Goal: Task Accomplishment & Management: Manage account settings

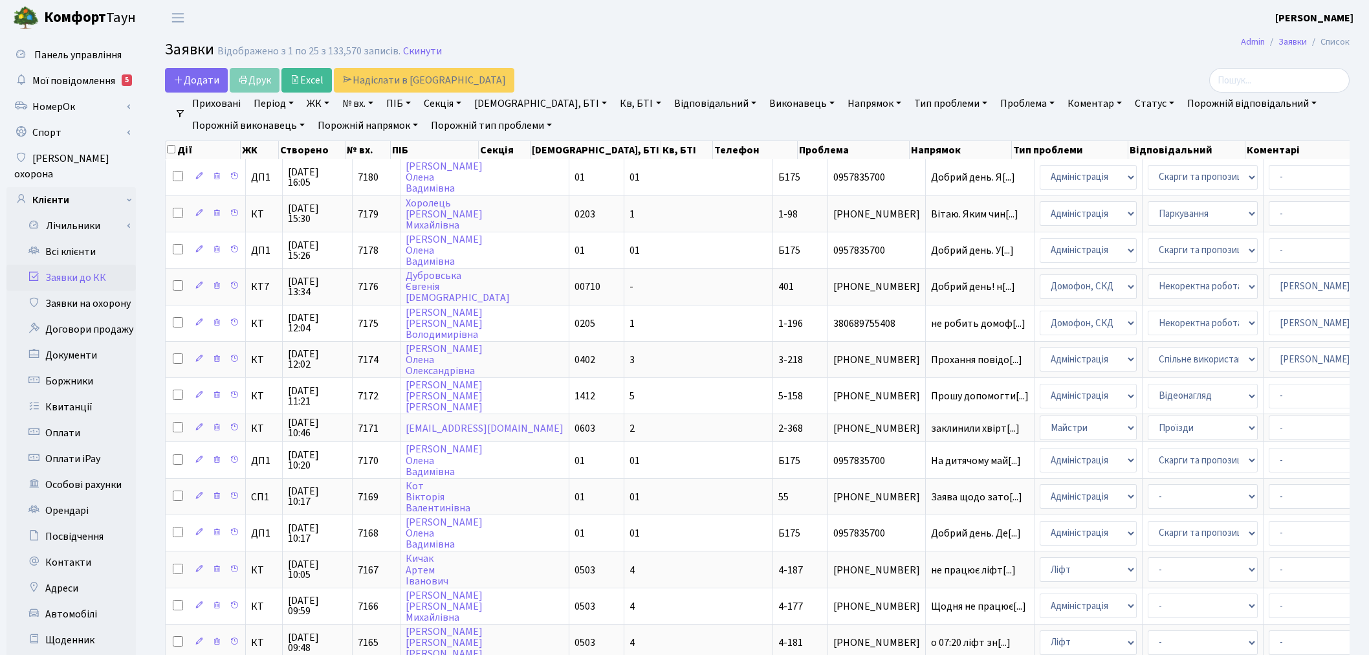
select select "25"
click at [115, 89] on link "Мої повідомлення 5" at bounding box center [70, 81] width 129 height 26
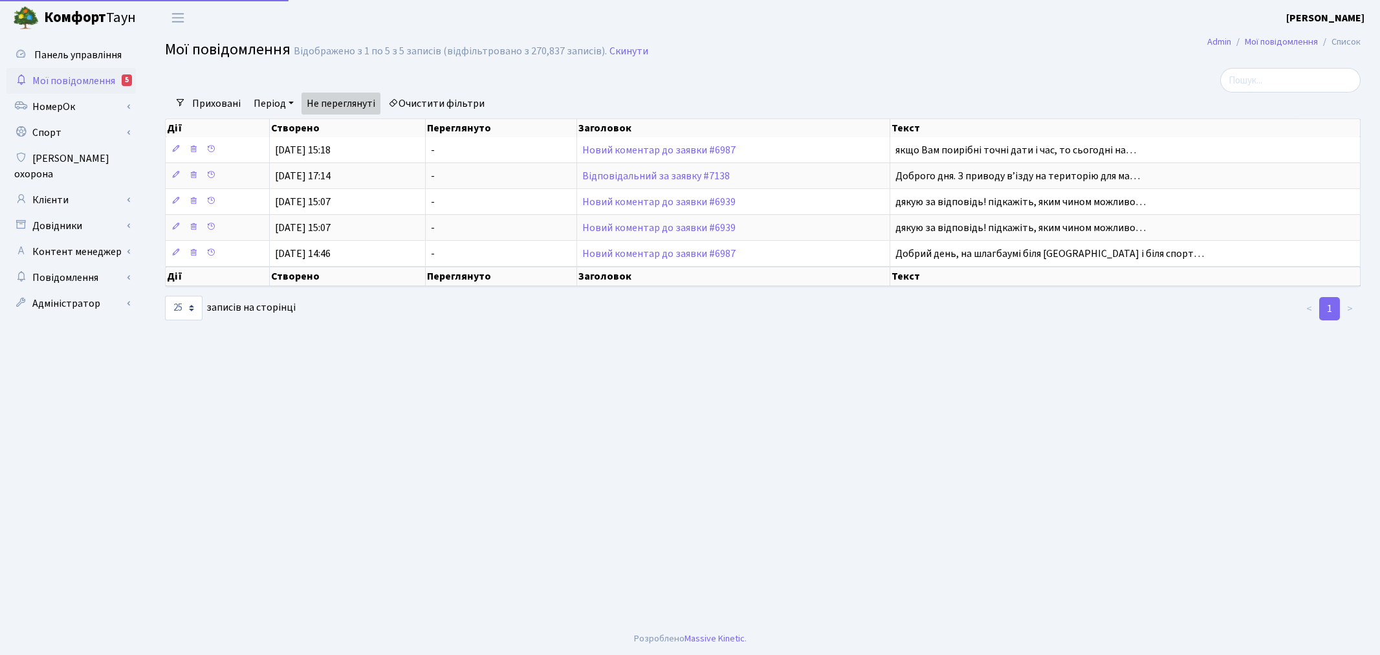
select select "25"
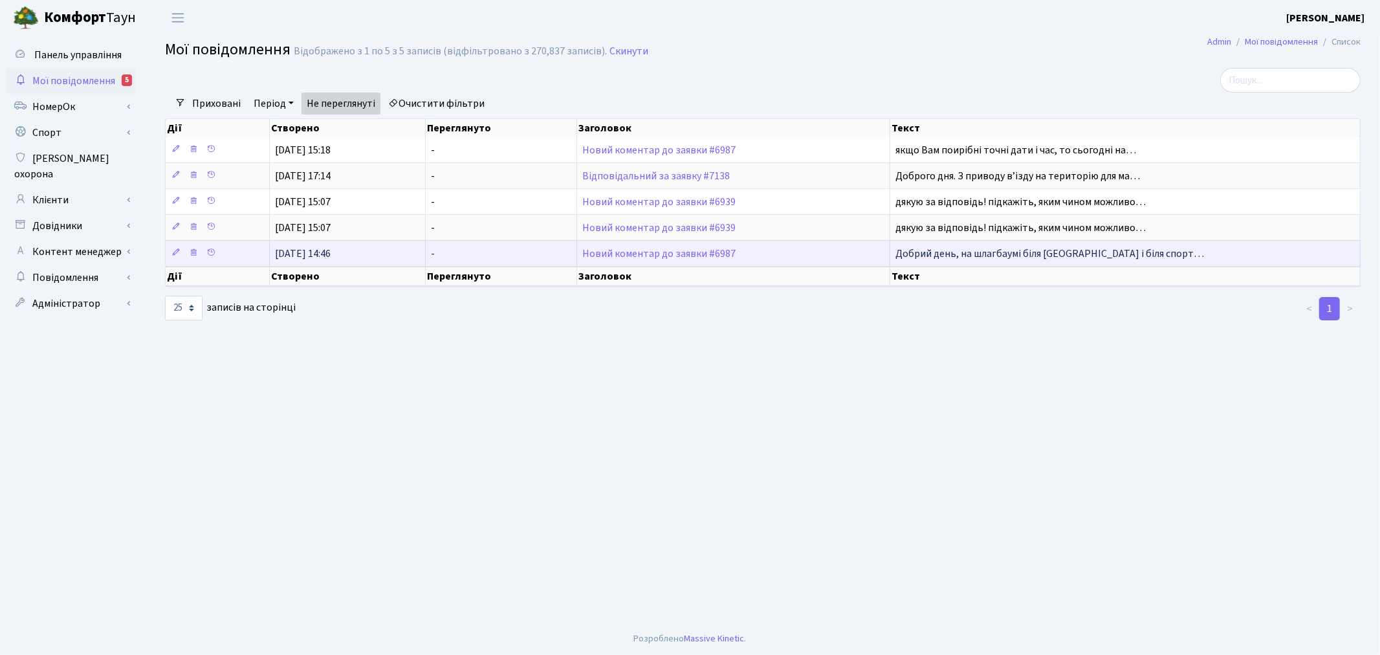
click at [911, 247] on span "Добрий день, на шлагбаумі біля новуса і біля спорт…" at bounding box center [1049, 254] width 309 height 14
click at [661, 250] on link "Новий коментар до заявки #6987" at bounding box center [658, 254] width 153 height 14
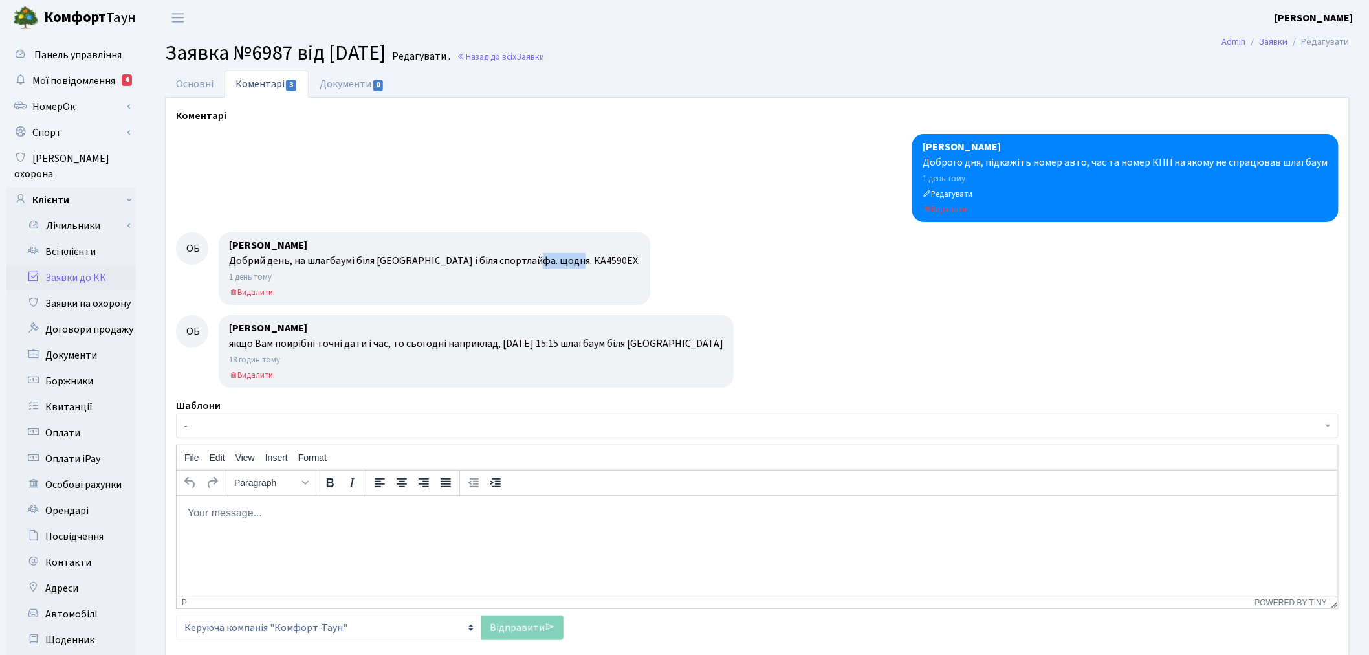
drag, startPoint x: 571, startPoint y: 260, endPoint x: 531, endPoint y: 262, distance: 39.5
click at [531, 262] on div "Добрий день, на шлагбаумі біля [GEOGRAPHIC_DATA] і біля спортлайфа. щодня. КА45…" at bounding box center [434, 261] width 411 height 16
copy div "КА4590ЕХ"
click at [111, 108] on link "НомерОк" at bounding box center [70, 107] width 129 height 26
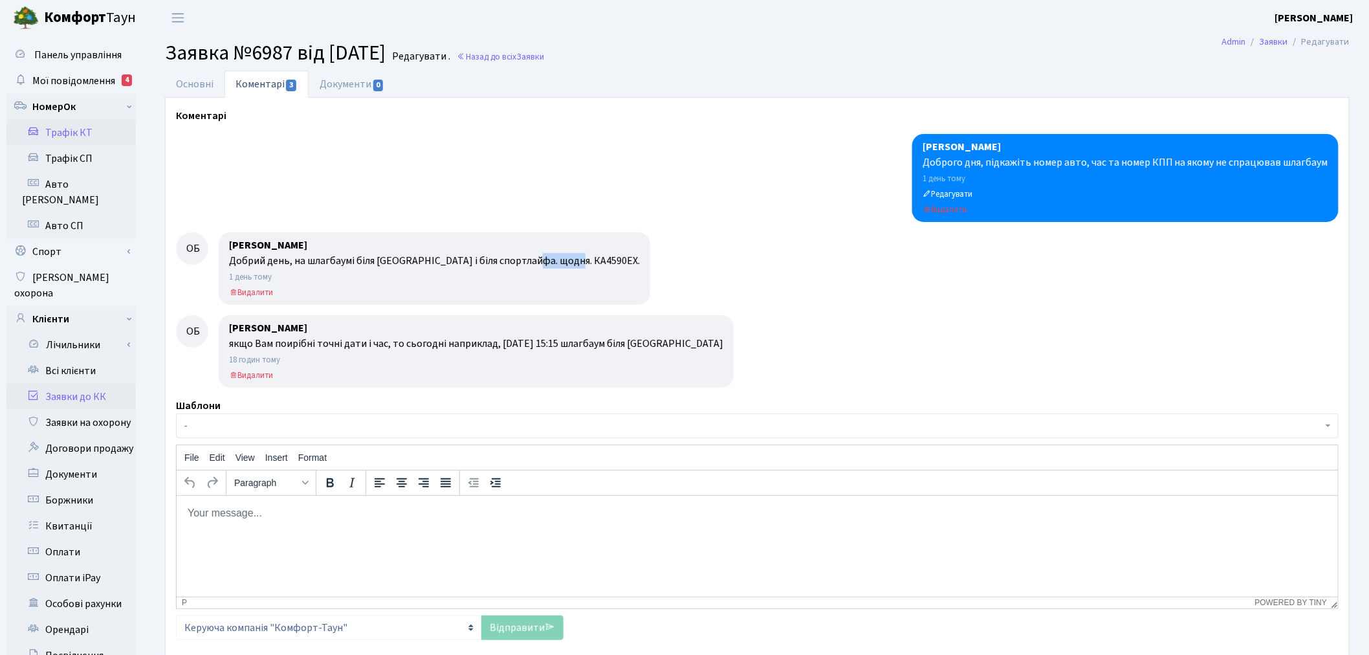
click at [109, 130] on link "Трафік КТ" at bounding box center [70, 133] width 129 height 26
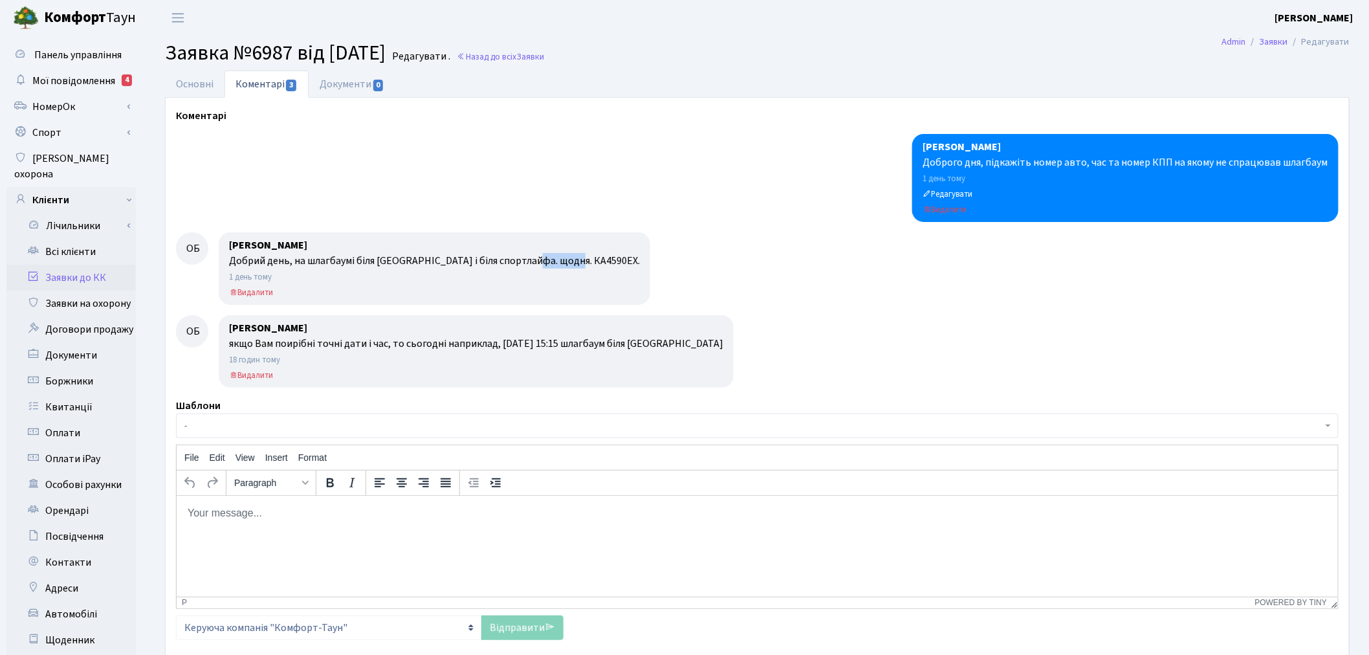
drag, startPoint x: 573, startPoint y: 262, endPoint x: 531, endPoint y: 262, distance: 42.1
click at [531, 262] on div "Добрий день, на шлагбаумі біля [GEOGRAPHIC_DATA] і біля спортлайфа. щодня. КА45…" at bounding box center [434, 261] width 411 height 16
copy div "КА4590ЕХ"
click at [199, 86] on link "Основні" at bounding box center [195, 84] width 60 height 27
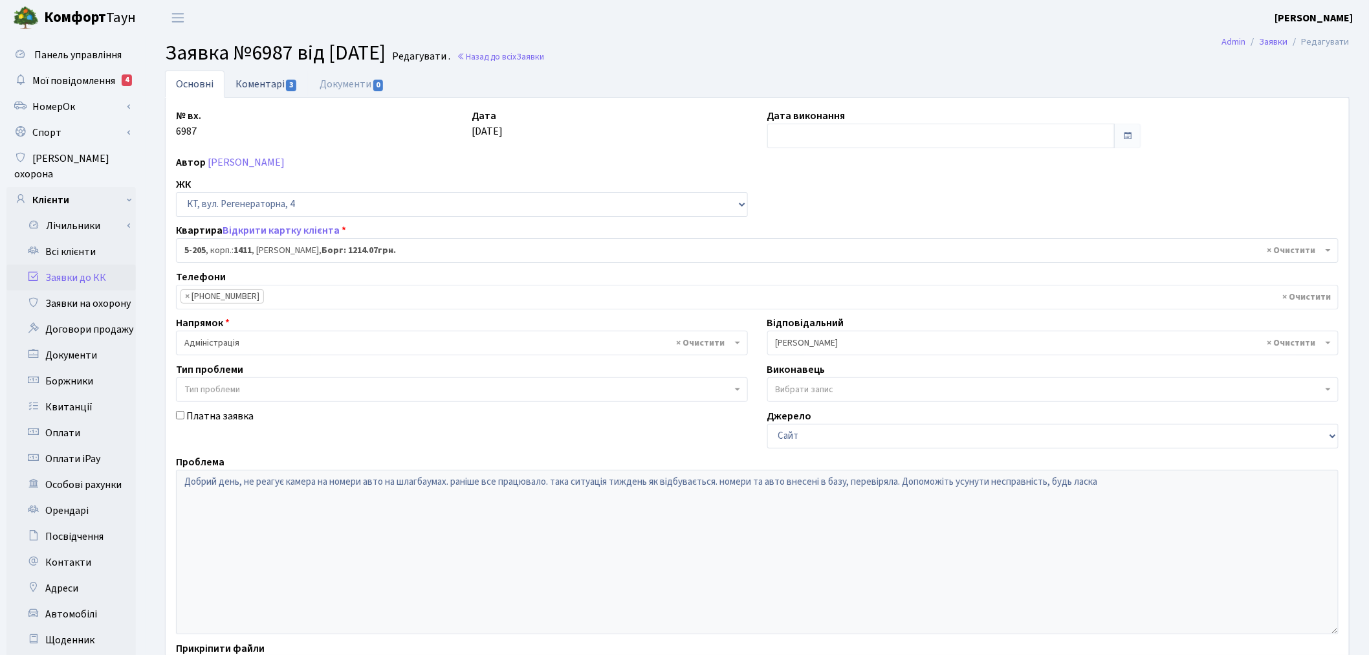
click at [269, 87] on link "Коментарі 3" at bounding box center [267, 84] width 84 height 27
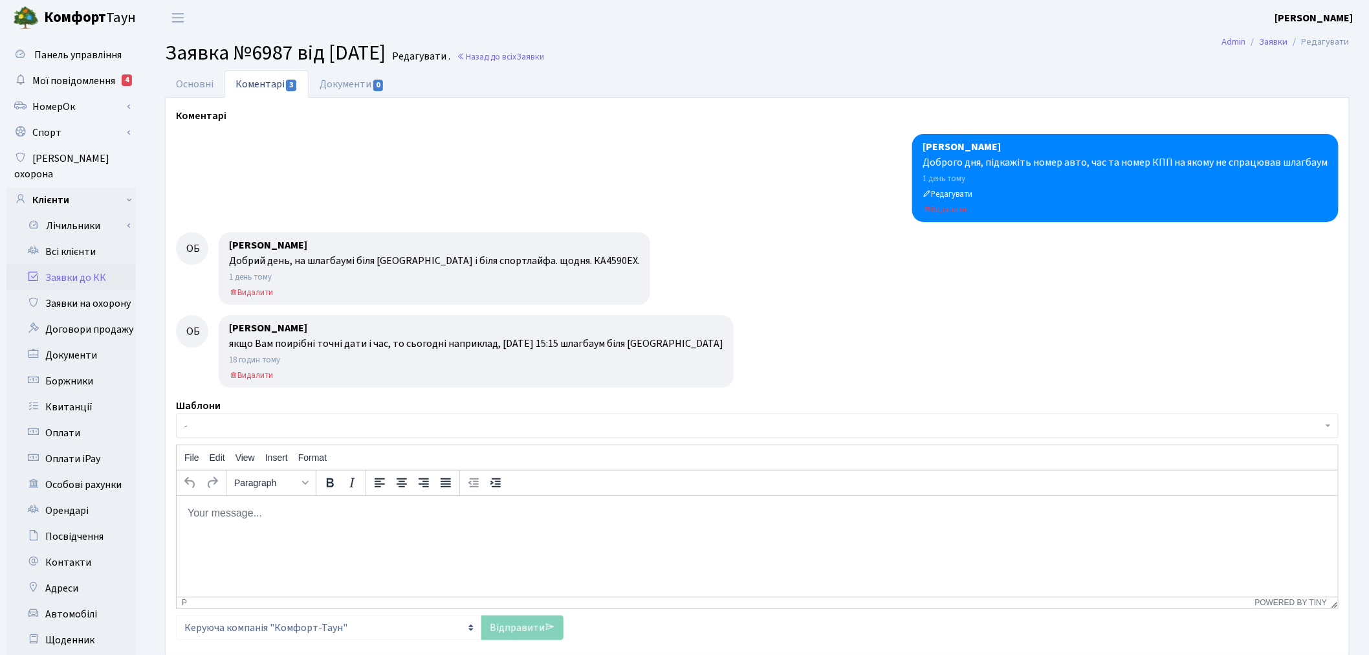
click at [379, 523] on html at bounding box center [756, 512] width 1161 height 35
click at [533, 624] on link "Відправити" at bounding box center [522, 627] width 82 height 25
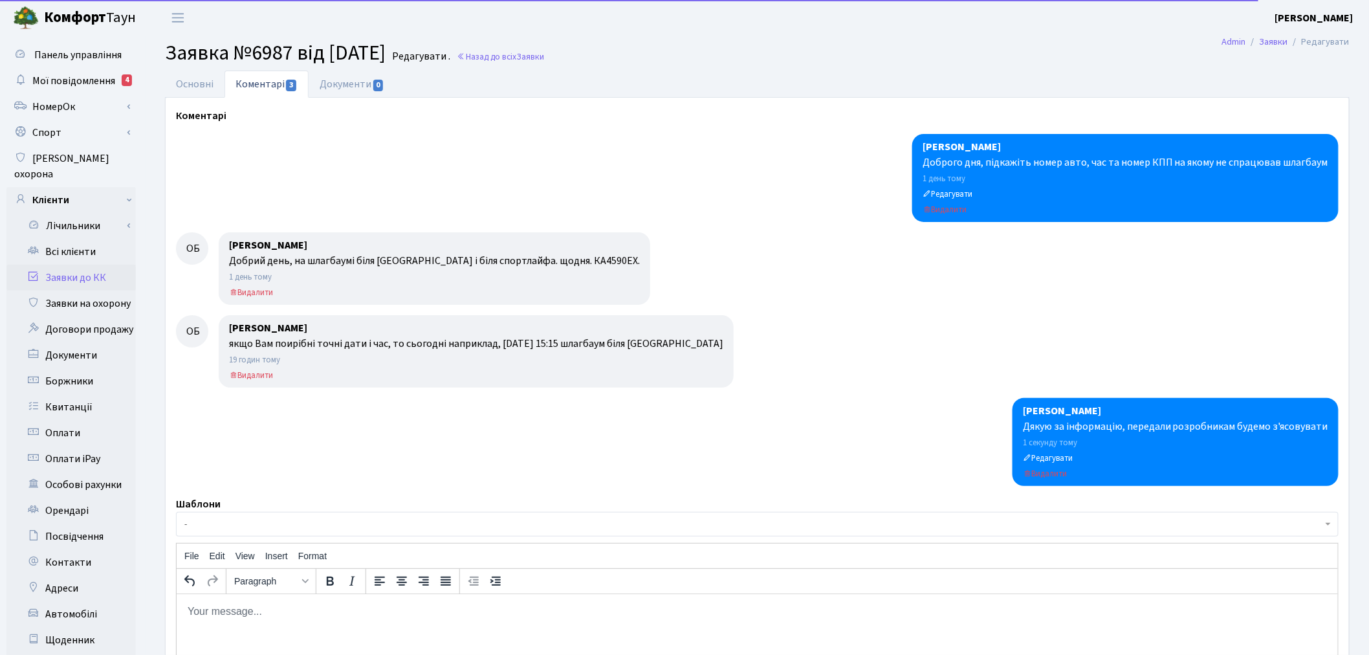
click at [111, 265] on link "Заявки до КК" at bounding box center [70, 278] width 129 height 26
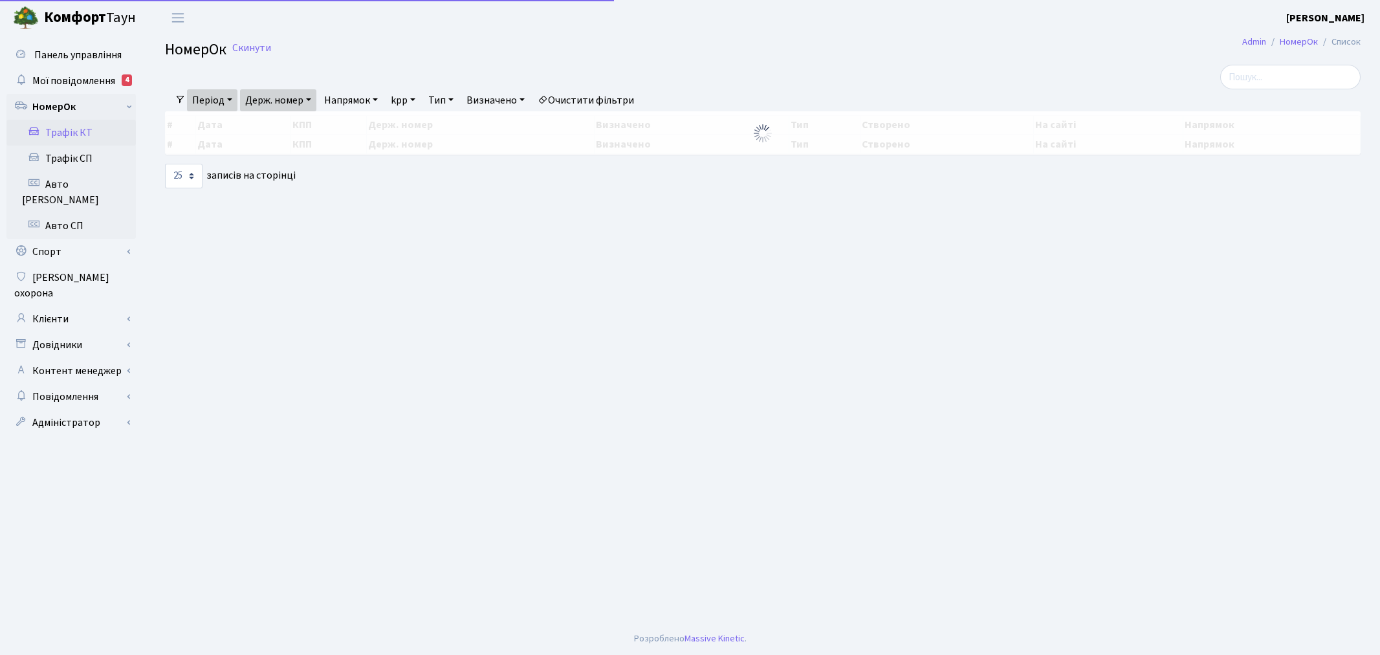
select select "25"
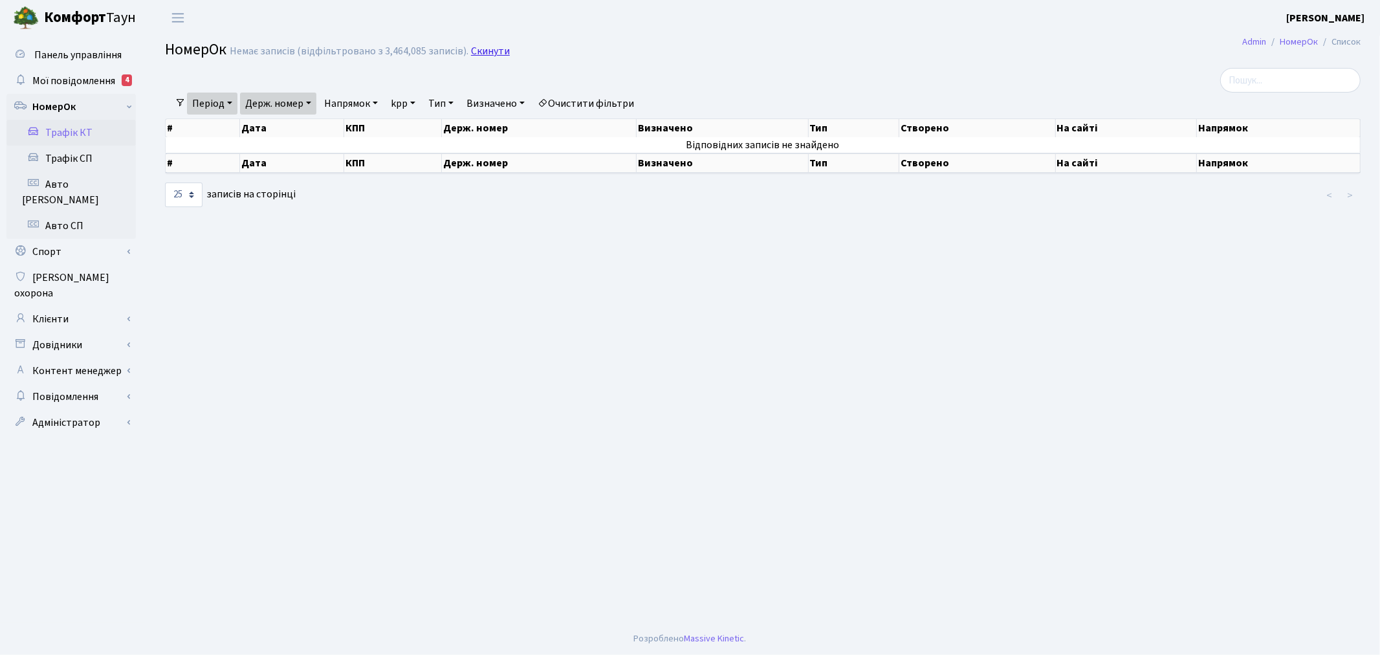
click at [488, 52] on link "Скинути" at bounding box center [490, 51] width 39 height 12
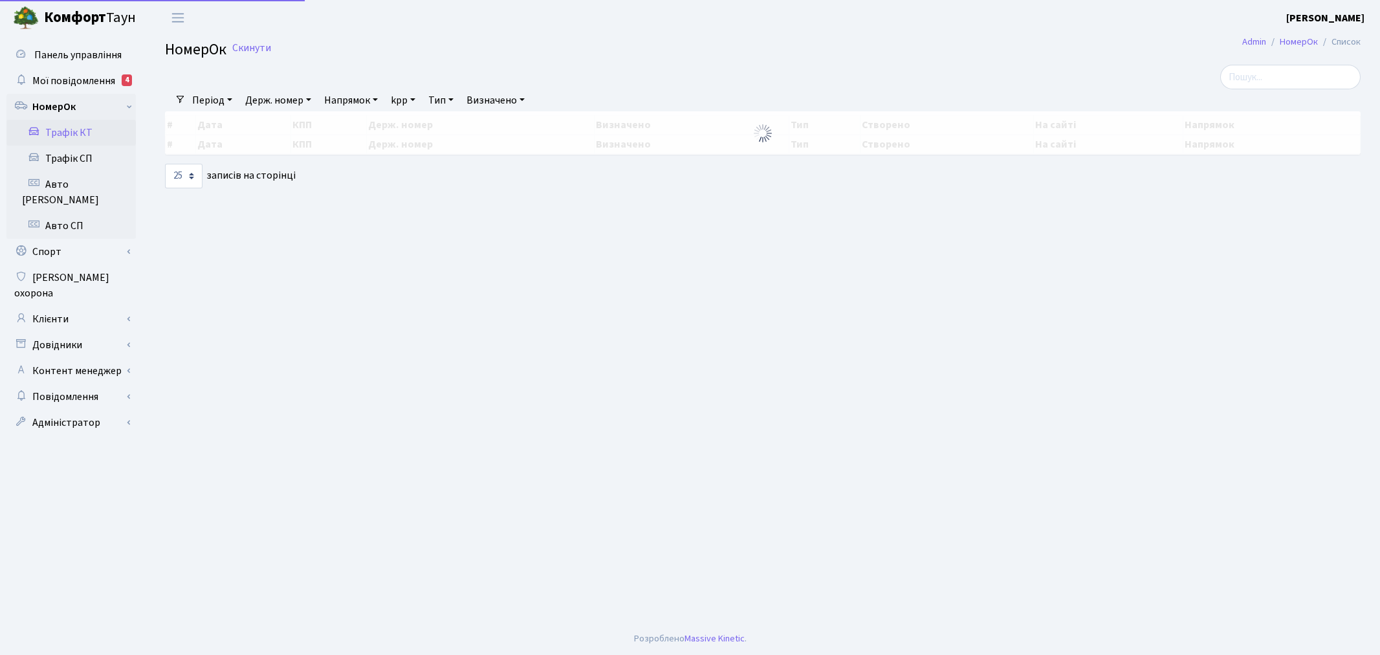
select select "25"
click at [1279, 80] on input "search" at bounding box center [1290, 77] width 140 height 25
paste input "КА4590ЕХ"
type input "КА4590ЕХ"
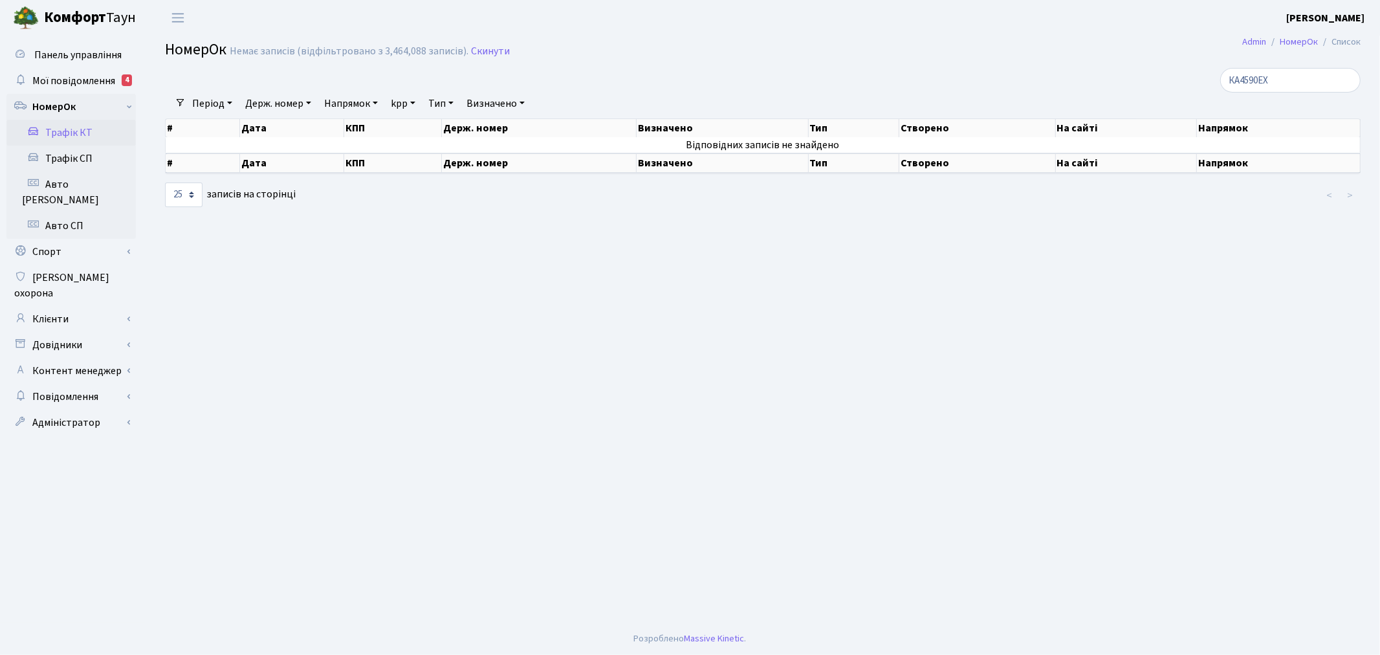
drag, startPoint x: 216, startPoint y: 107, endPoint x: 217, endPoint y: 115, distance: 7.8
click at [215, 107] on link "Період" at bounding box center [212, 104] width 50 height 22
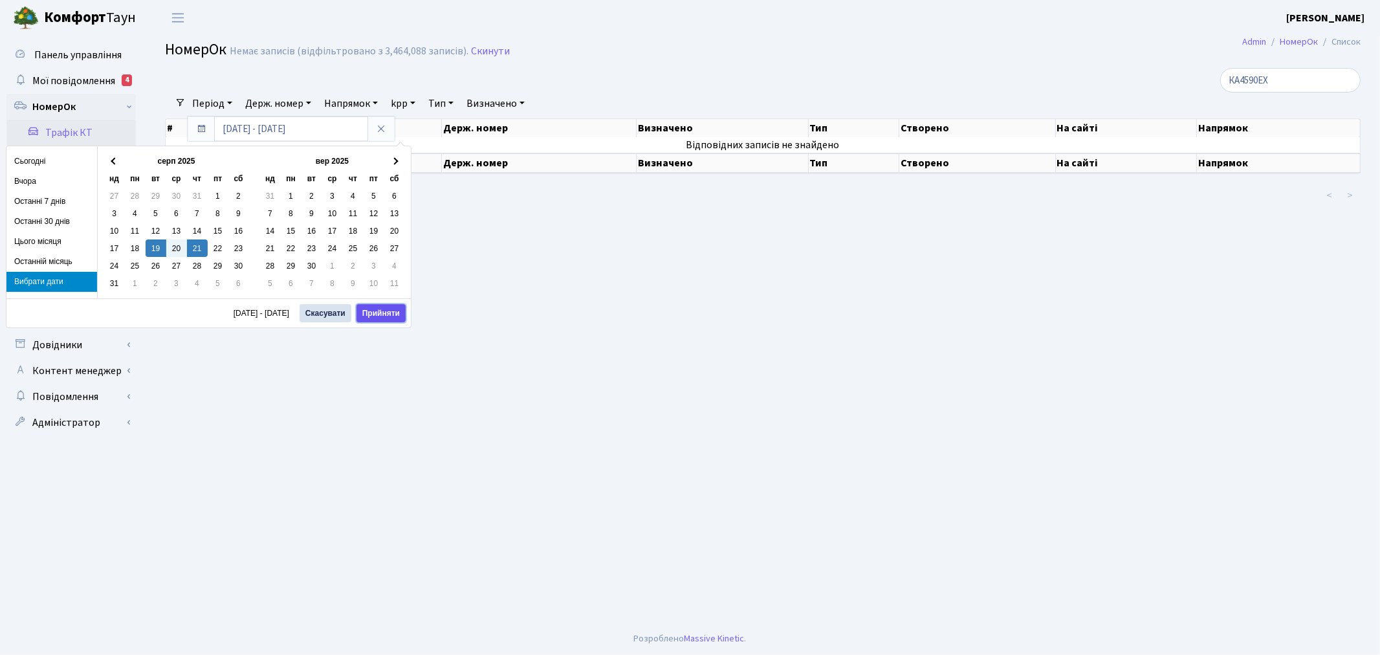
click at [384, 316] on button "Прийняти" at bounding box center [381, 313] width 49 height 18
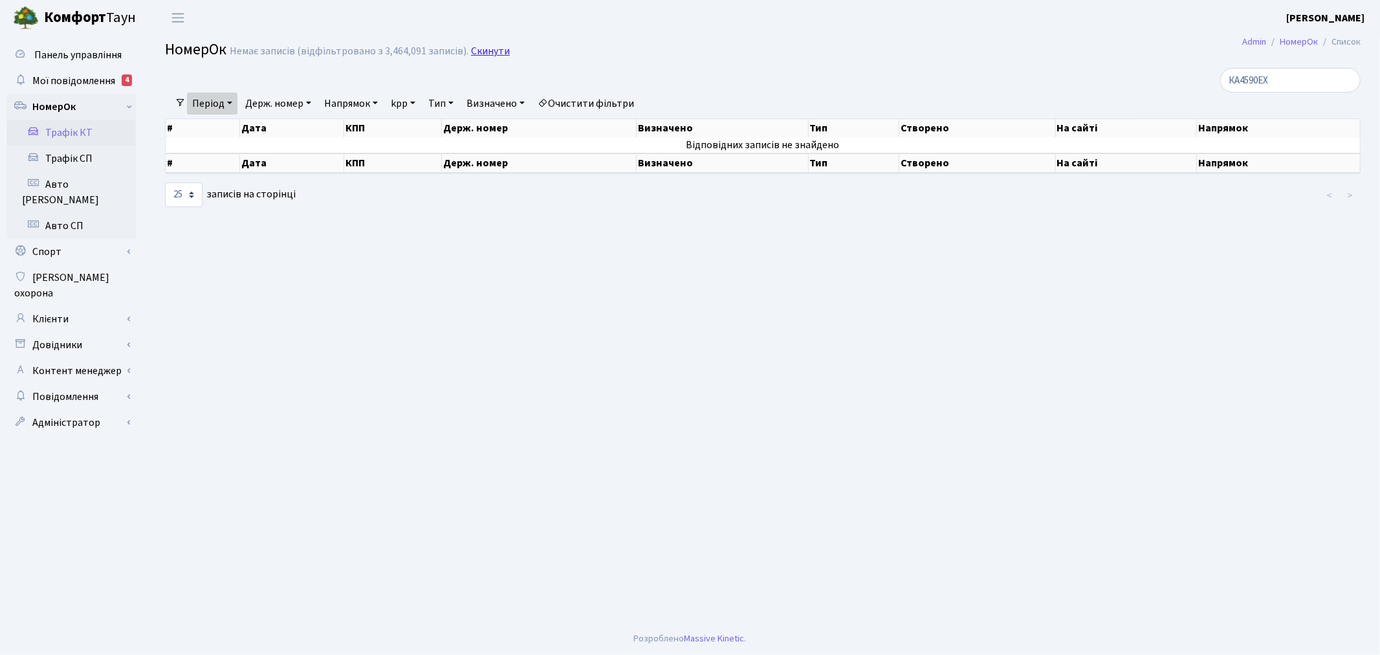
click at [479, 49] on link "Скинути" at bounding box center [490, 51] width 39 height 12
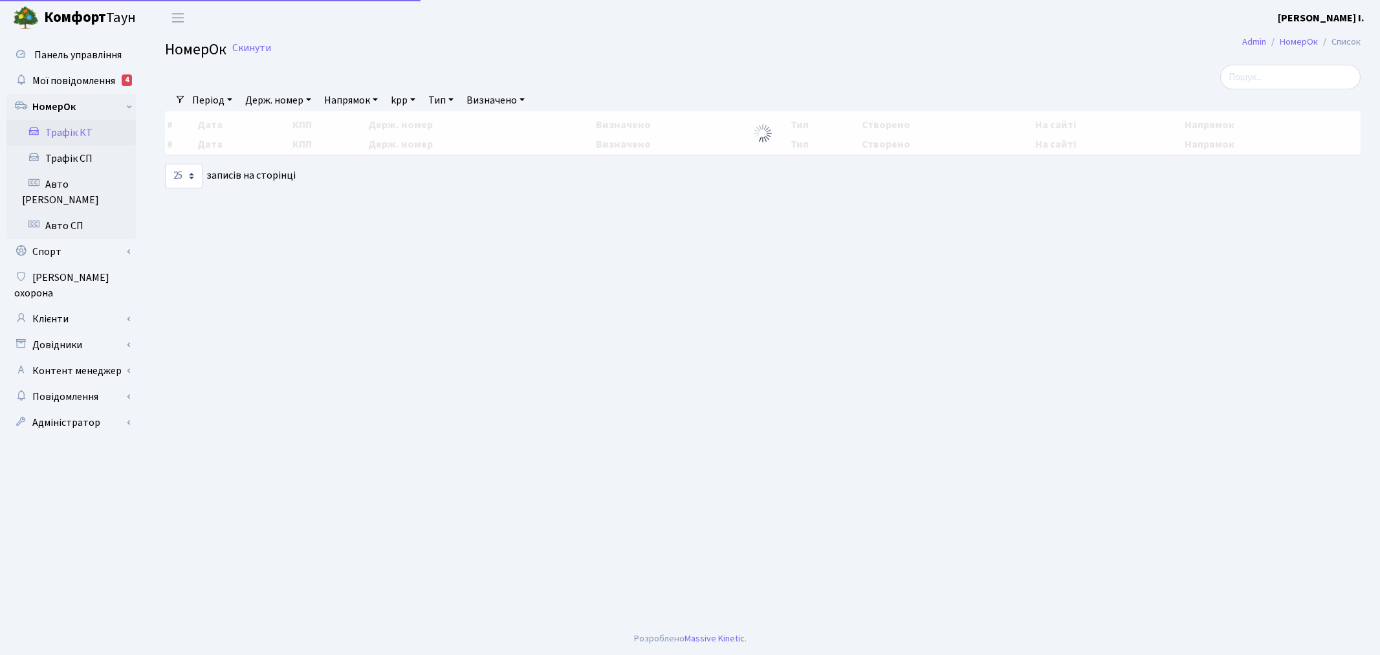
select select "25"
click at [266, 102] on link "Держ. номер" at bounding box center [278, 100] width 76 height 22
click at [281, 131] on input "text" at bounding box center [279, 125] width 76 height 25
paste input "КА4590ЕХ"
type input "КА4590ЕХ"
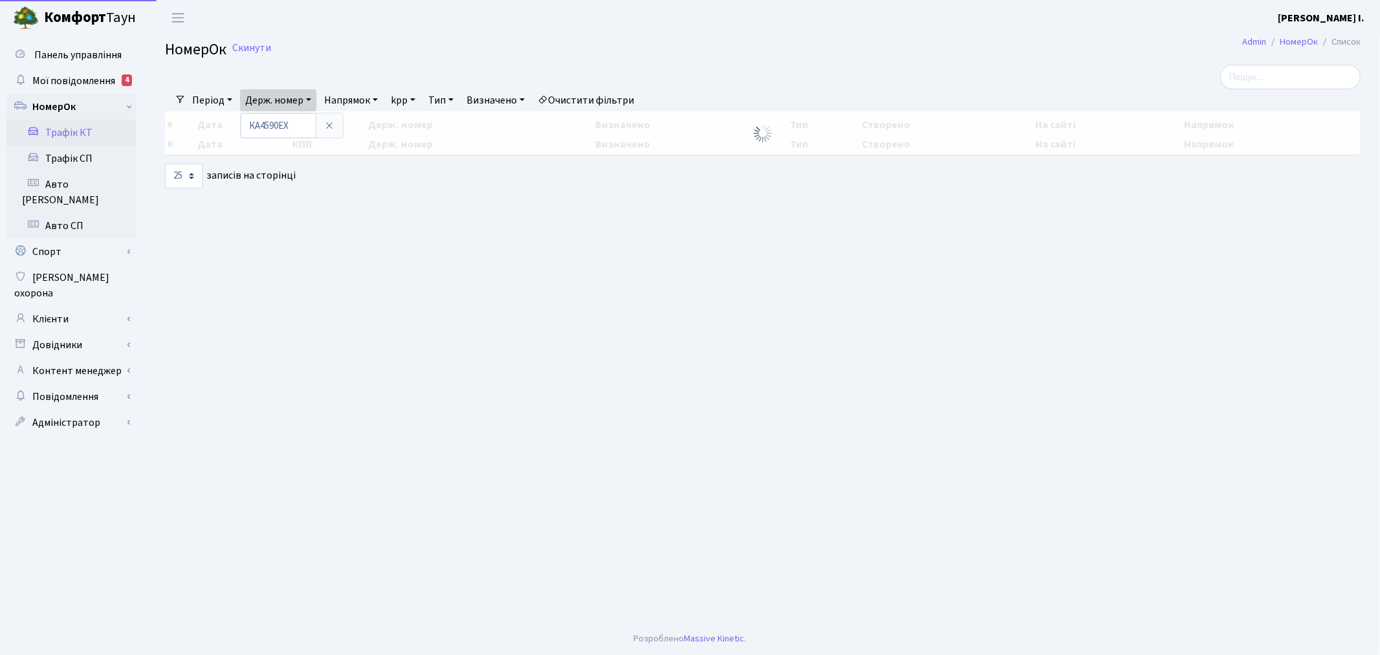
click at [203, 99] on link "Період" at bounding box center [212, 100] width 50 height 22
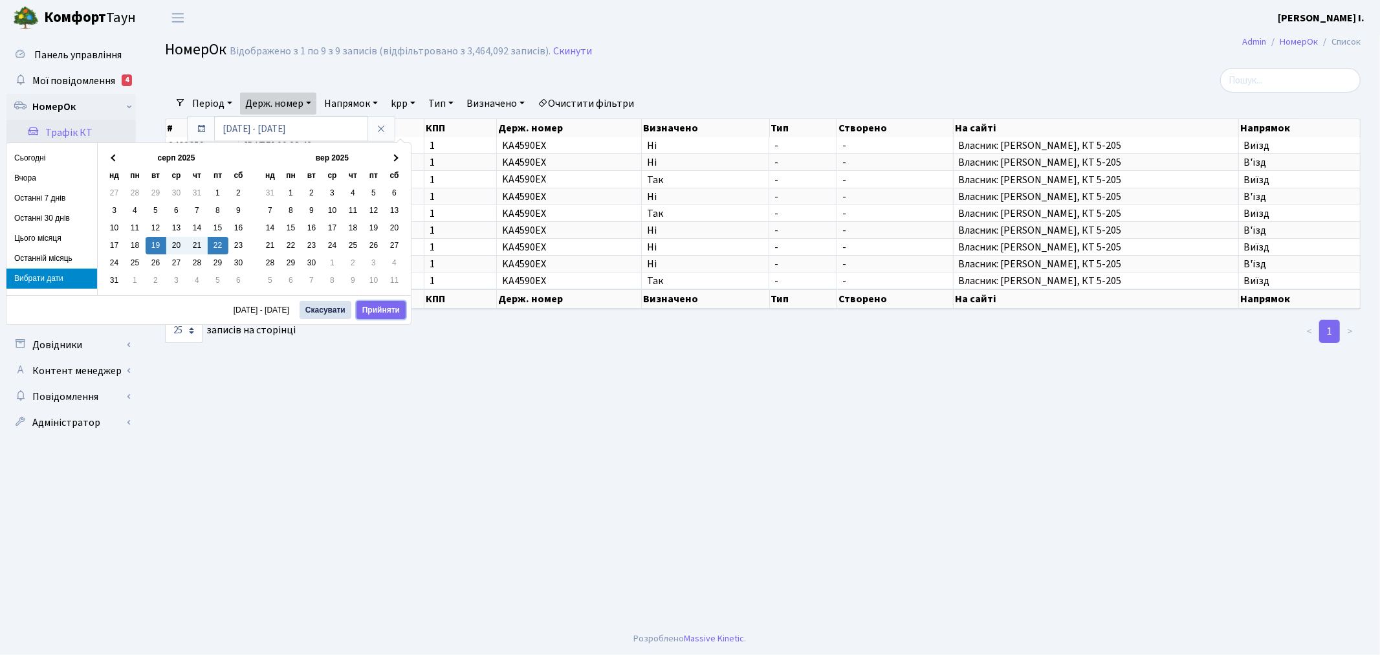
click at [387, 307] on button "Прийняти" at bounding box center [381, 310] width 49 height 18
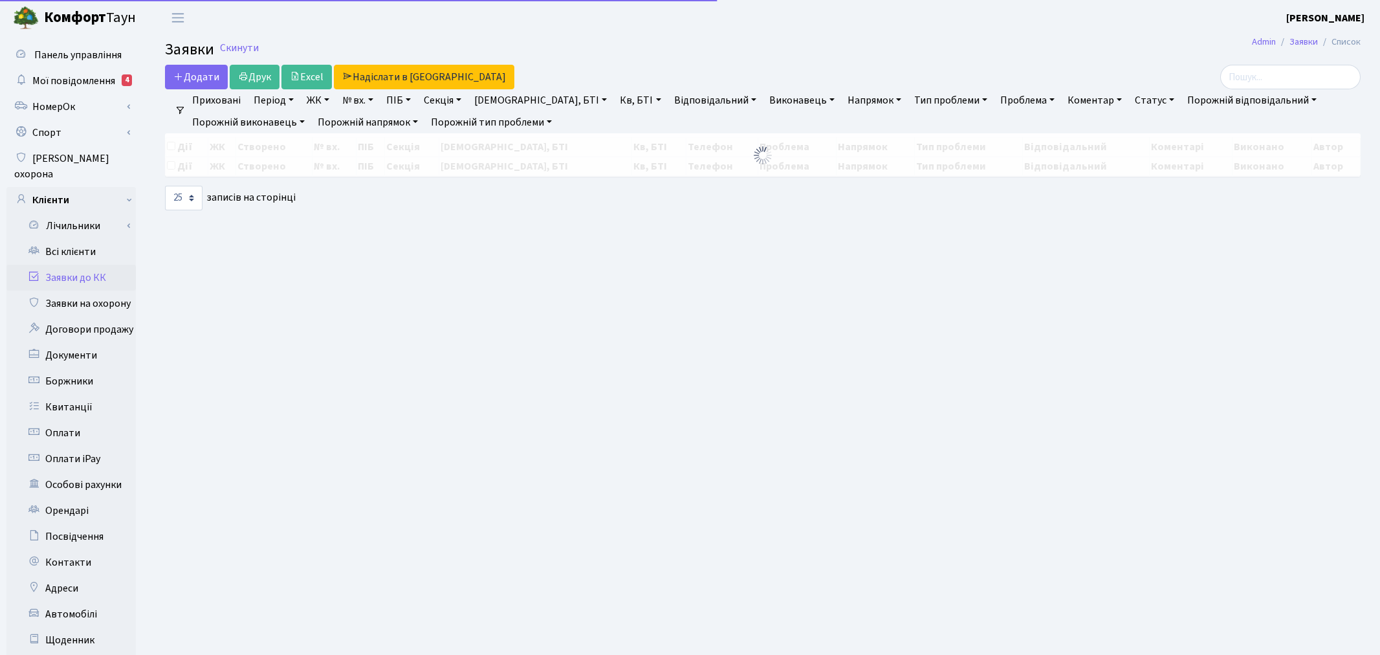
select select "25"
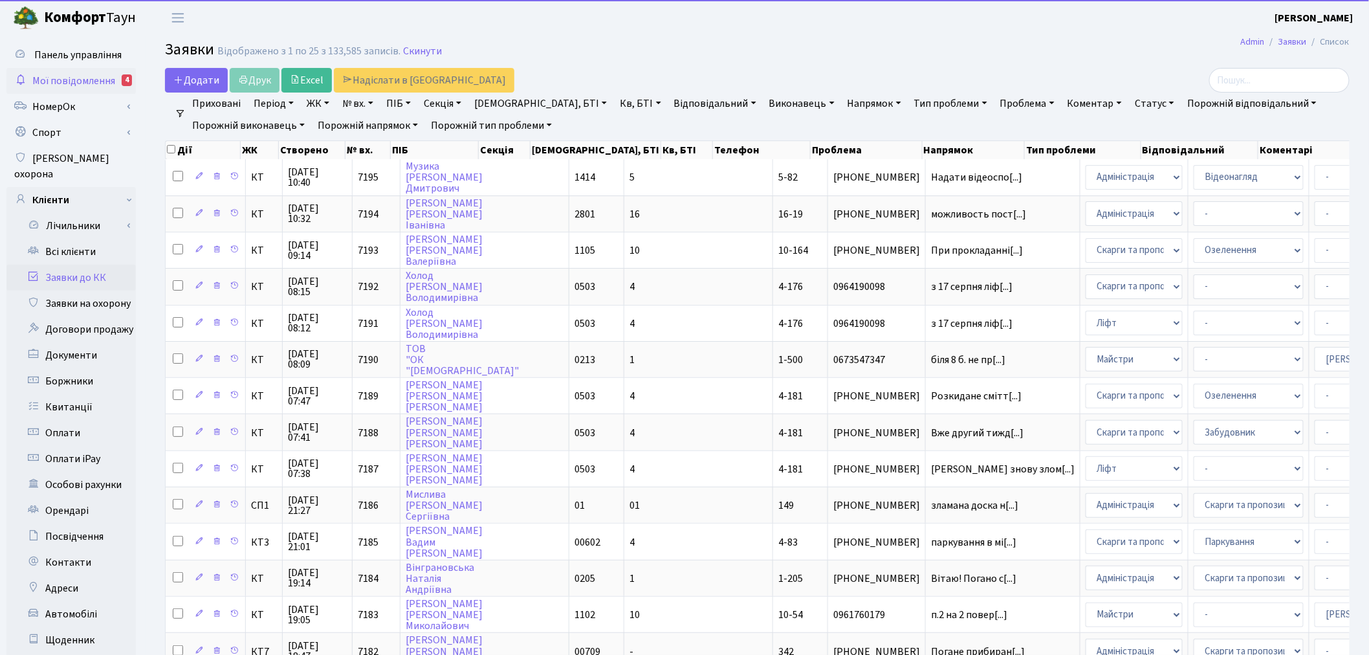
click at [65, 80] on span "Мої повідомлення" at bounding box center [73, 81] width 83 height 14
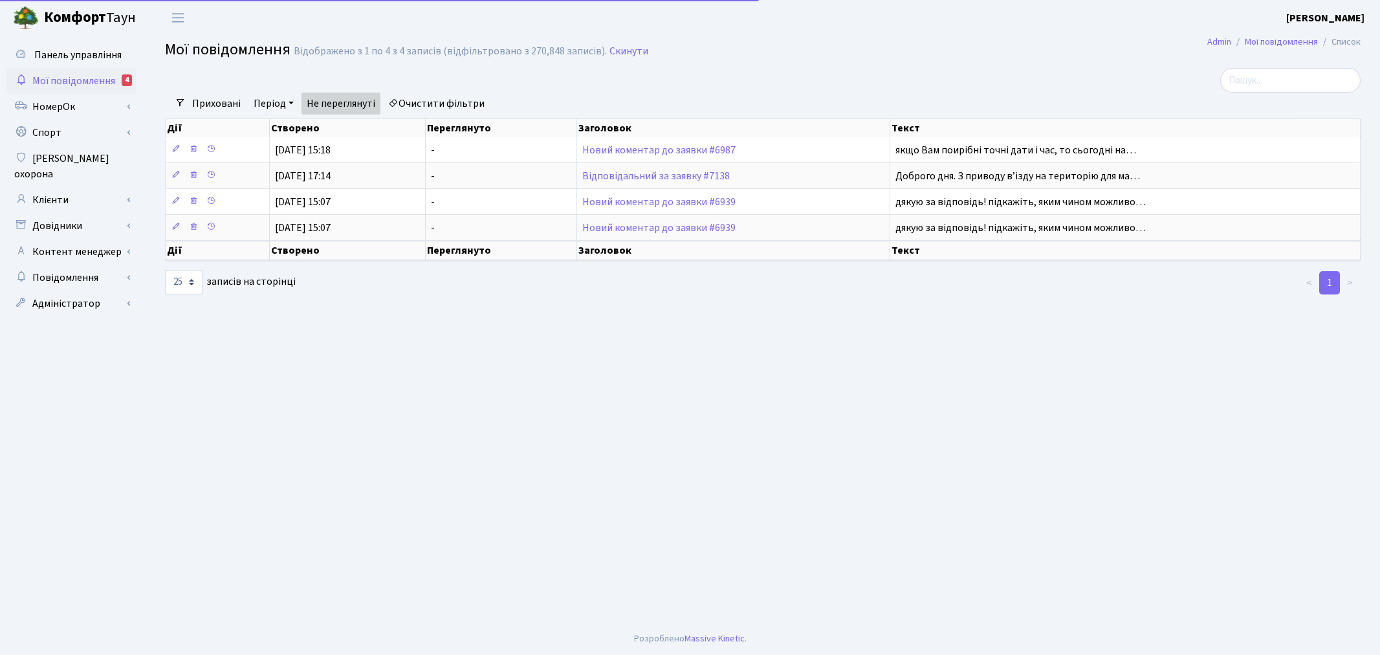
select select "25"
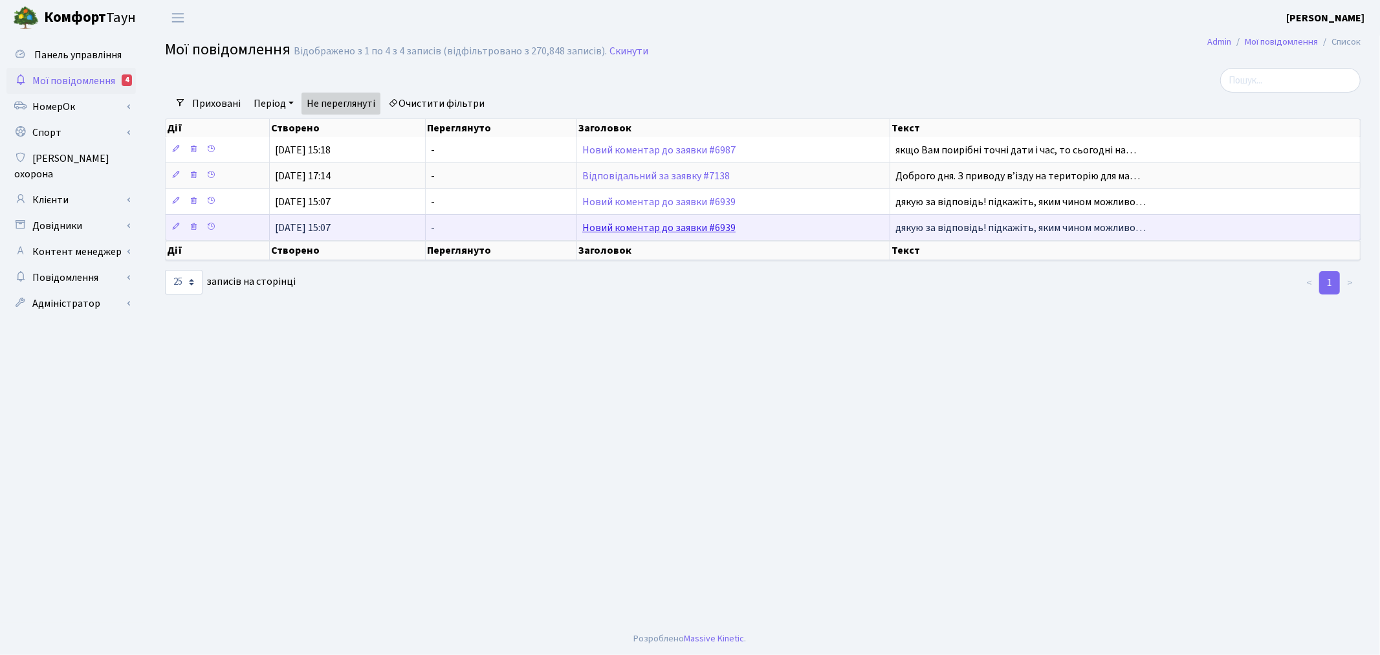
click at [684, 225] on link "Новий коментар до заявки #6939" at bounding box center [658, 228] width 153 height 14
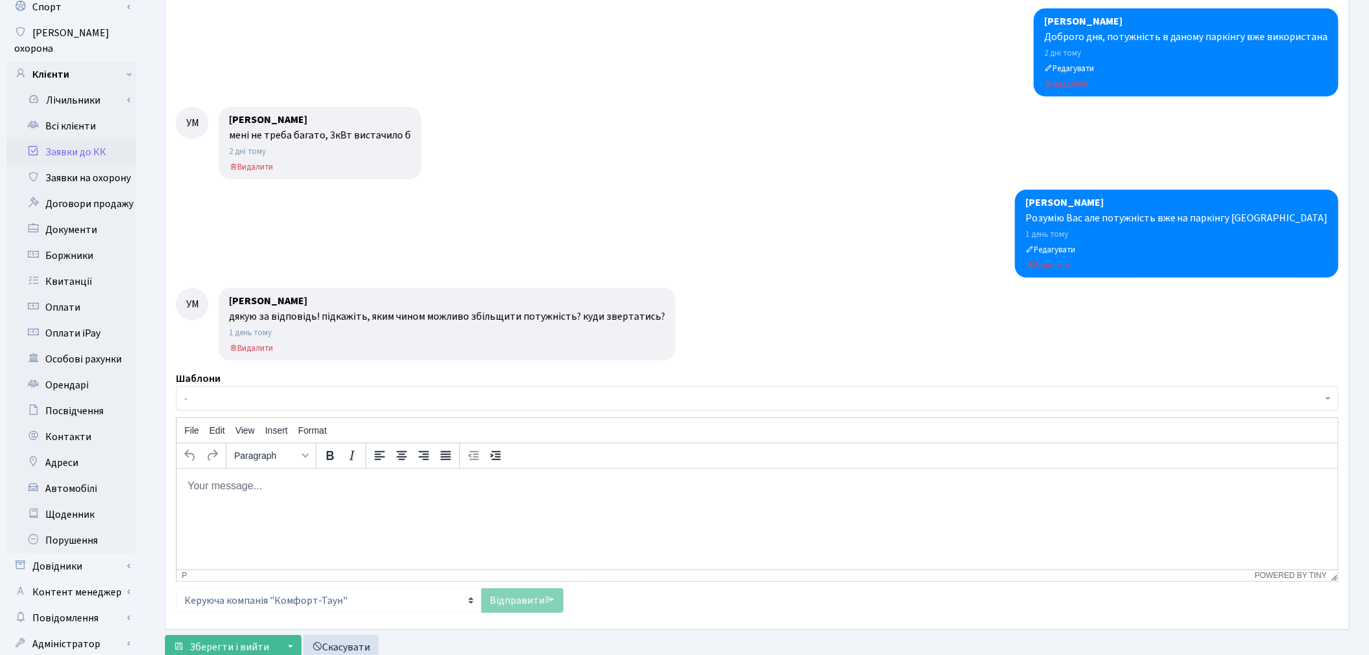
scroll to position [144, 0]
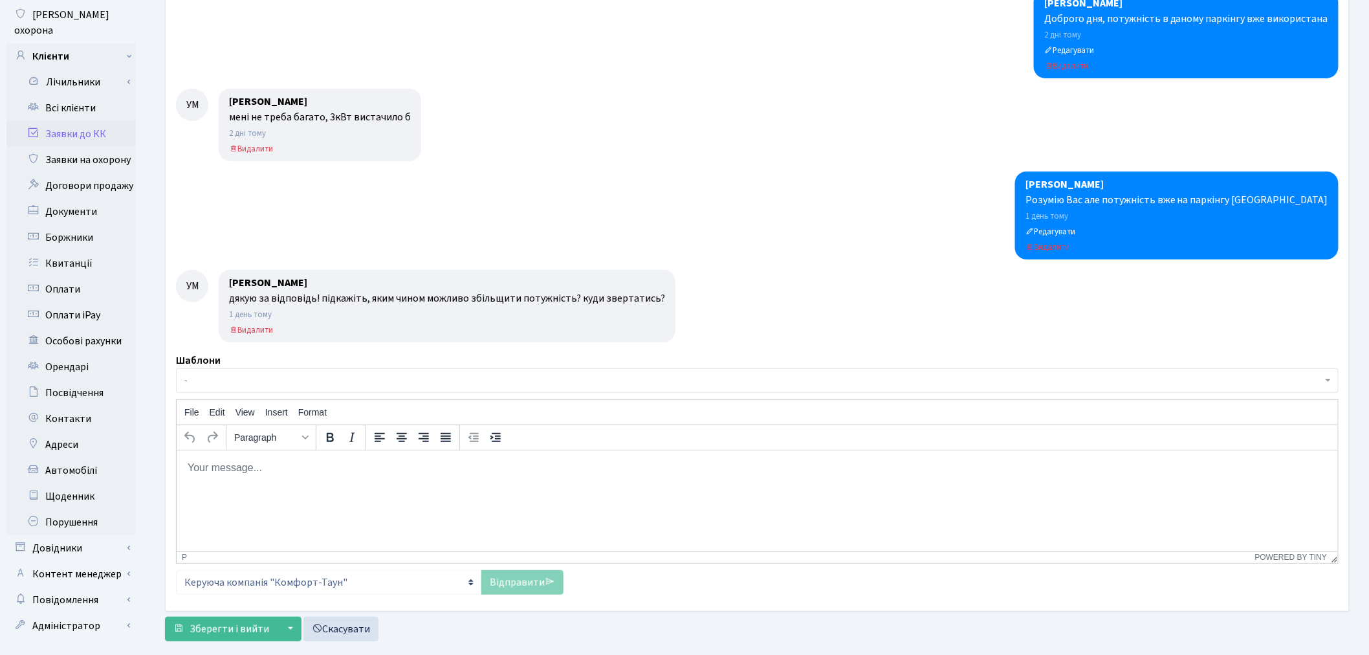
click at [316, 465] on p "Rich Text Area. Press ALT-0 for help." at bounding box center [756, 467] width 1141 height 14
click at [360, 471] on p "Rich Text Area. Press ALT-0 for help." at bounding box center [756, 467] width 1141 height 14
click at [190, 466] on p "нажаль не підкажу, можливо вам допоможать сусіди які вже встановили чи ДТЕК" at bounding box center [756, 467] width 1141 height 14
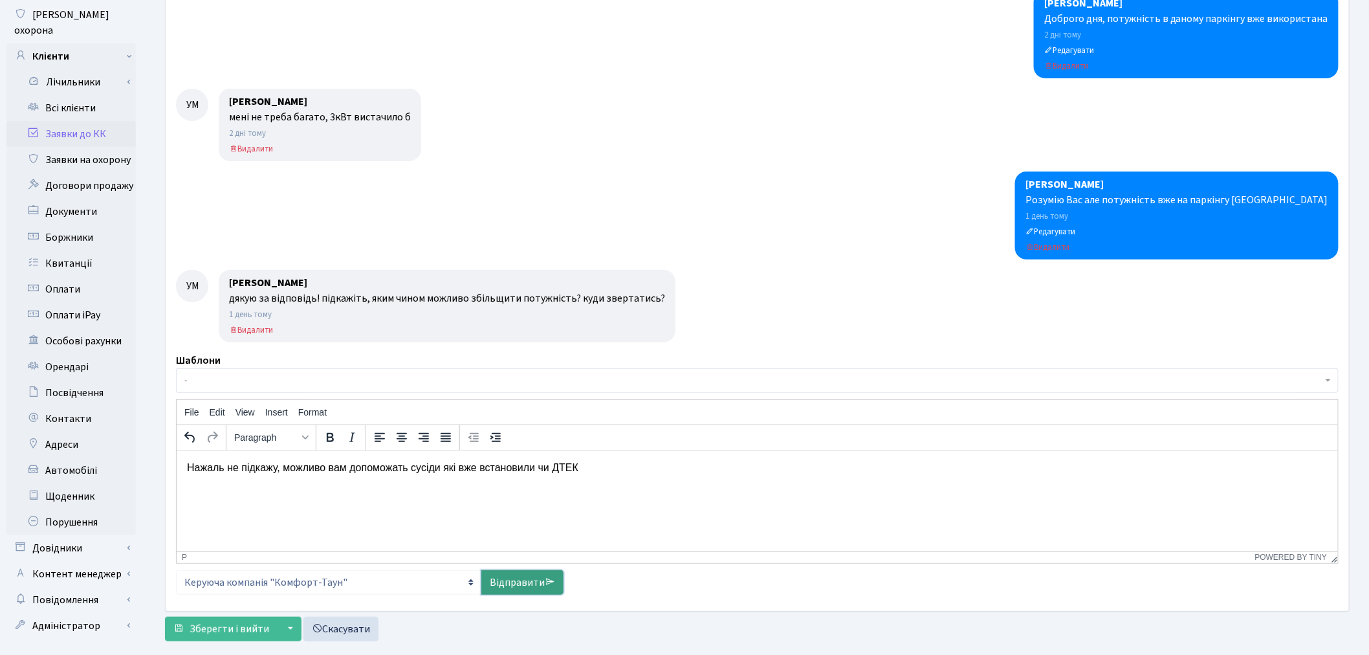
click at [538, 582] on link "Відправити" at bounding box center [522, 582] width 82 height 25
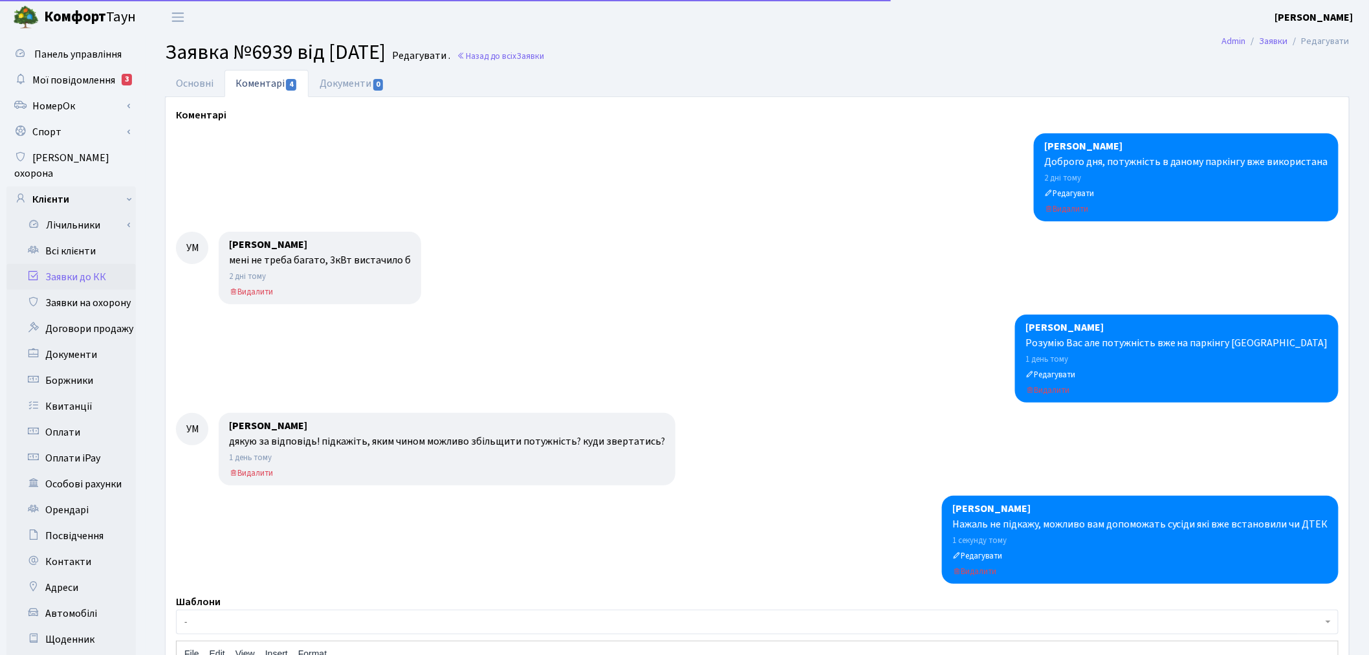
scroll to position [0, 0]
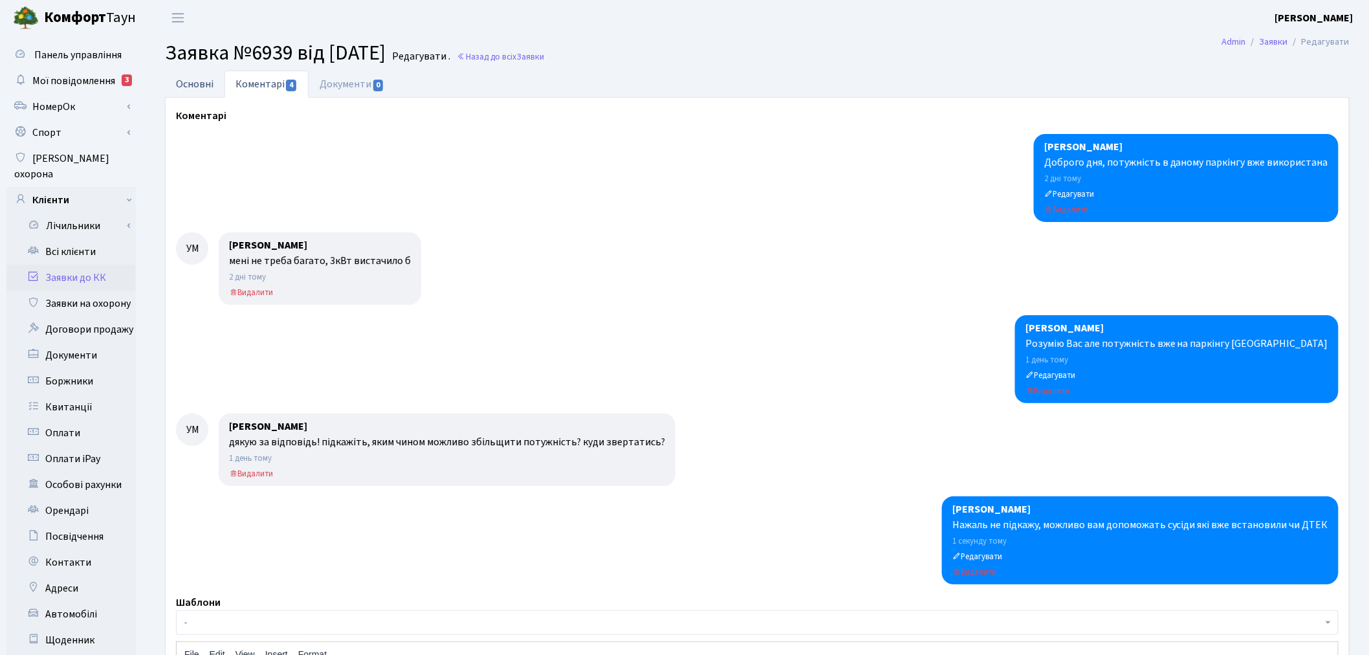
click at [191, 85] on link "Основні" at bounding box center [195, 84] width 60 height 27
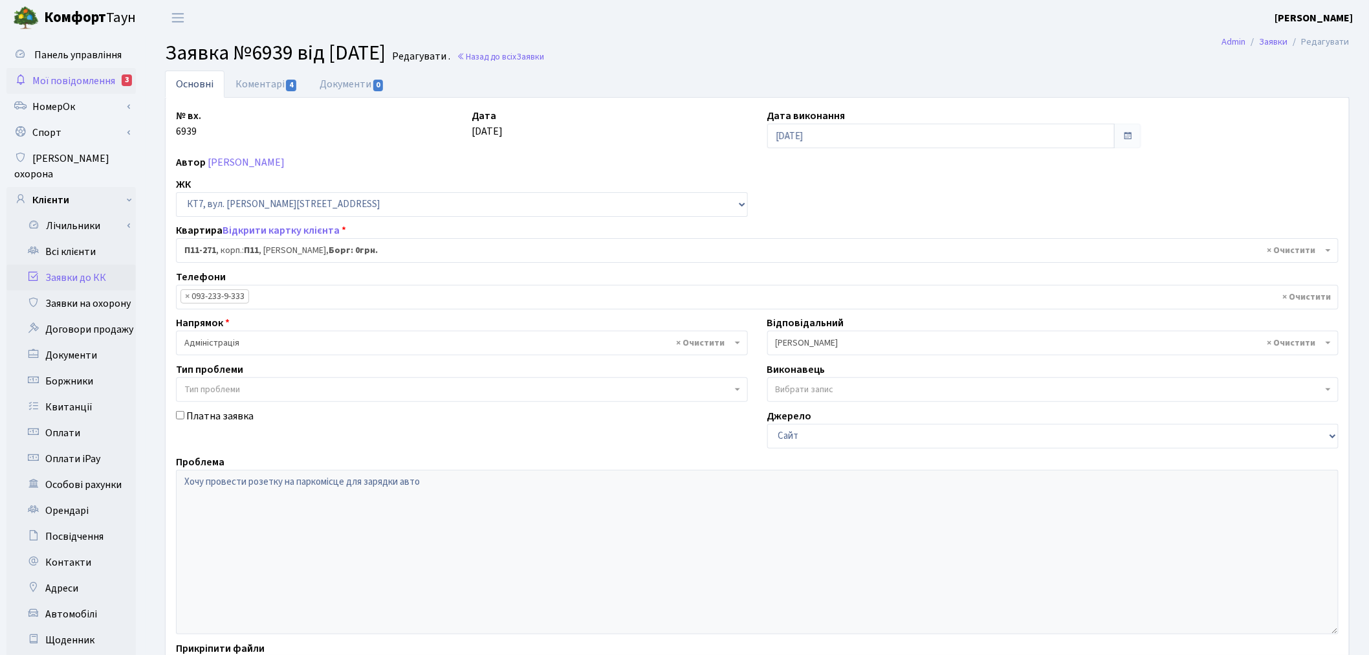
click at [113, 68] on link "Мої повідомлення 3" at bounding box center [70, 81] width 129 height 26
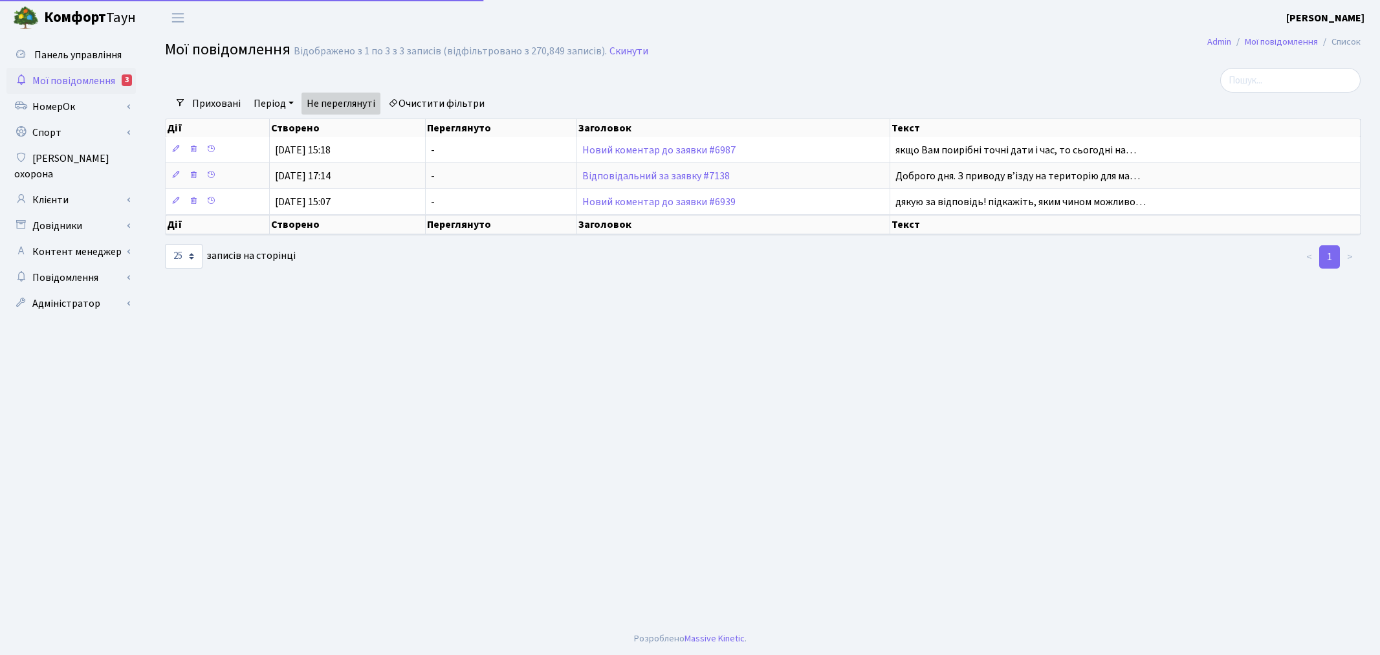
select select "25"
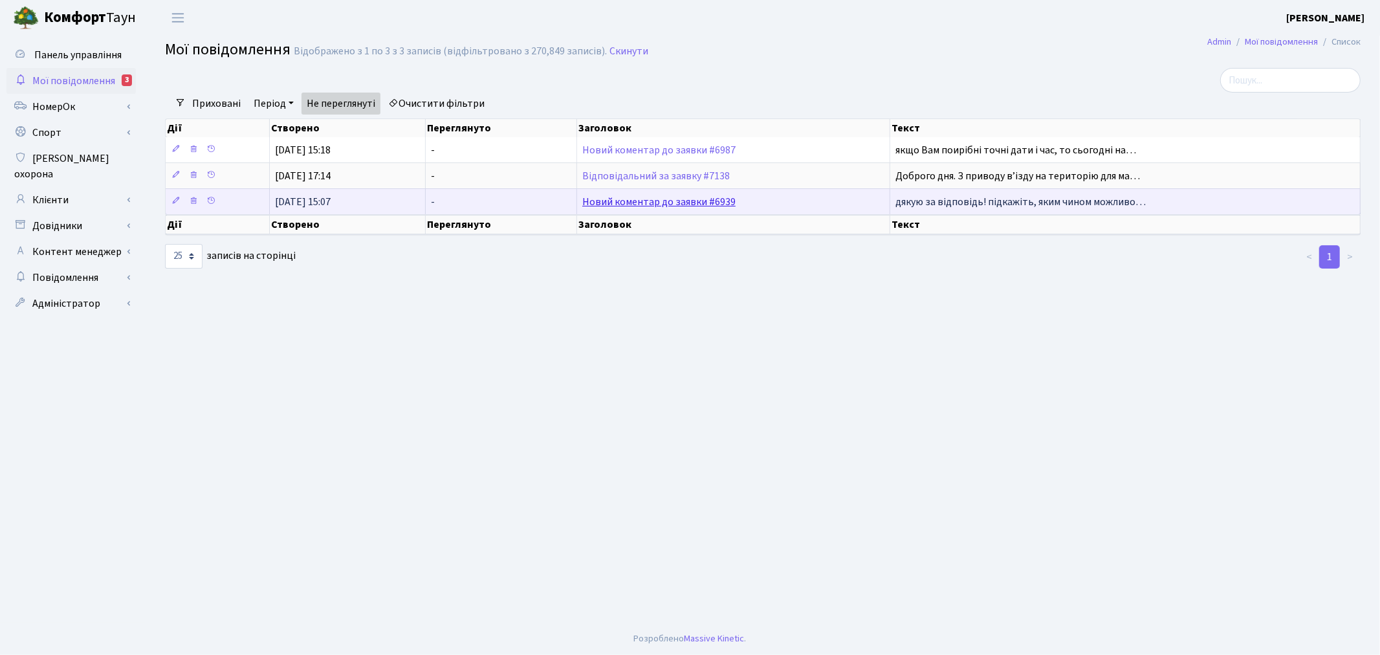
click at [644, 201] on link "Новий коментар до заявки #6939" at bounding box center [658, 202] width 153 height 14
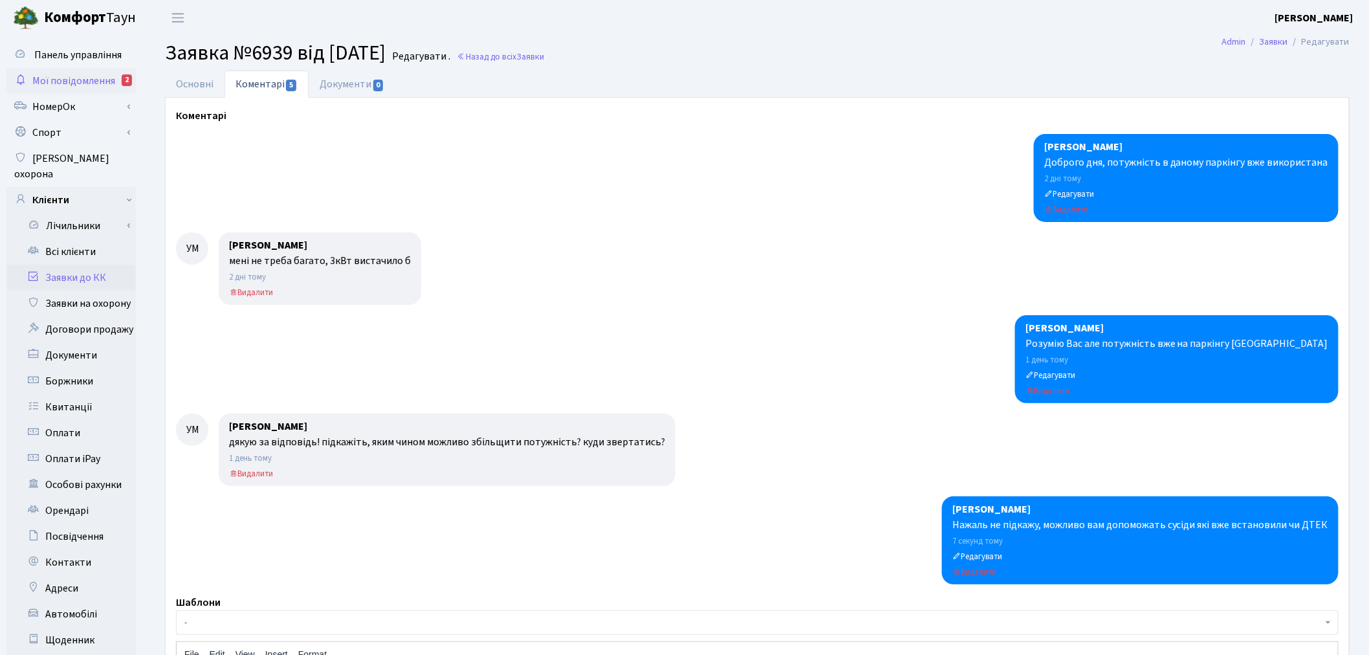
click at [118, 82] on link "Мої повідомлення 2" at bounding box center [70, 81] width 129 height 26
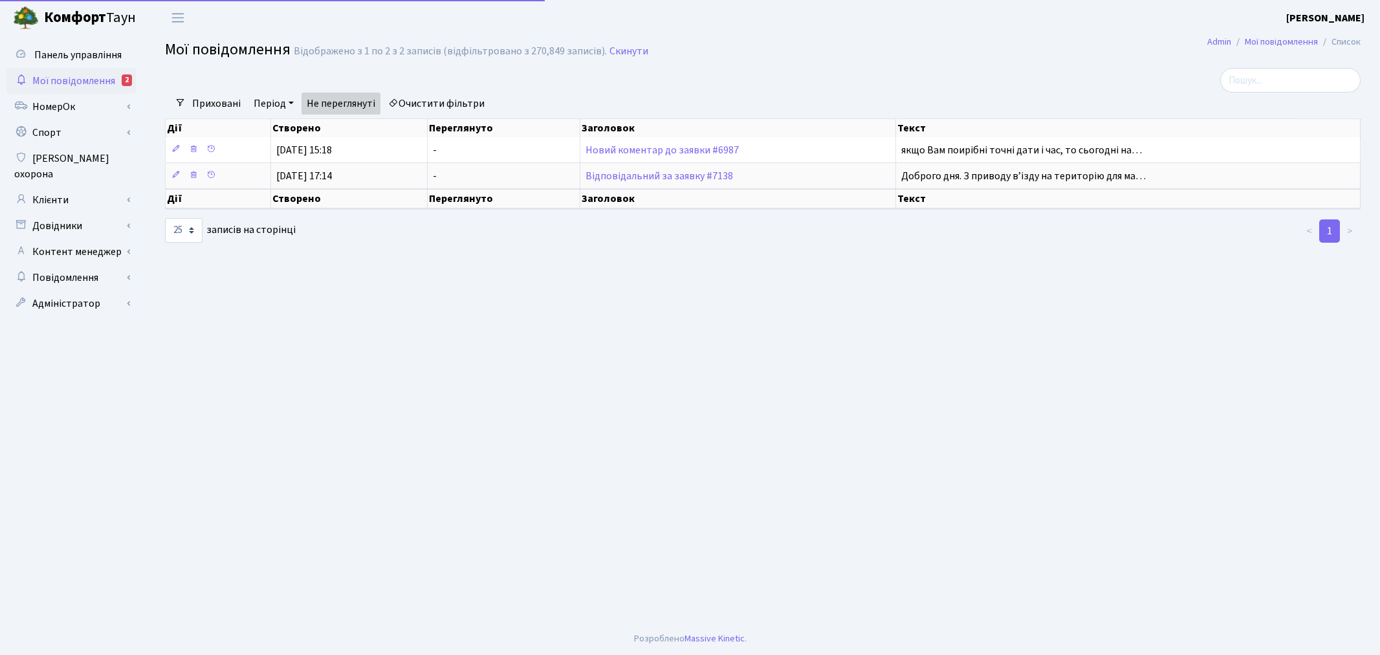
select select "25"
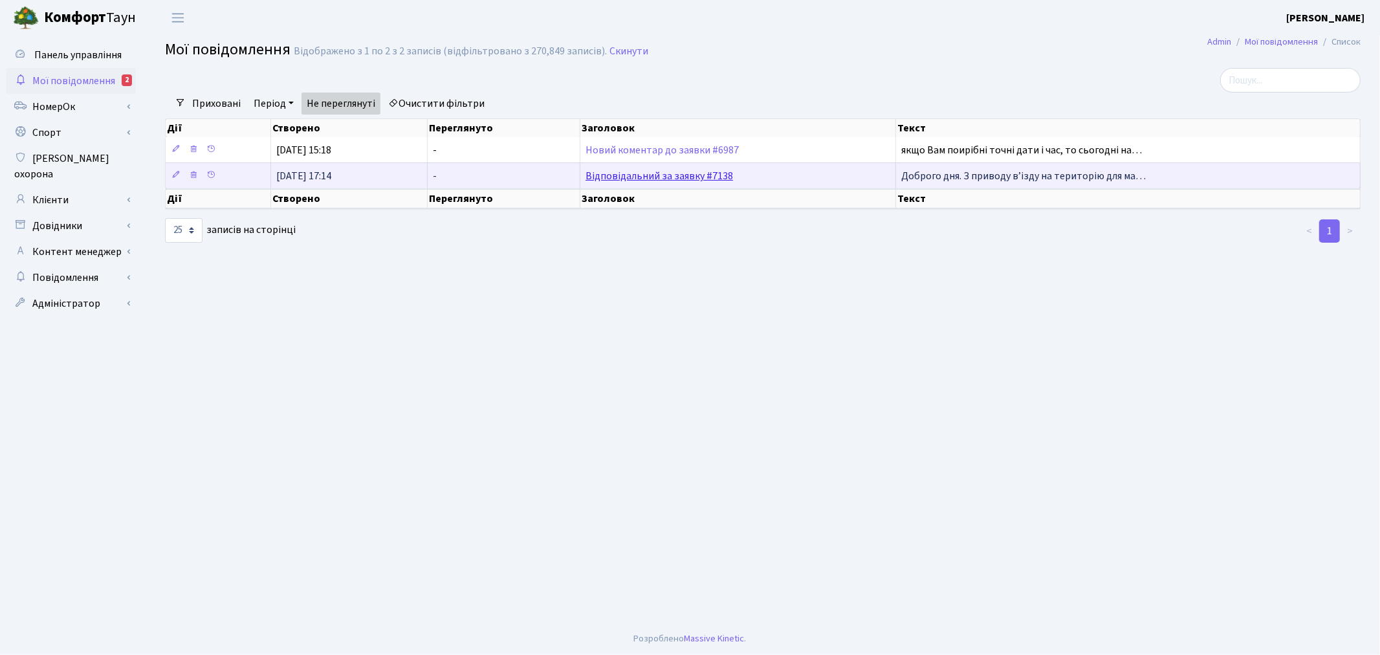
click at [630, 175] on link "Відповідальний за заявку #7138" at bounding box center [660, 176] width 148 height 14
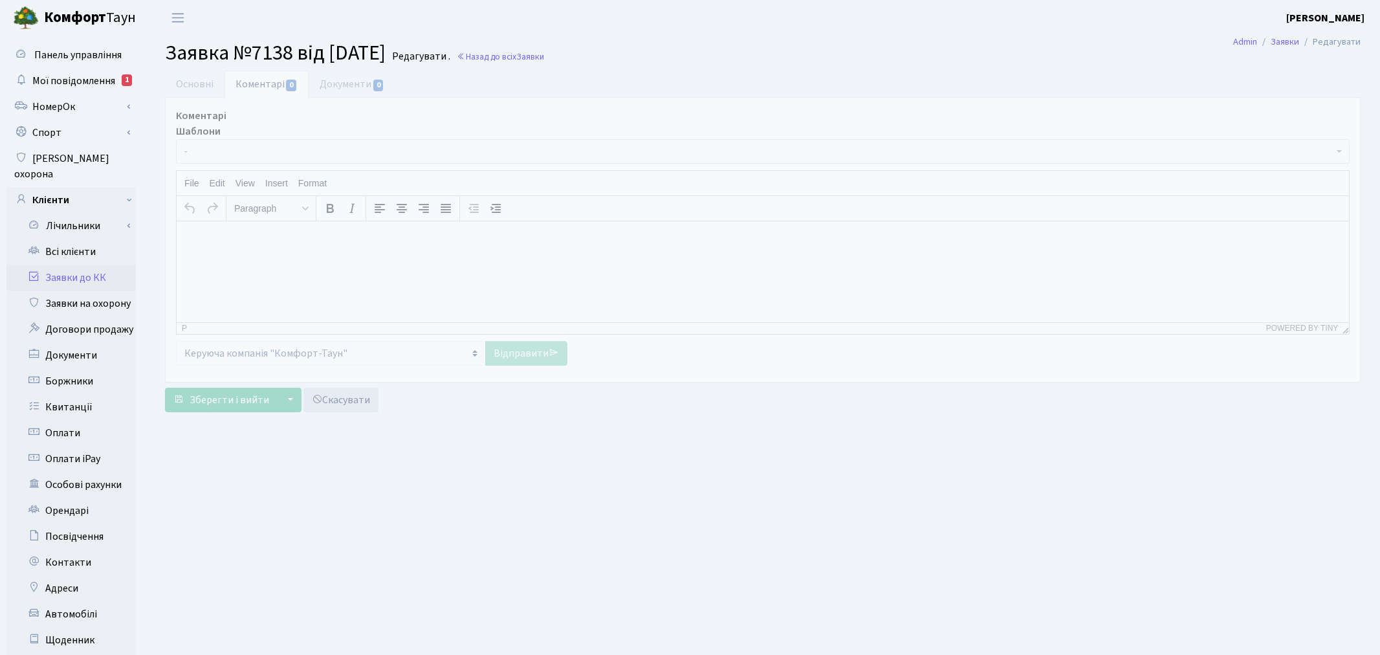
select select "6895"
select select "66"
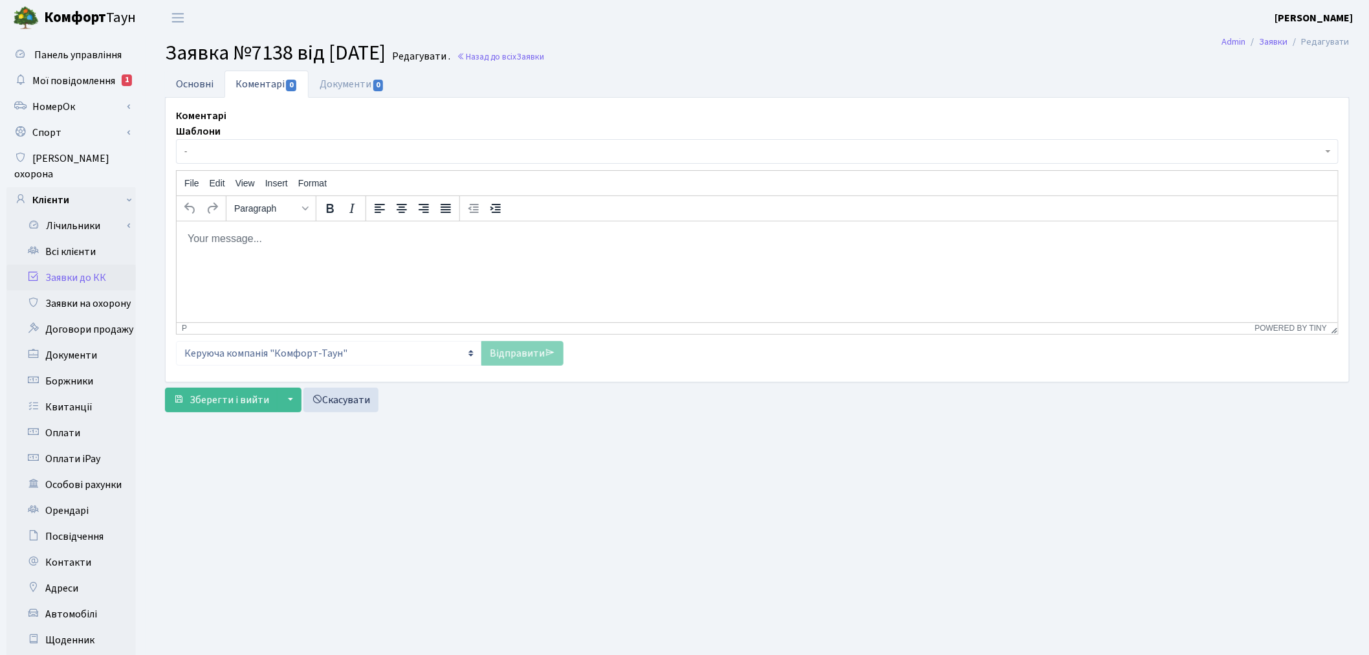
click at [203, 78] on link "Основні" at bounding box center [195, 84] width 60 height 27
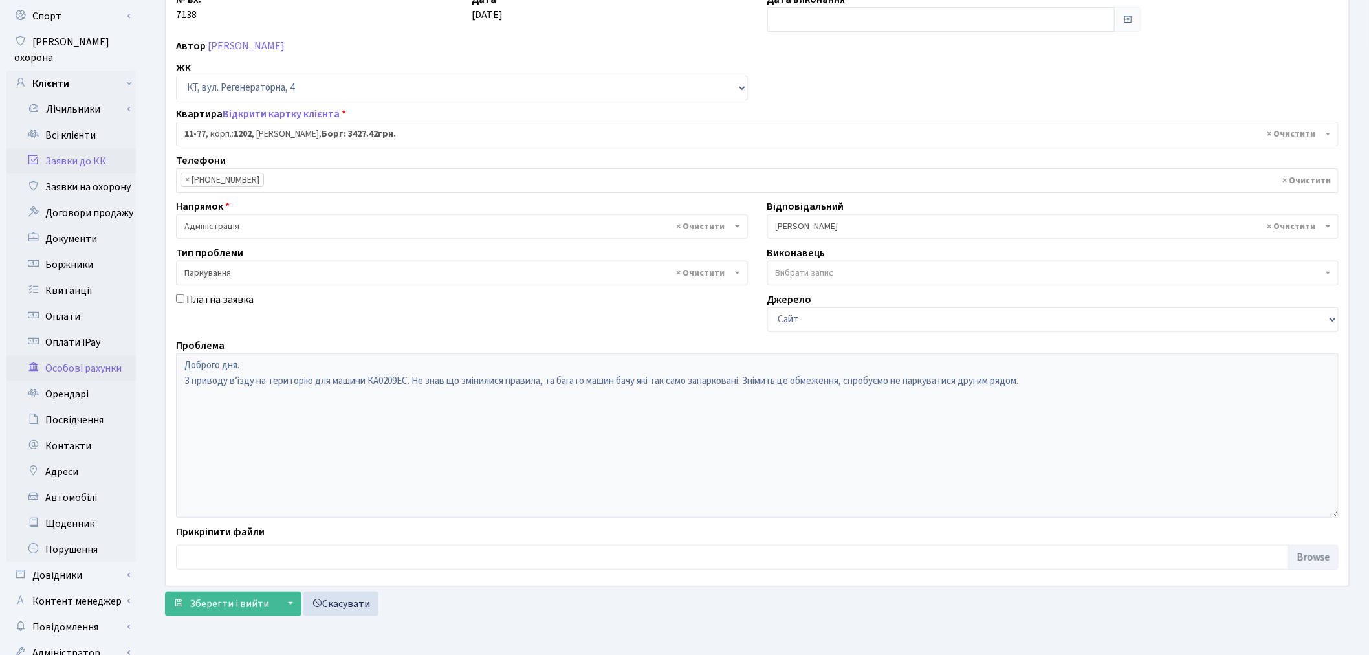
scroll to position [144, 0]
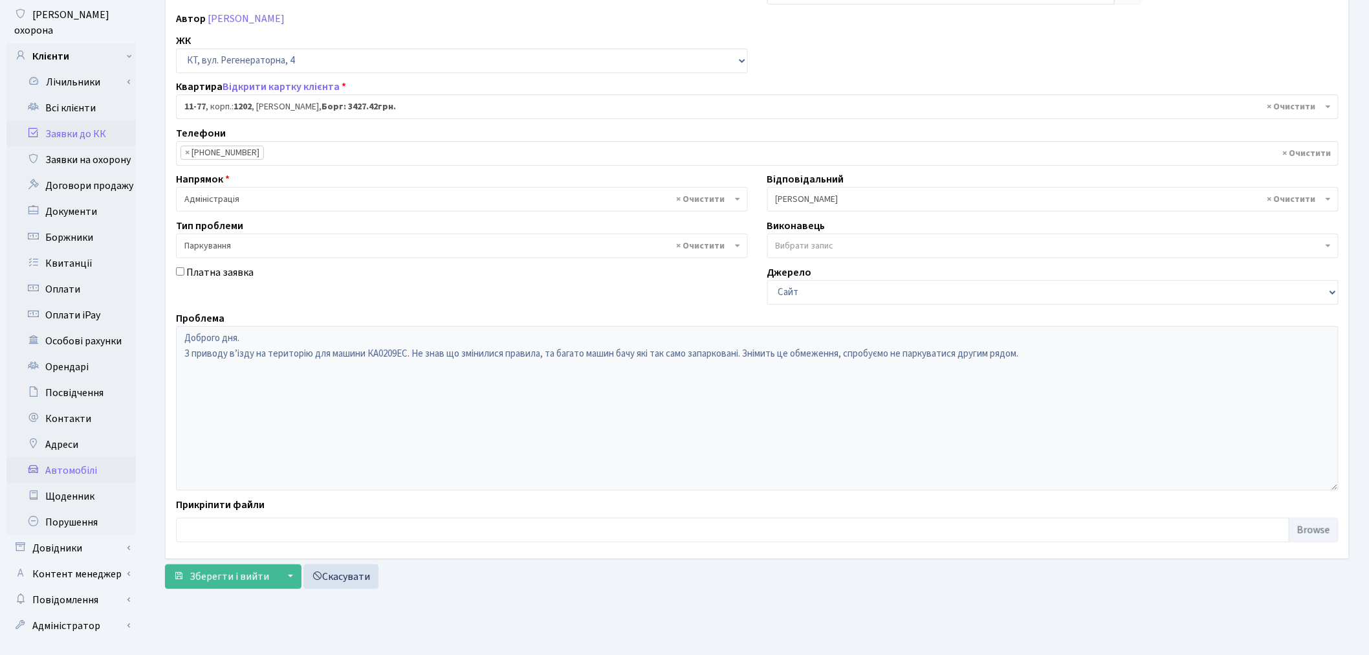
click at [104, 457] on link "Автомобілі" at bounding box center [70, 470] width 129 height 26
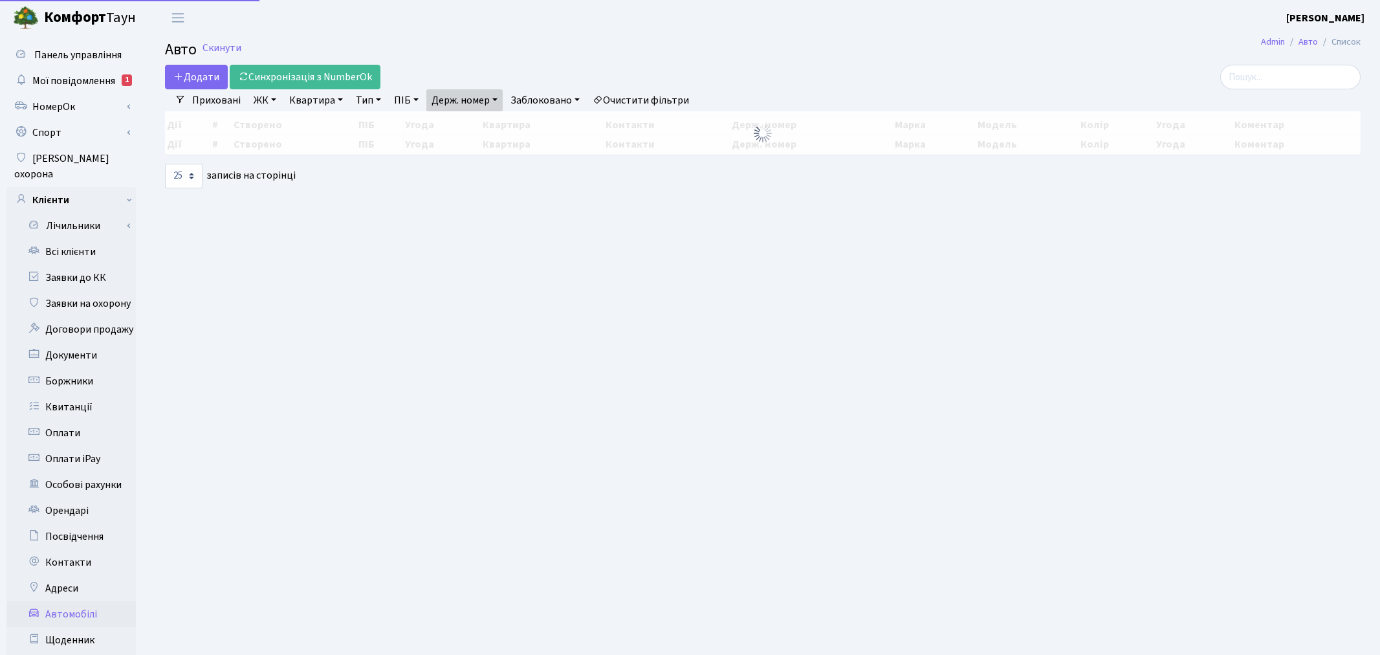
select select "25"
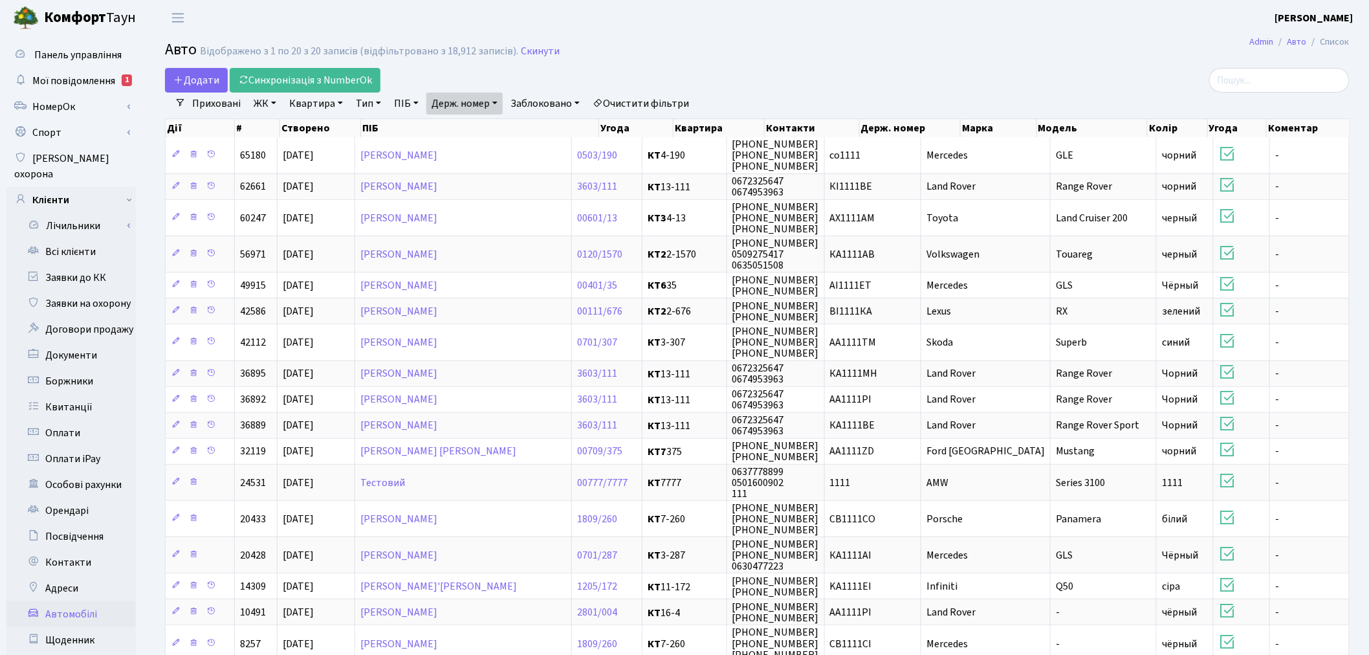
click at [479, 96] on link "Держ. номер" at bounding box center [464, 104] width 76 height 22
click at [484, 122] on input "1111" at bounding box center [465, 128] width 76 height 25
type input "1"
paste input "КА0209ЕС"
type input "КА0209ЕС"
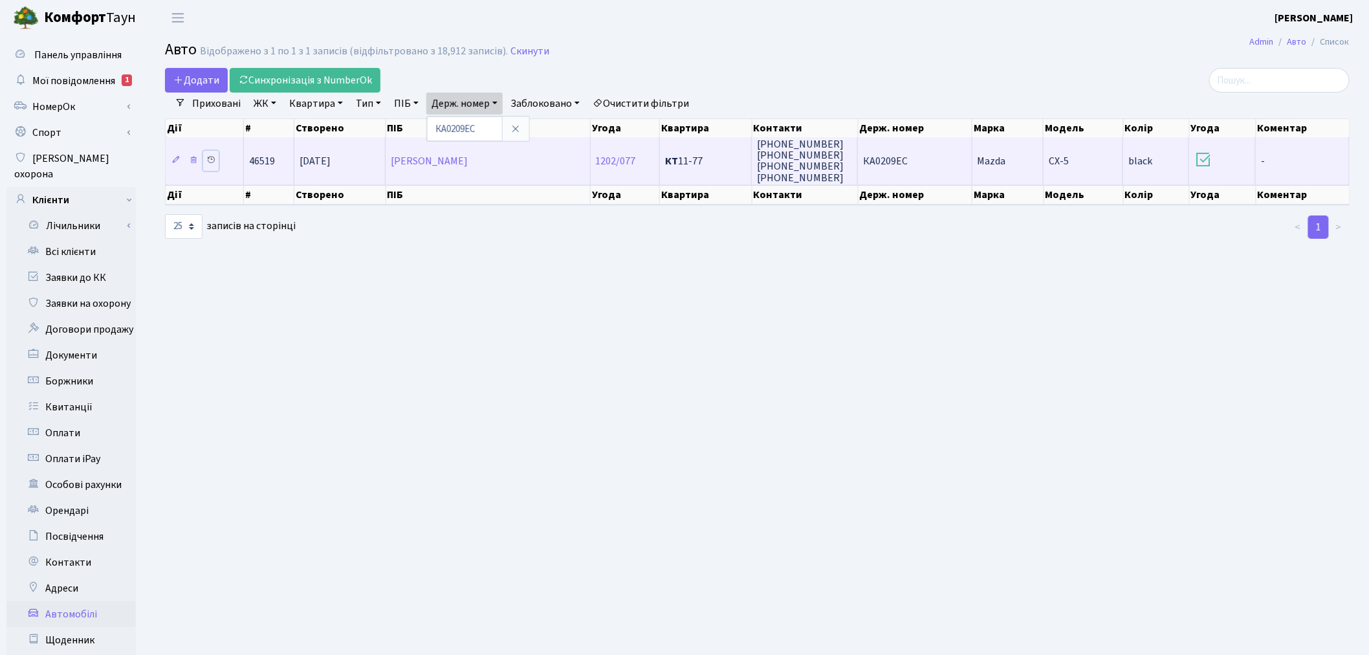
click at [210, 155] on icon at bounding box center [210, 159] width 9 height 9
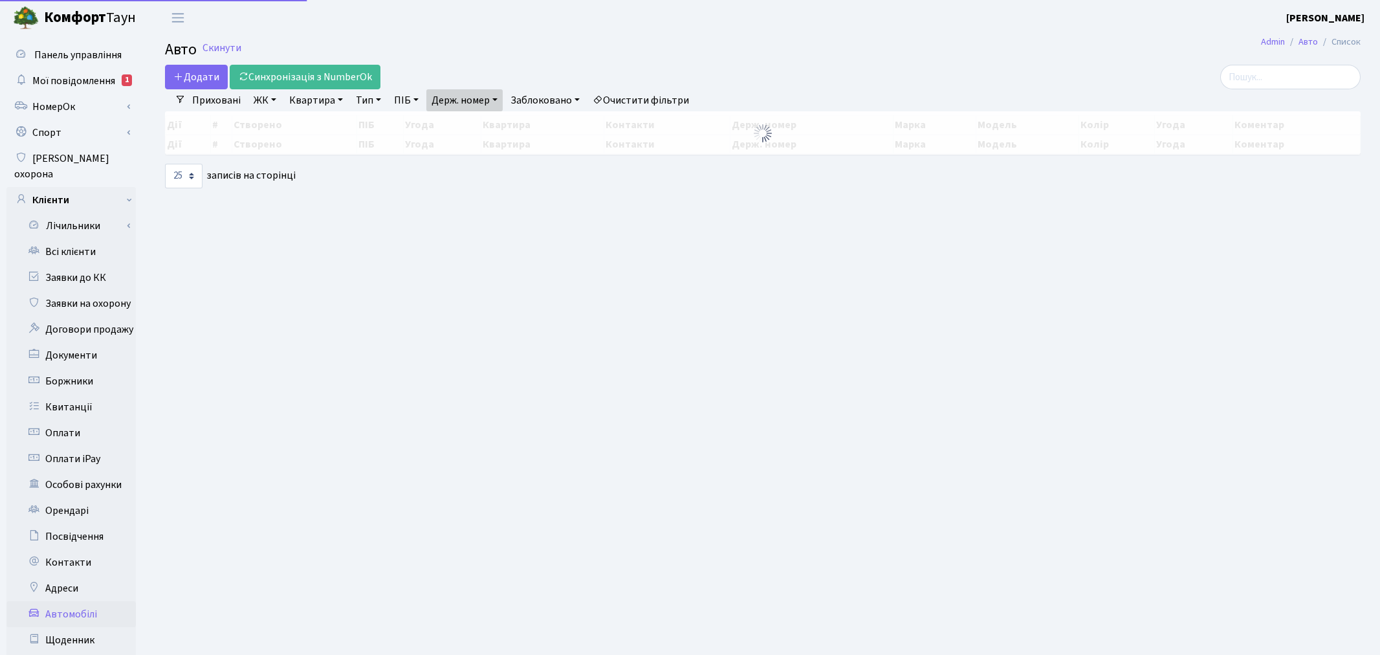
select select "25"
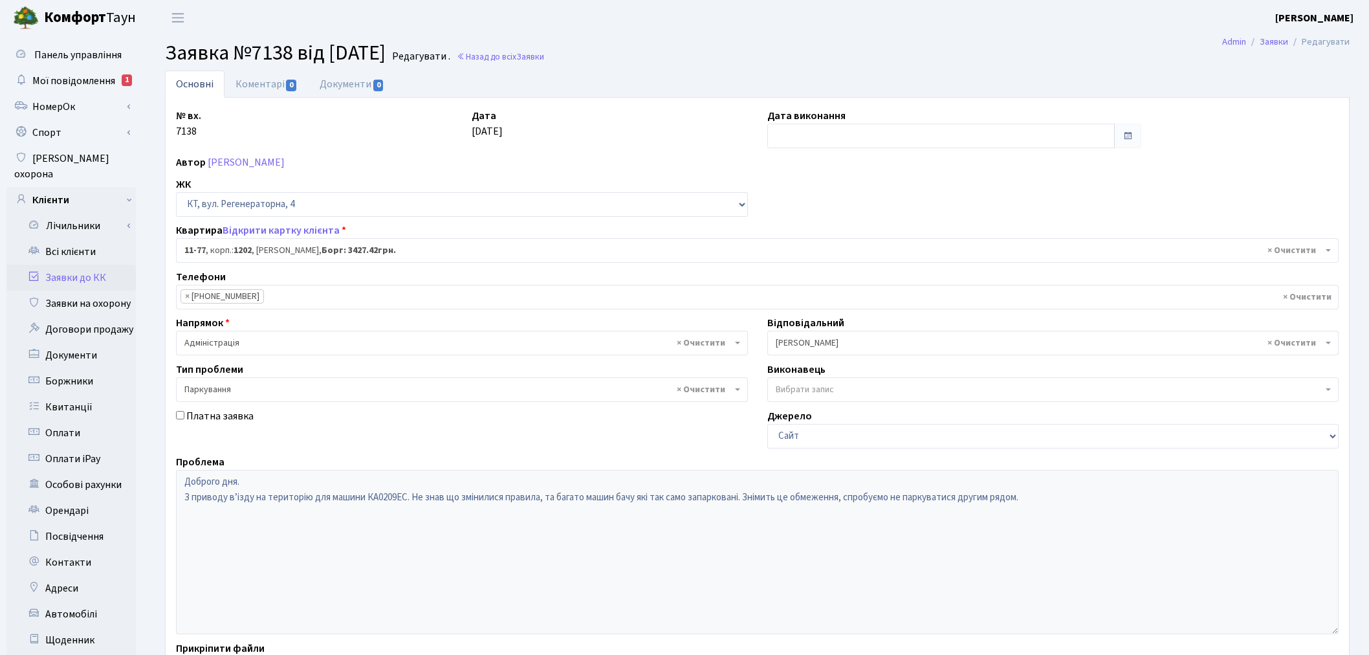
select select "6895"
select select "66"
click at [268, 82] on link "Коментарі 0" at bounding box center [267, 84] width 84 height 27
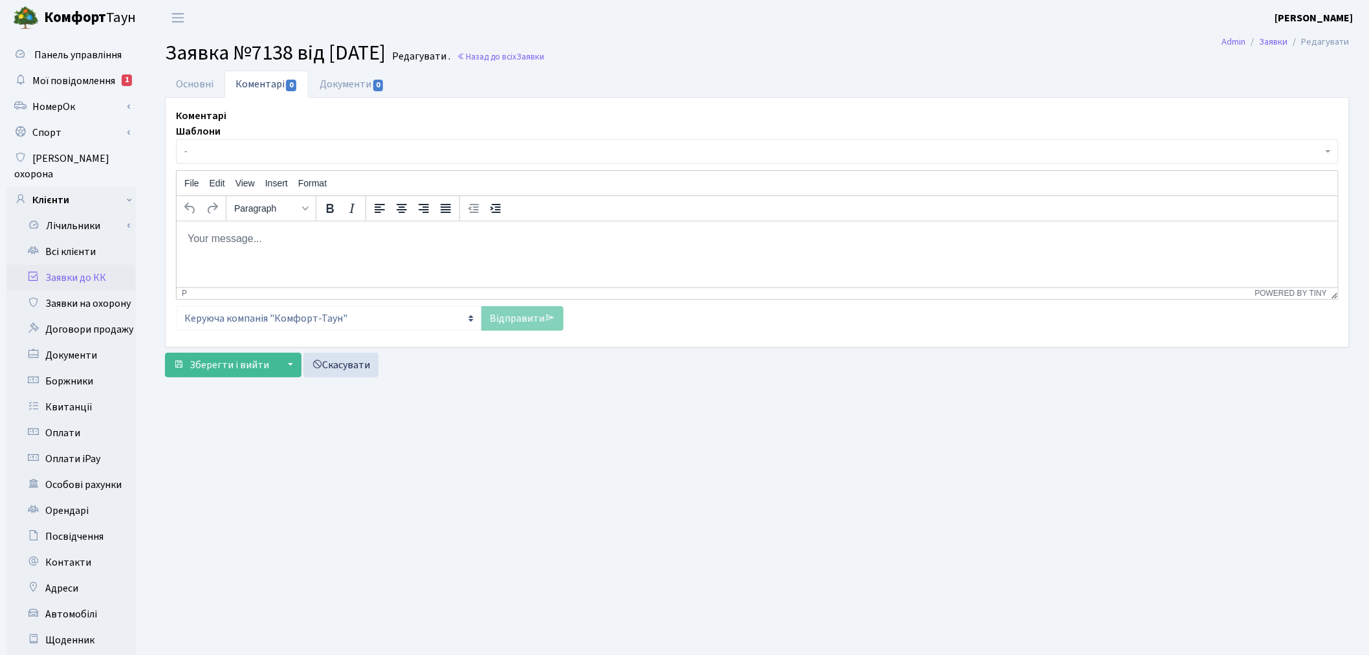
click at [303, 252] on html at bounding box center [756, 238] width 1161 height 35
click at [184, 86] on link "Основні" at bounding box center [195, 84] width 60 height 27
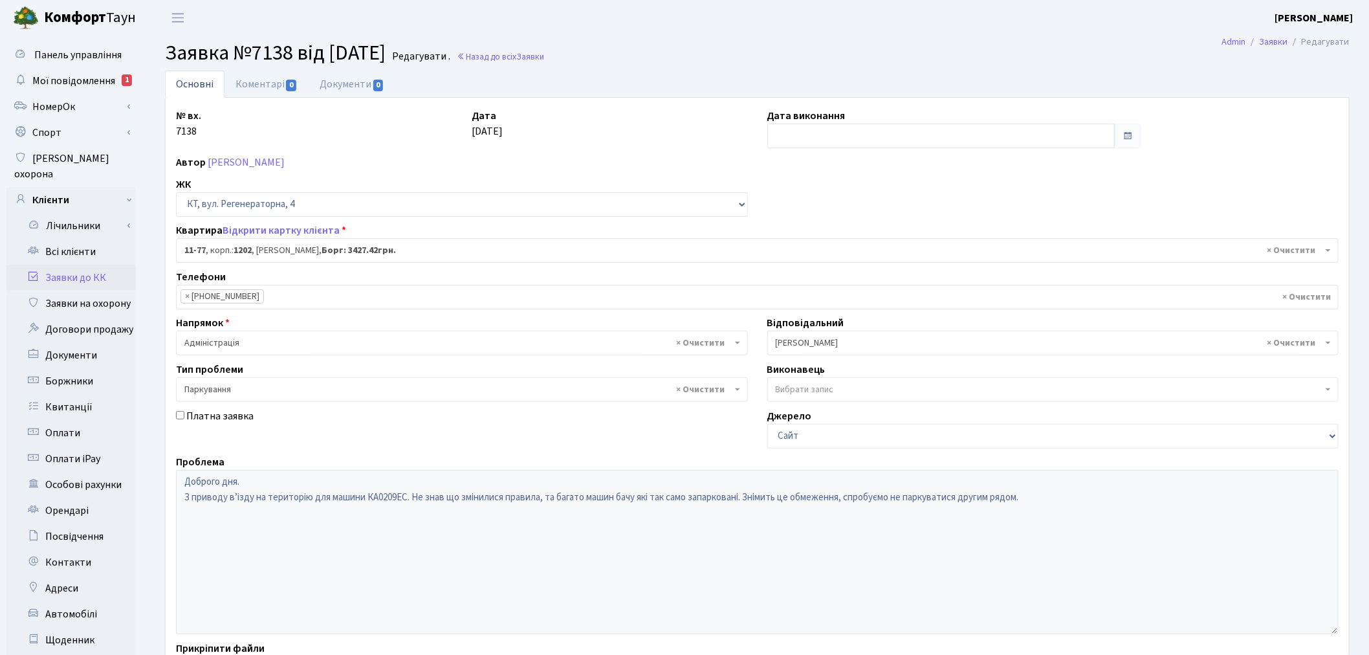
click at [135, 469] on div "Панель управління Мої повідомлення 1 НомерОк" at bounding box center [684, 412] width 1369 height 753
click at [280, 85] on link "Коментарі 0" at bounding box center [267, 84] width 84 height 27
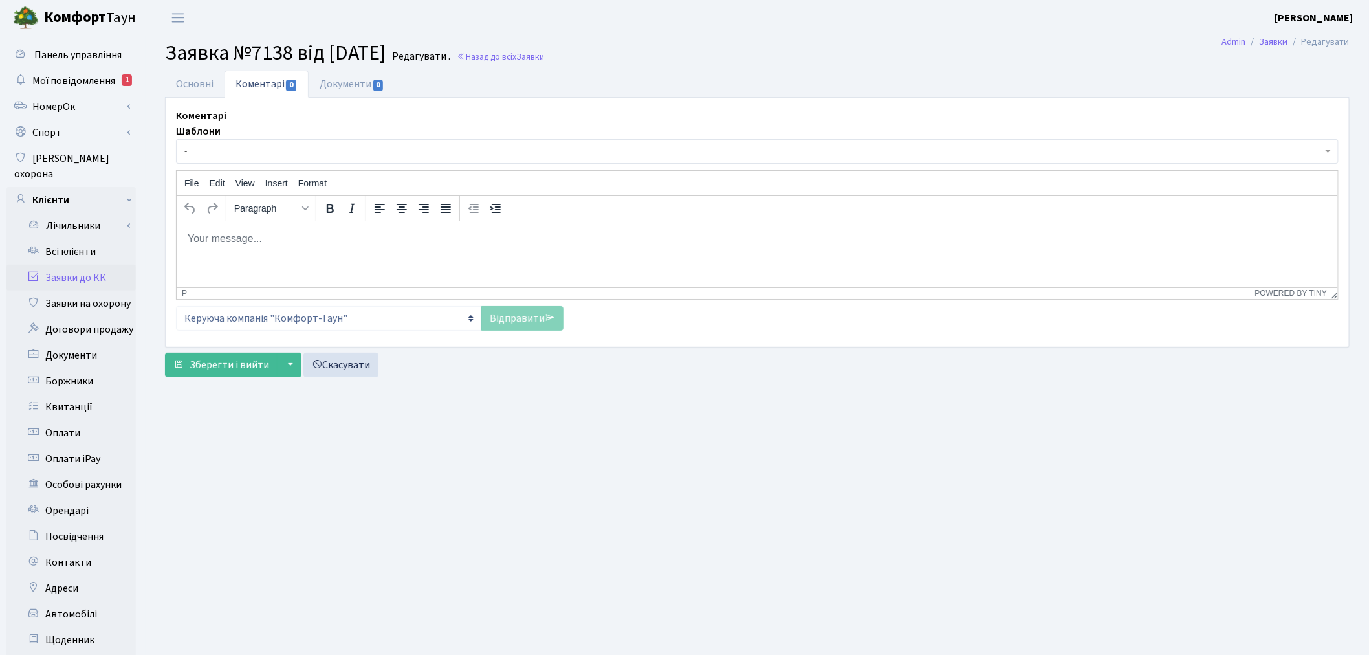
click at [364, 232] on p "Rich Text Area. Press ALT-0 for help." at bounding box center [756, 238] width 1141 height 14
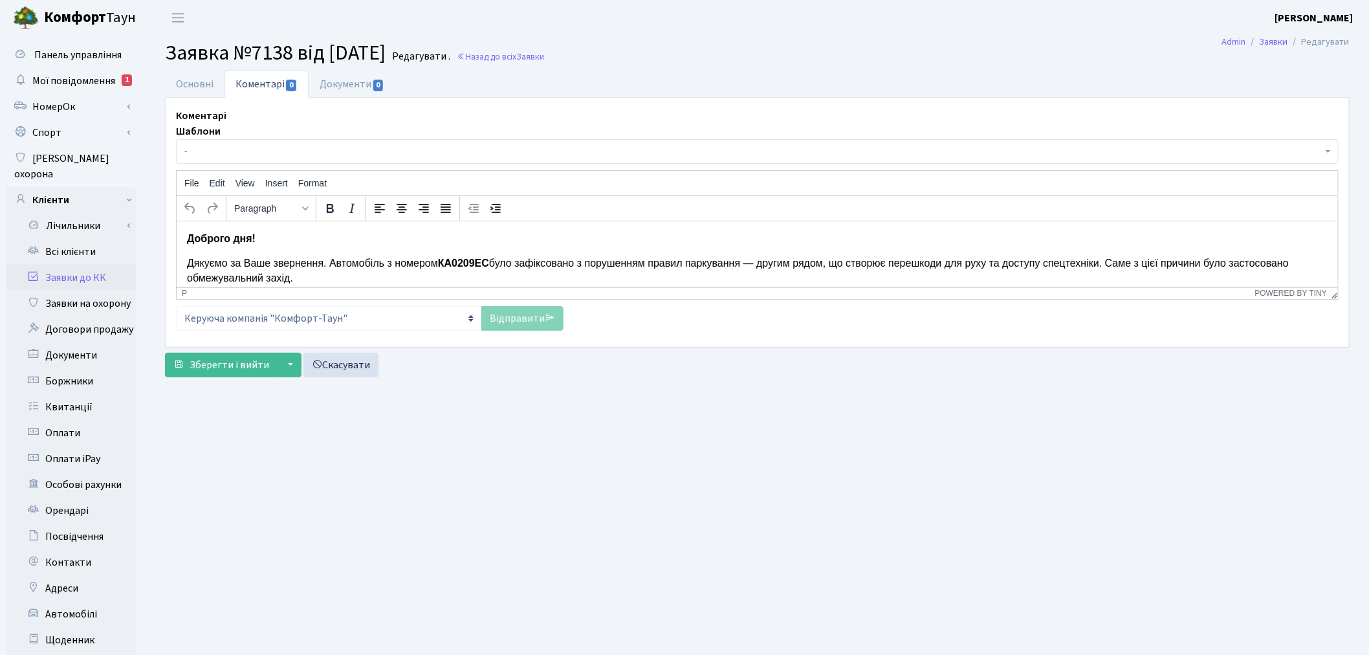
scroll to position [48, 0]
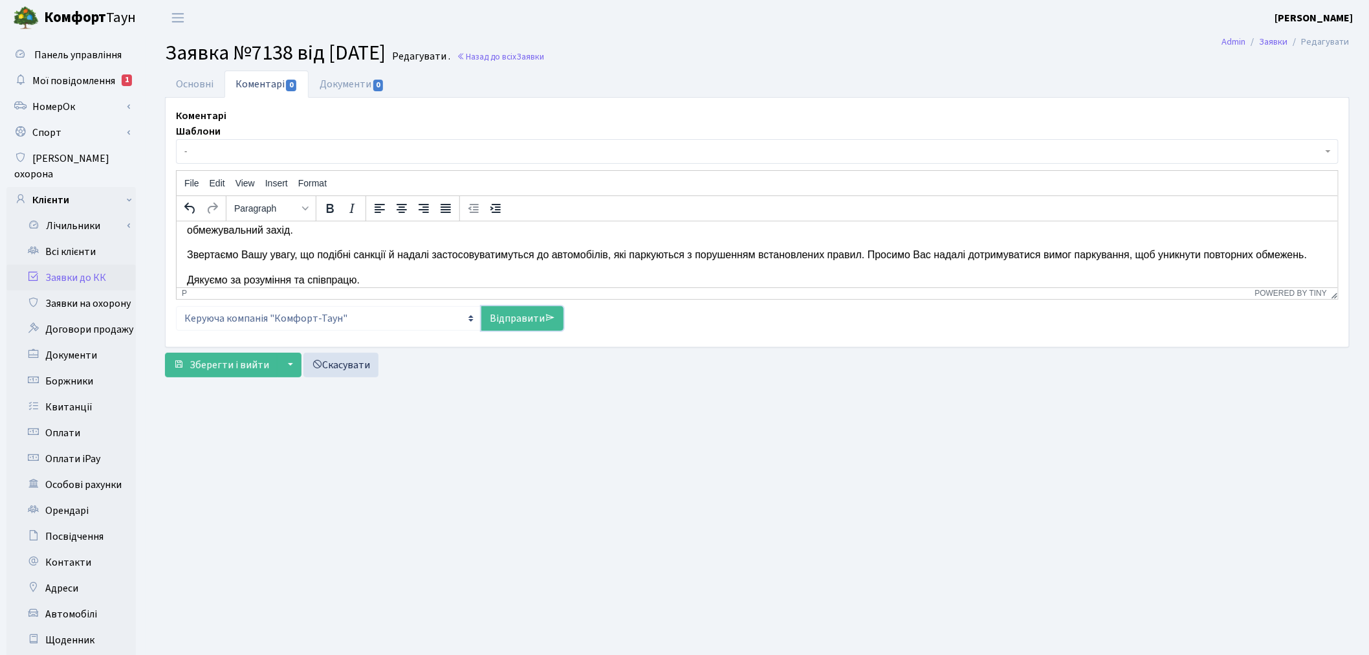
click at [547, 327] on link "Відправити" at bounding box center [522, 318] width 82 height 25
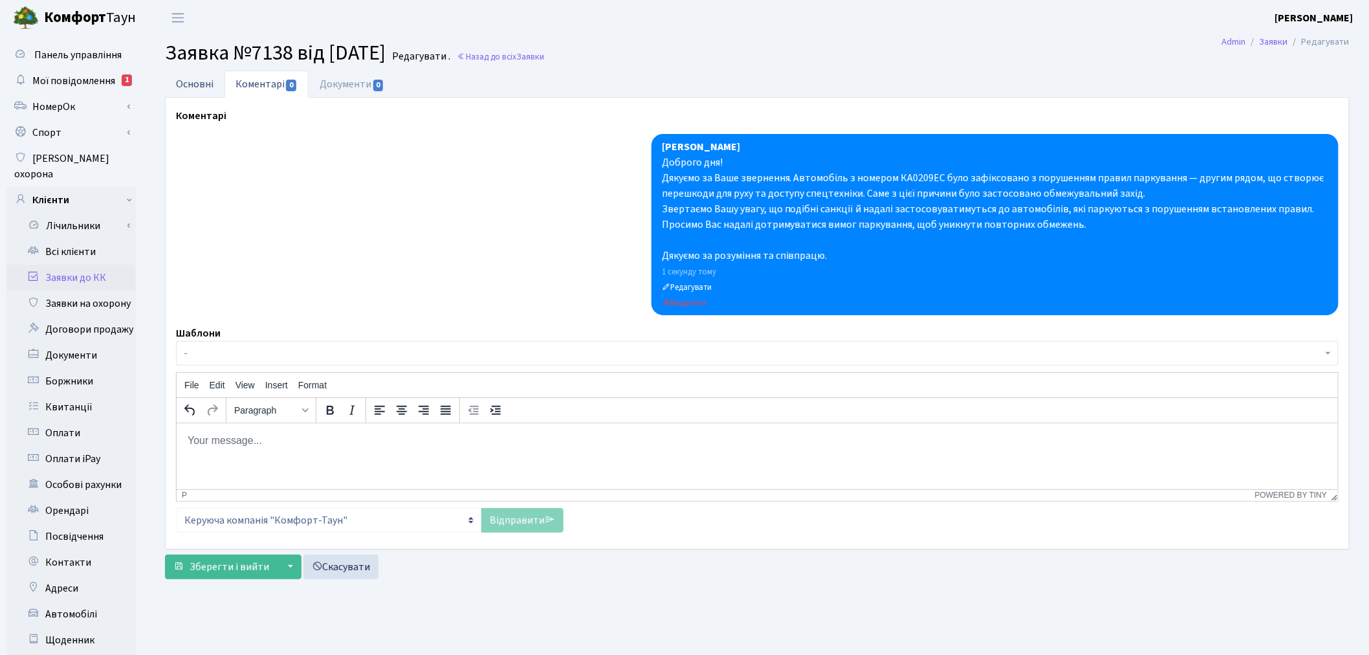
drag, startPoint x: 208, startPoint y: 81, endPoint x: 330, endPoint y: 119, distance: 128.1
click at [208, 82] on link "Основні" at bounding box center [195, 84] width 60 height 27
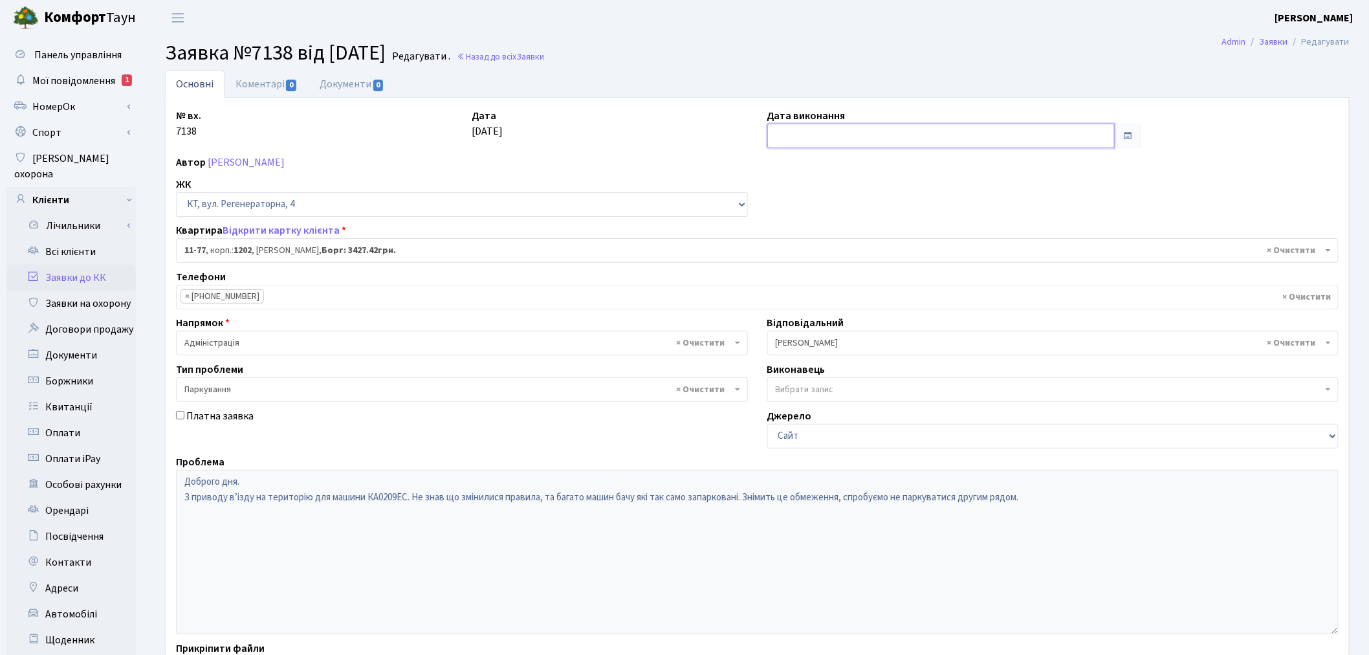
click at [793, 136] on input "text" at bounding box center [941, 136] width 348 height 25
click at [833, 261] on td "21" at bounding box center [838, 259] width 19 height 19
type input "[DATE]"
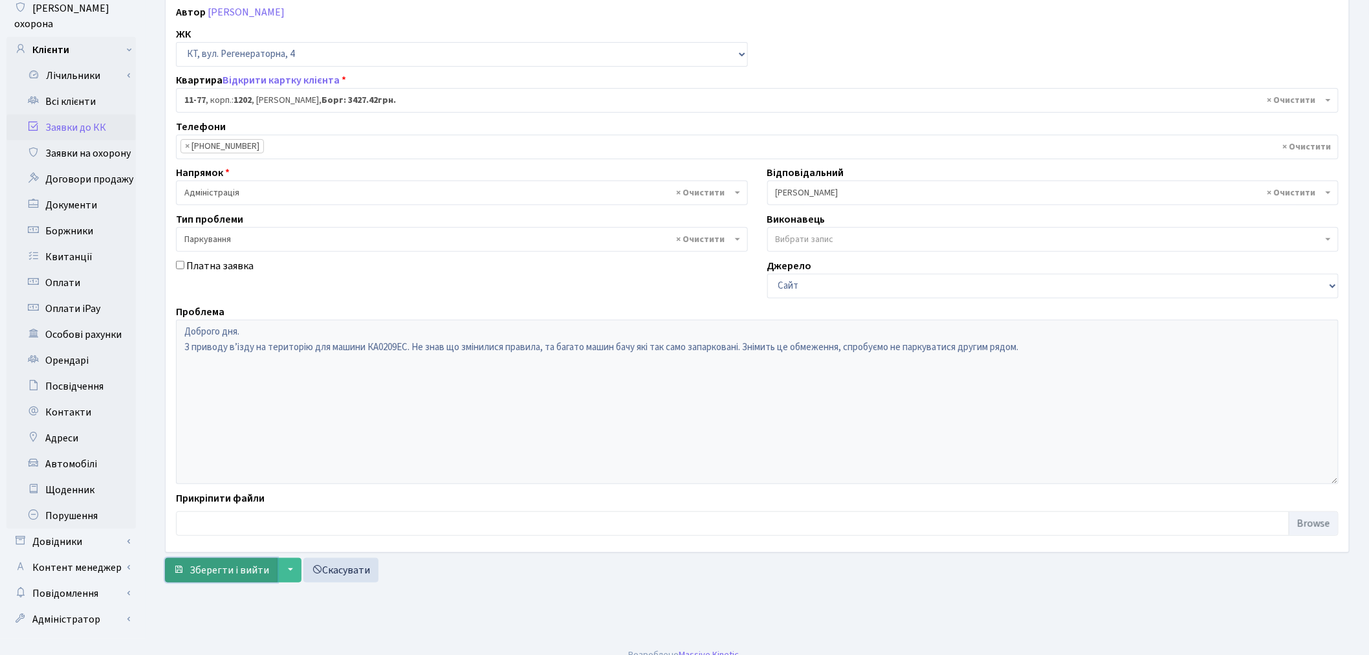
click at [196, 564] on span "Зберегти і вийти" at bounding box center [230, 570] width 80 height 14
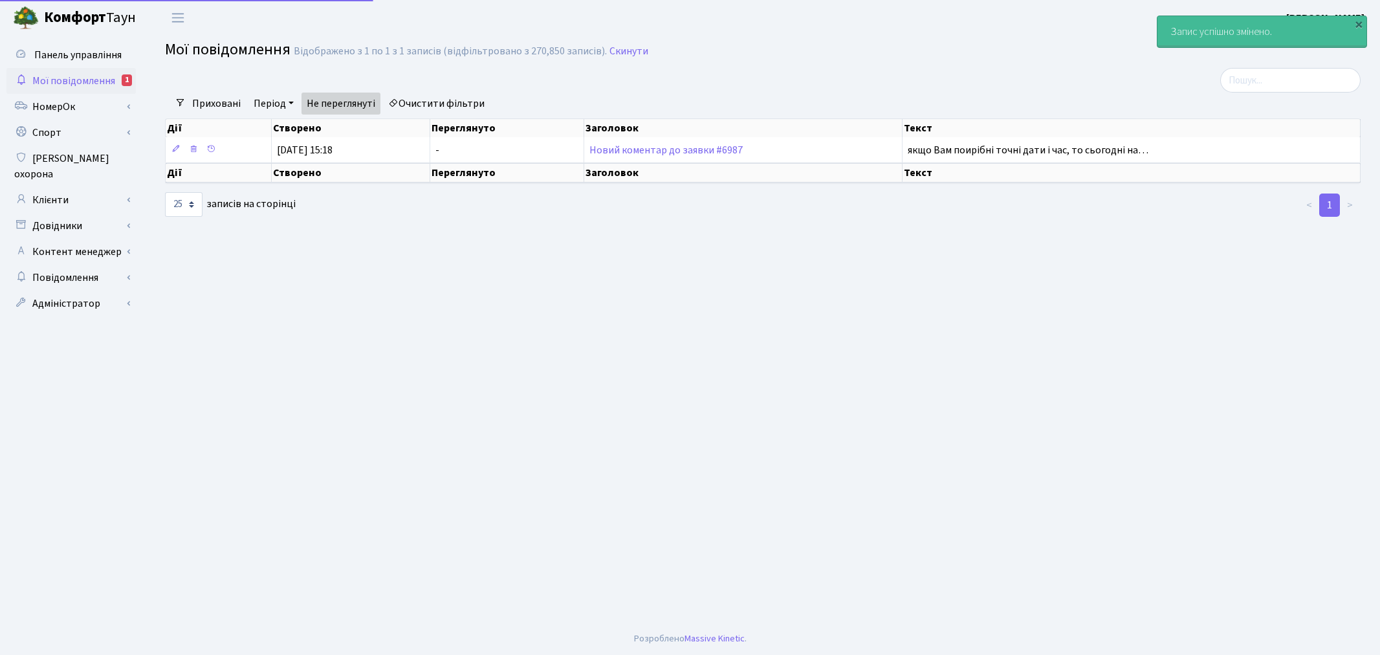
select select "25"
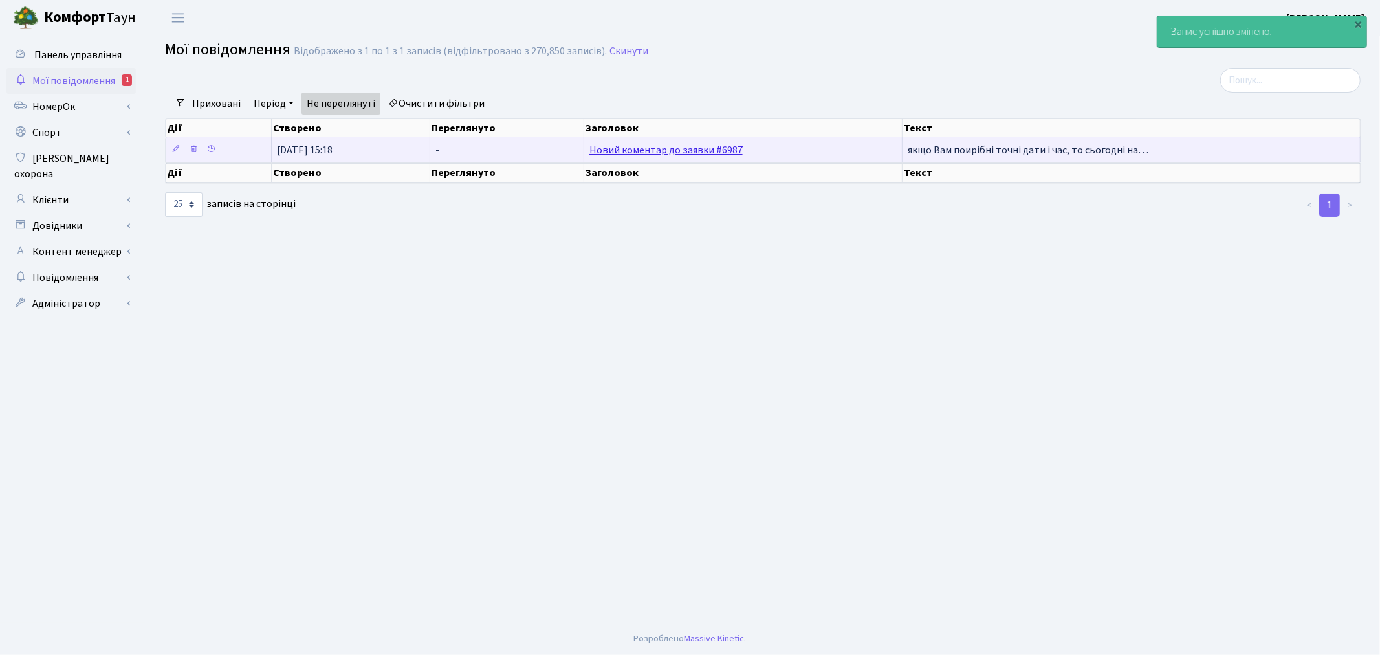
click at [683, 147] on link "Новий коментар до заявки #6987" at bounding box center [665, 150] width 153 height 14
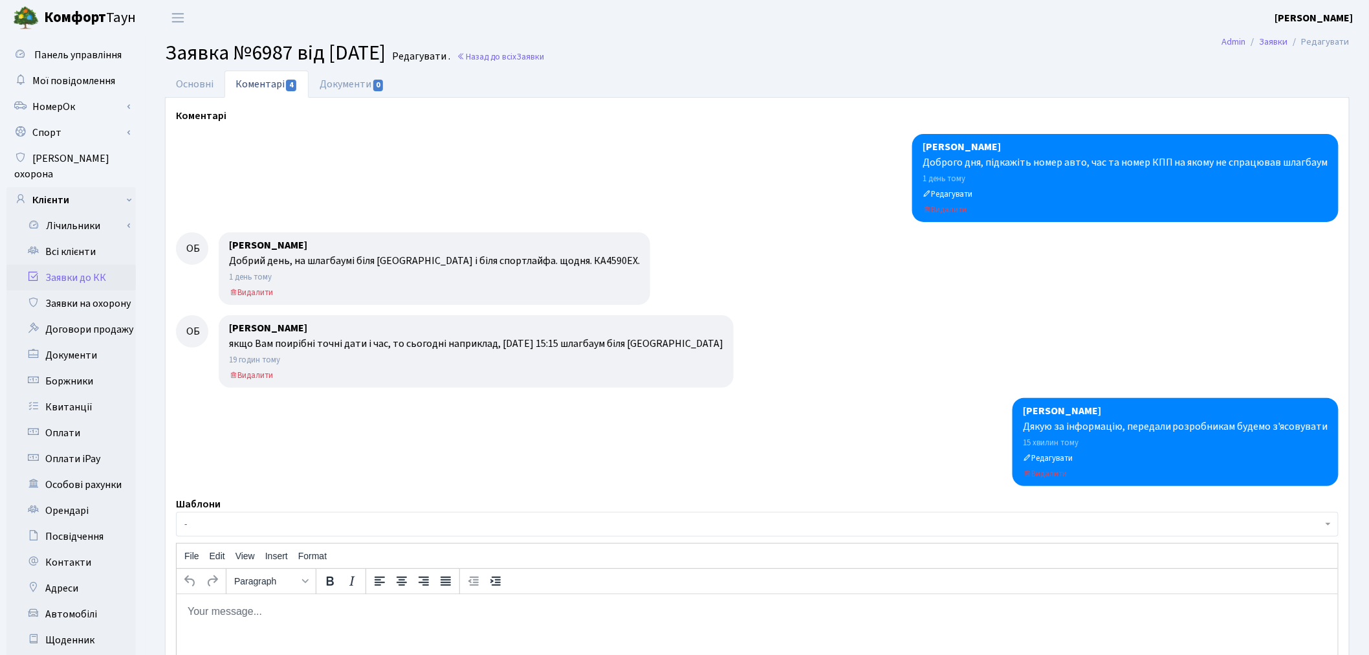
click at [104, 265] on link "Заявки до КК" at bounding box center [70, 278] width 129 height 26
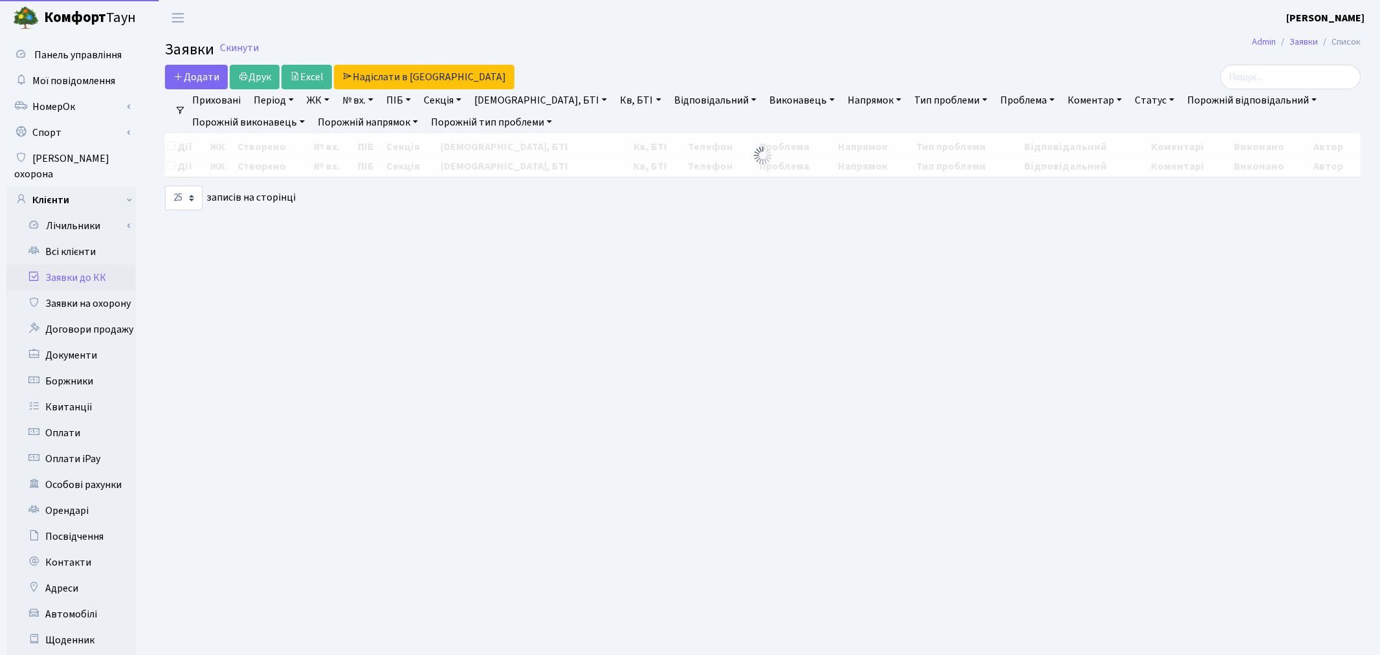
select select "25"
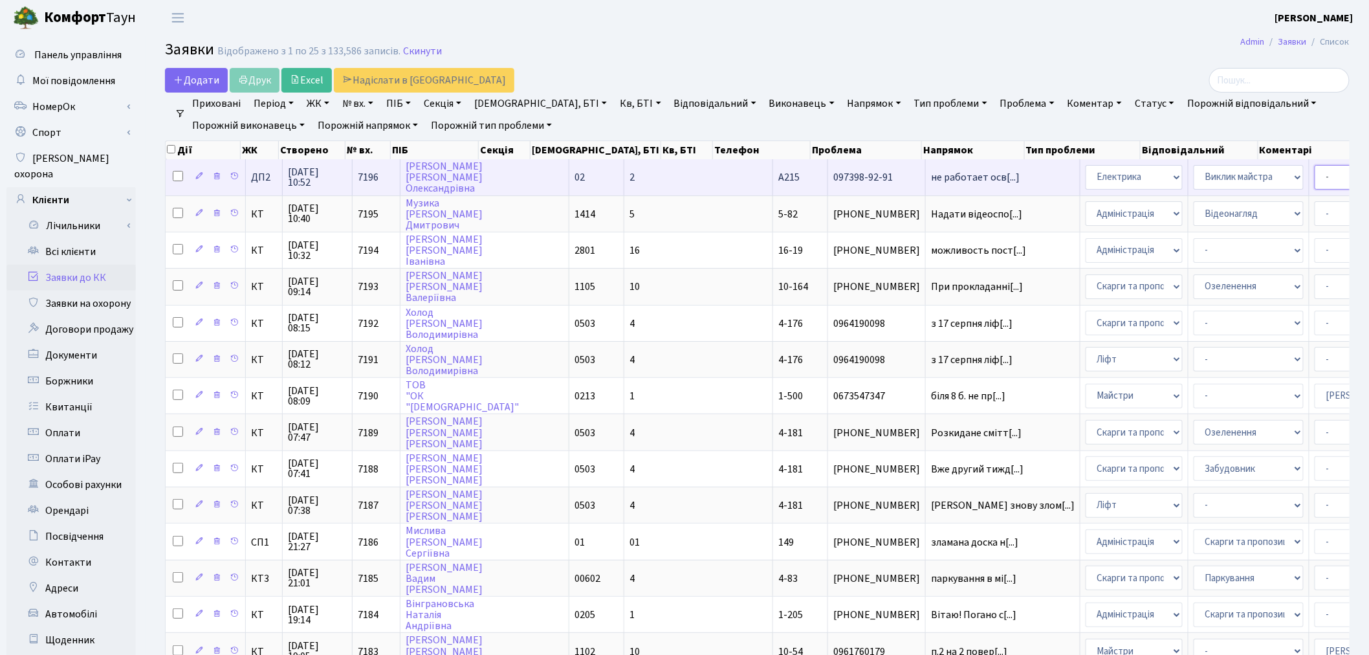
click at [1315, 171] on select "- Адміністратор ЖК КТ Вижул В. В. Гордієнко Н.В. Дядюшкін Д.Ю. Кипчук Т. А. Кла…" at bounding box center [1370, 177] width 110 height 25
select select "94"
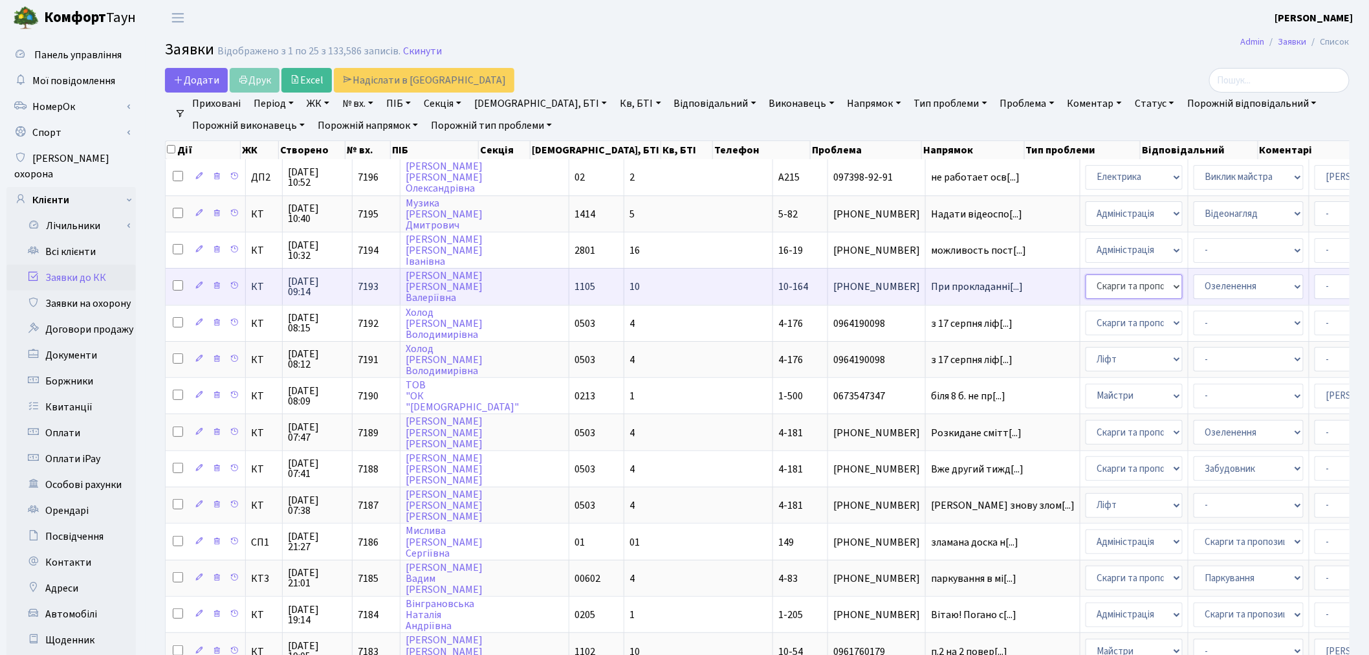
click at [1086, 285] on select "- Адміністрація Домофон, СКД Ліфт Майстри Сантехніка Економічний відділ Електри…" at bounding box center [1134, 286] width 97 height 25
select select "2"
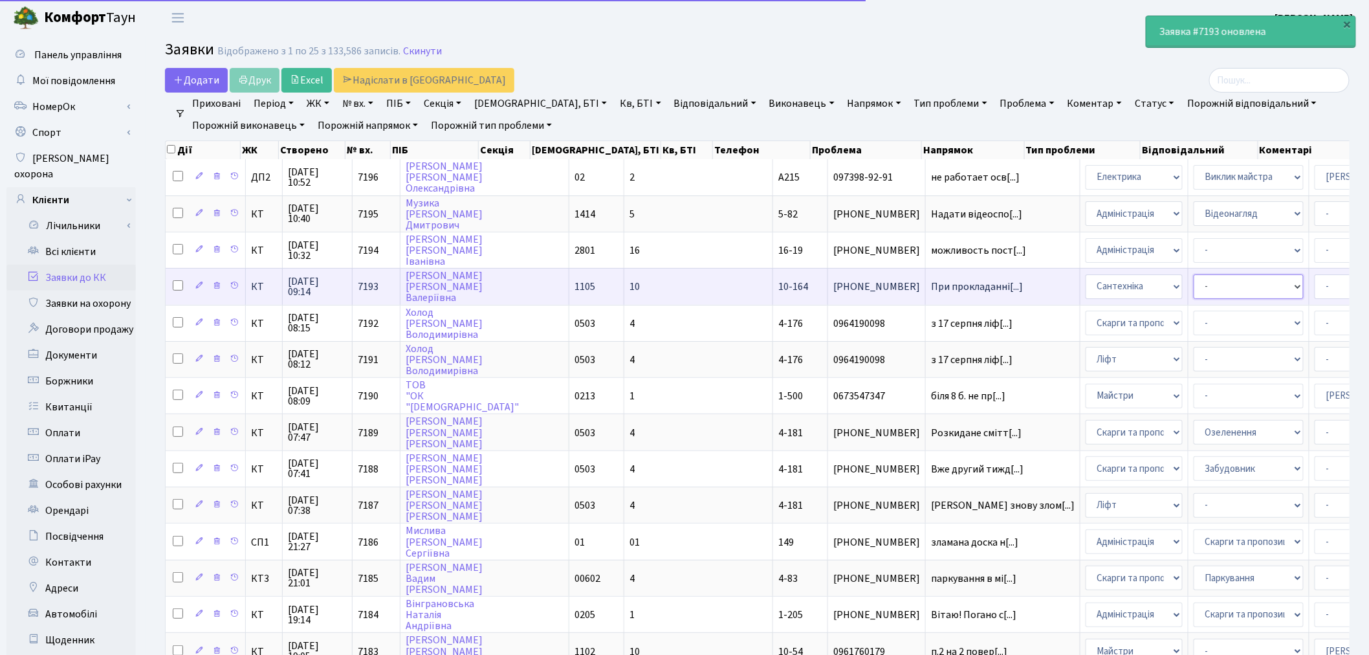
click at [1194, 275] on select "- Виклик майстра Встановлення сантехнічного обладнання Замовлення технічних умо…" at bounding box center [1249, 286] width 110 height 25
click at [1315, 274] on select "- Адміністратор ЖК КТ Вижул В. В. Гордієнко Н.В. Дядюшкін Д.Ю. Кипчук Т. А. Кла…" at bounding box center [1370, 286] width 110 height 25
select select "67"
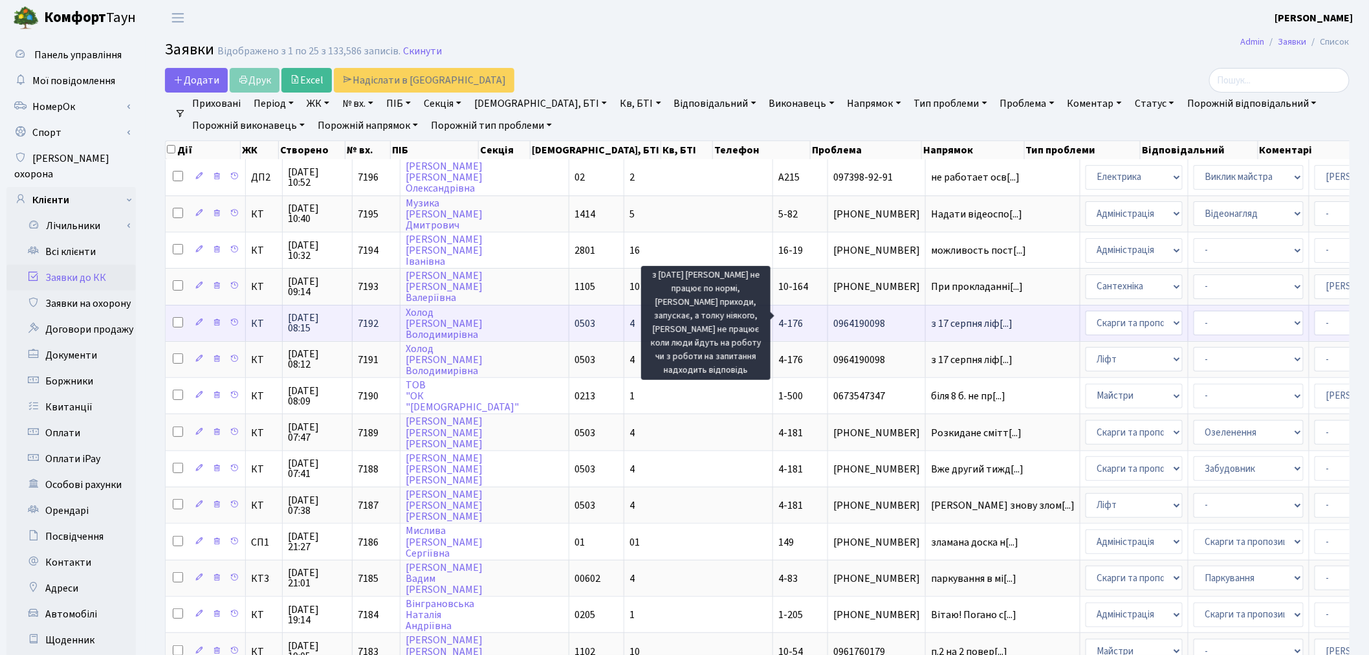
click at [931, 316] on span "з 17 серпня ліф[...]" at bounding box center [972, 323] width 82 height 14
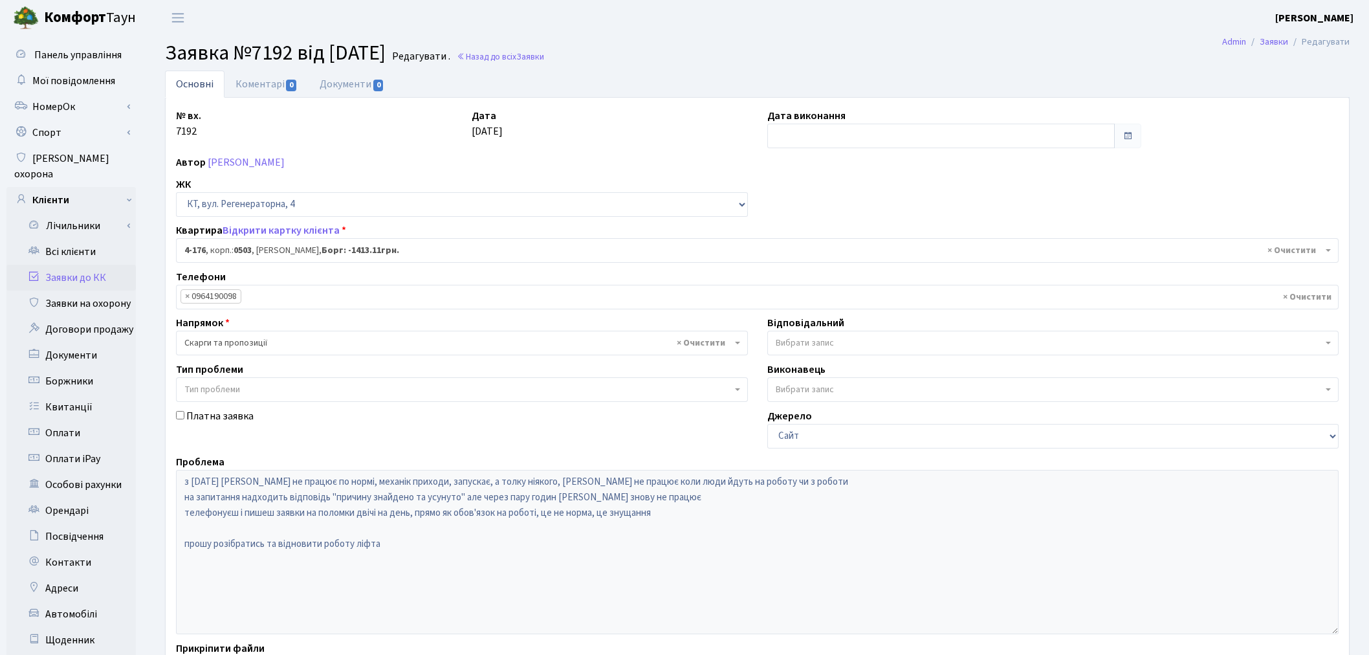
select select "1102"
click at [291, 81] on span "0" at bounding box center [291, 86] width 10 height 12
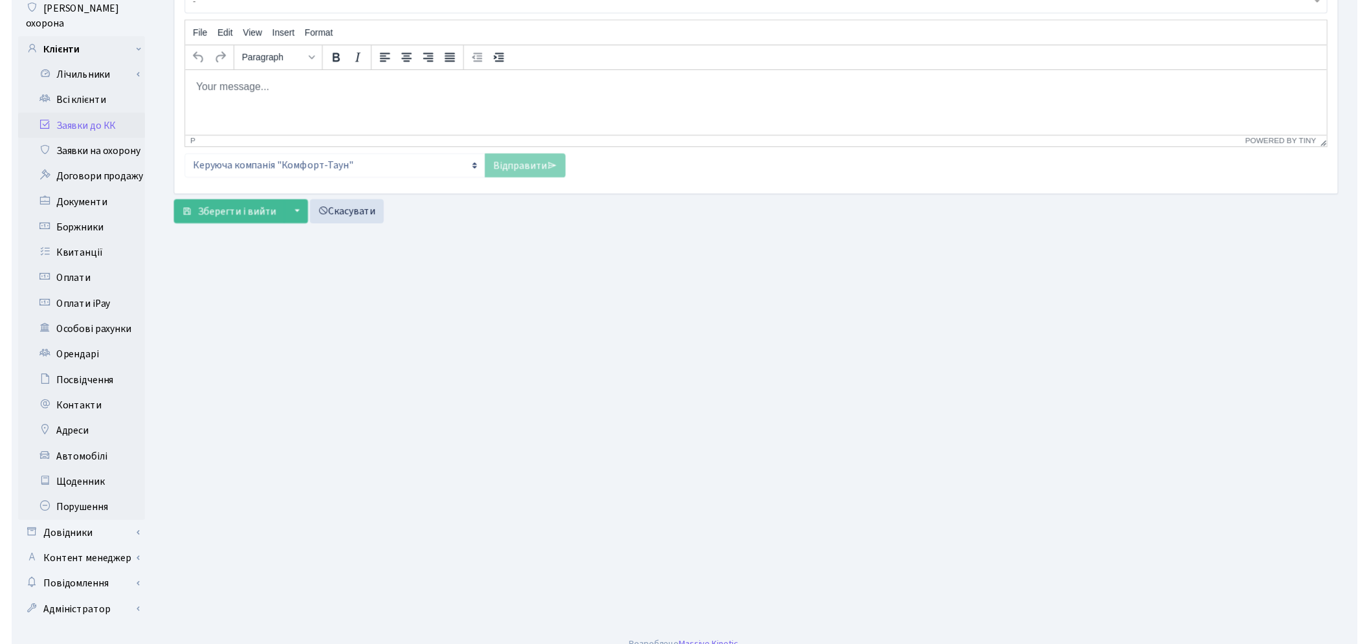
scroll to position [78, 0]
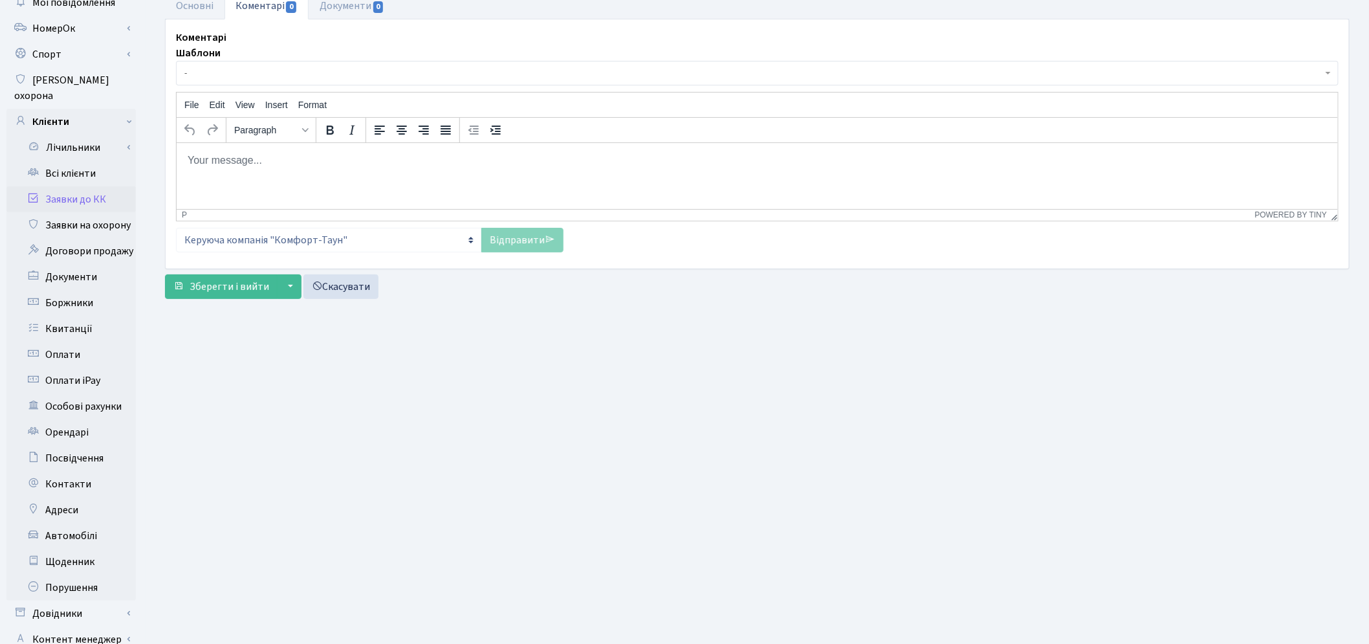
click at [316, 79] on span "-" at bounding box center [753, 73] width 1138 height 13
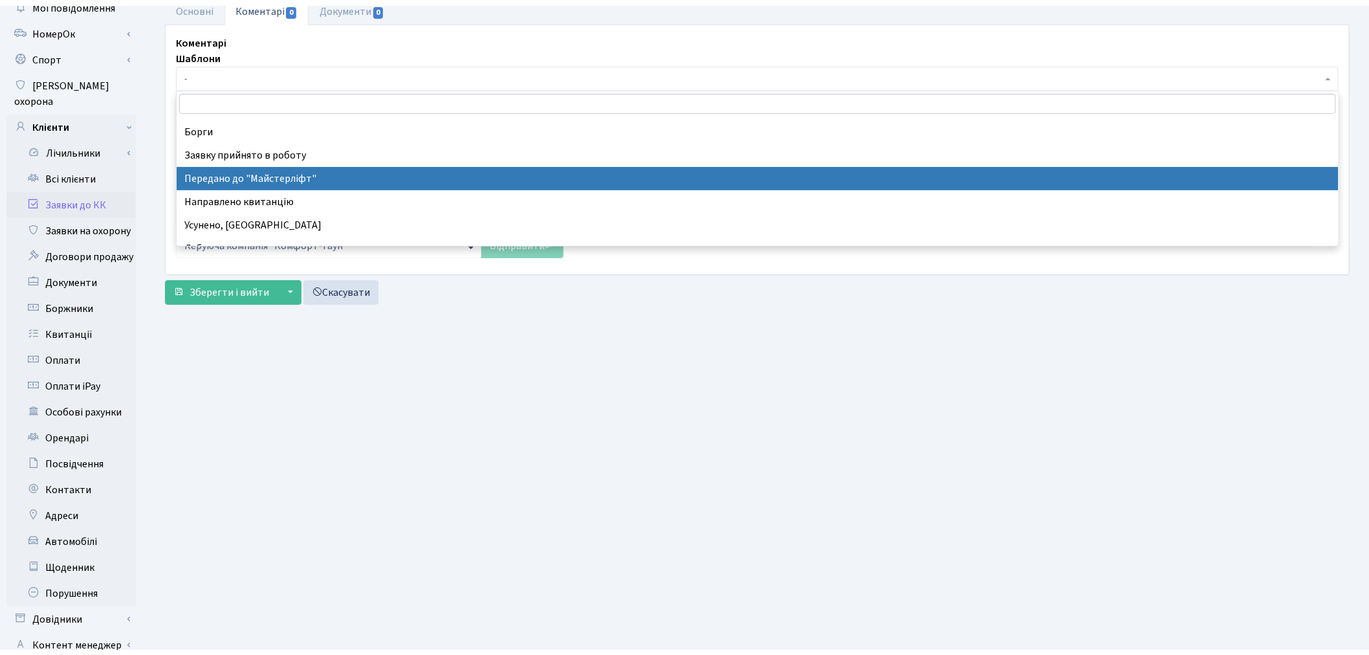
scroll to position [72, 0]
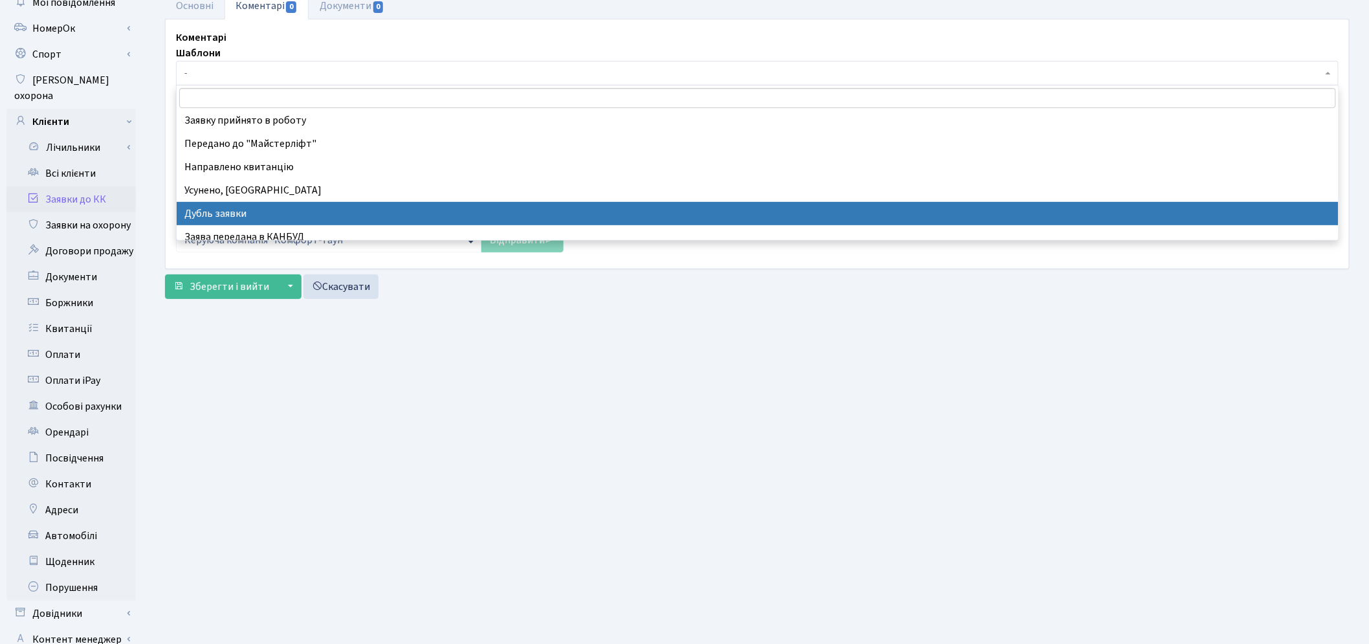
select select "17"
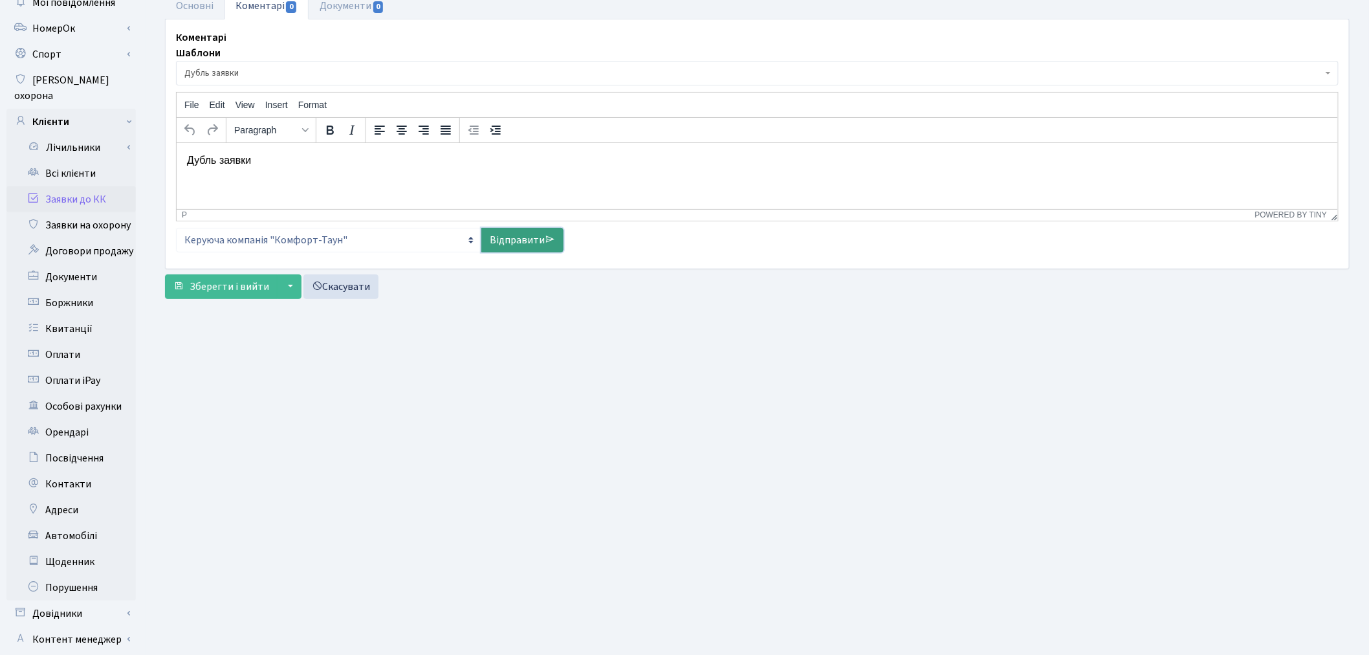
click at [514, 241] on link "Відправити" at bounding box center [522, 240] width 82 height 25
select select
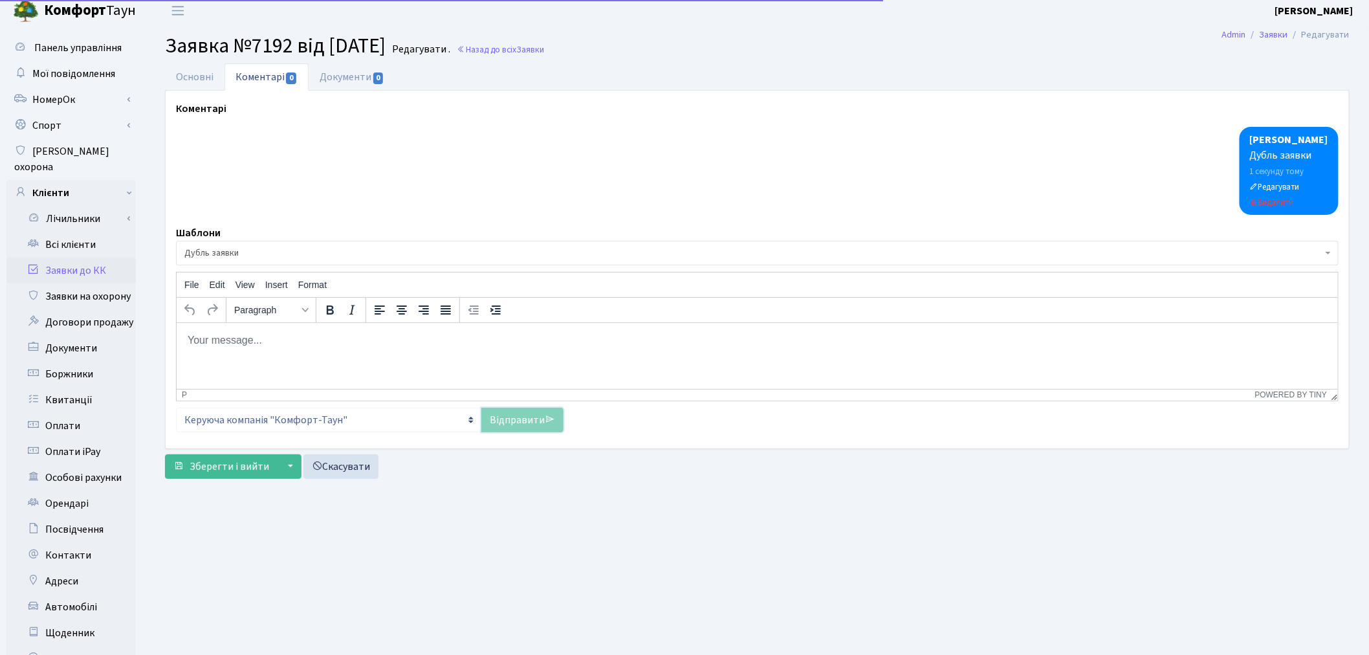
scroll to position [0, 0]
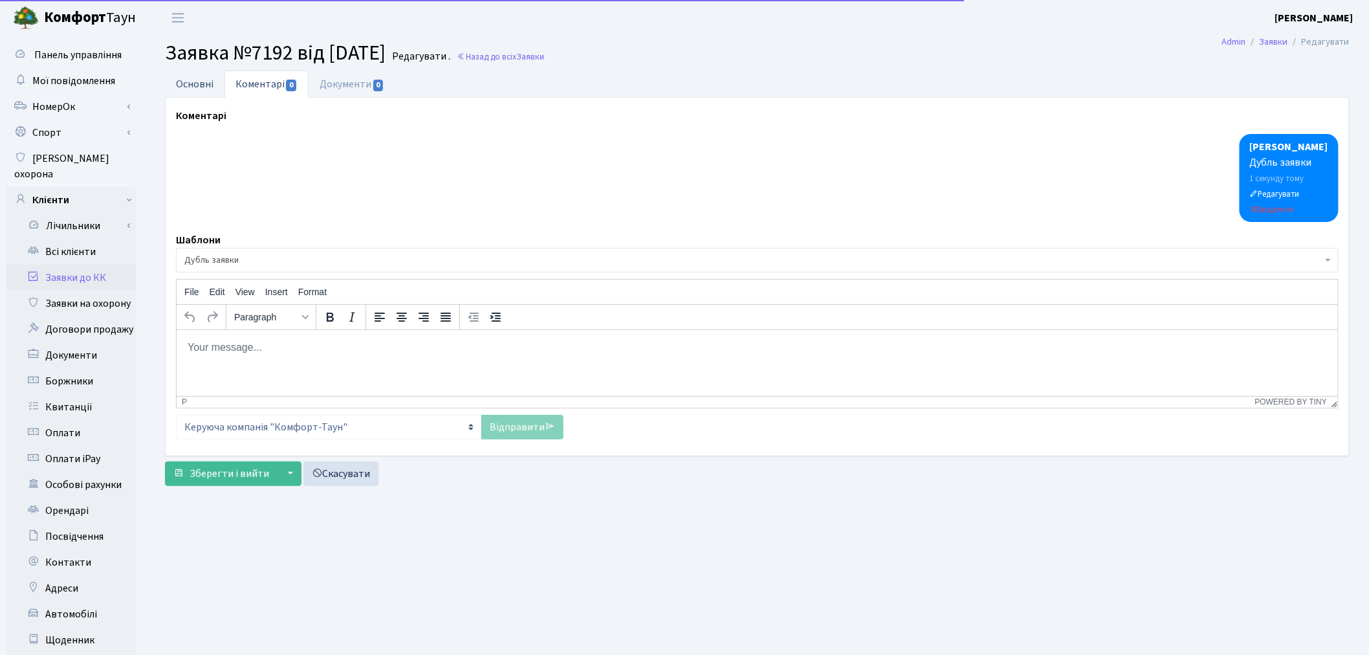
click at [192, 85] on link "Основні" at bounding box center [195, 84] width 60 height 27
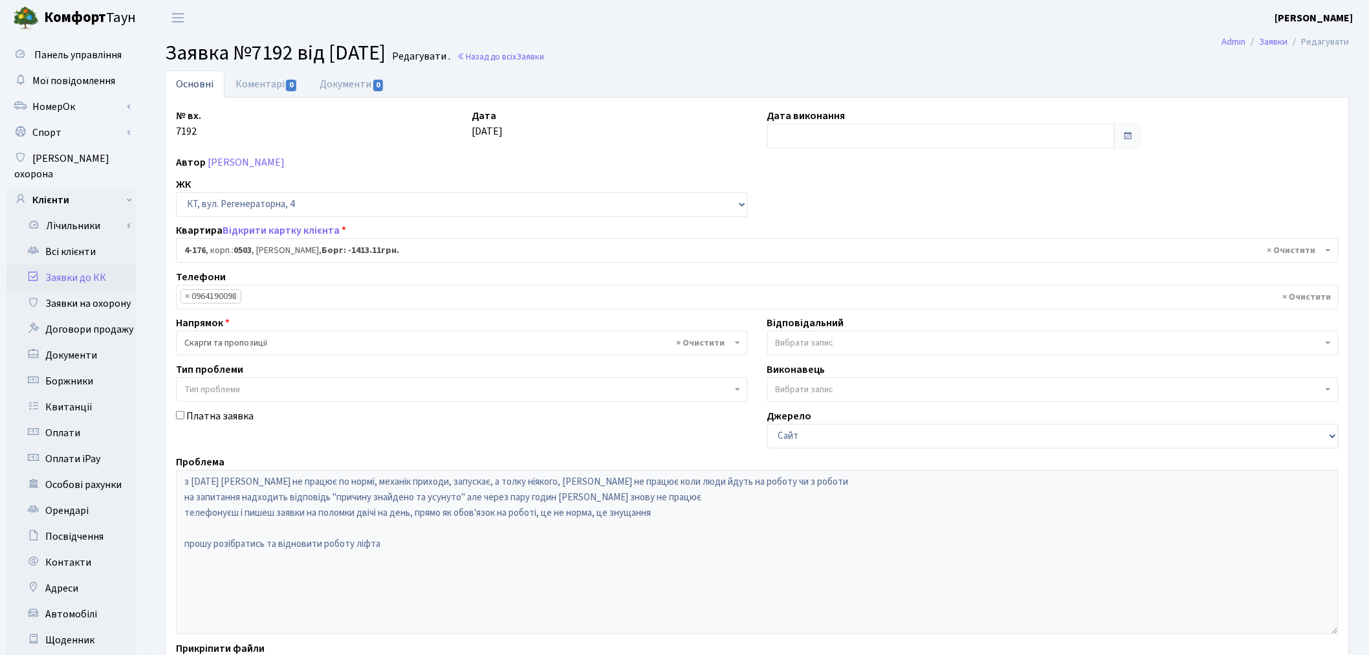
click at [822, 155] on div "Автор [PERSON_NAME]" at bounding box center [757, 163] width 1182 height 16
click at [822, 139] on input "text" at bounding box center [941, 136] width 348 height 25
click at [842, 256] on td "21" at bounding box center [838, 259] width 19 height 19
type input "[DATE]"
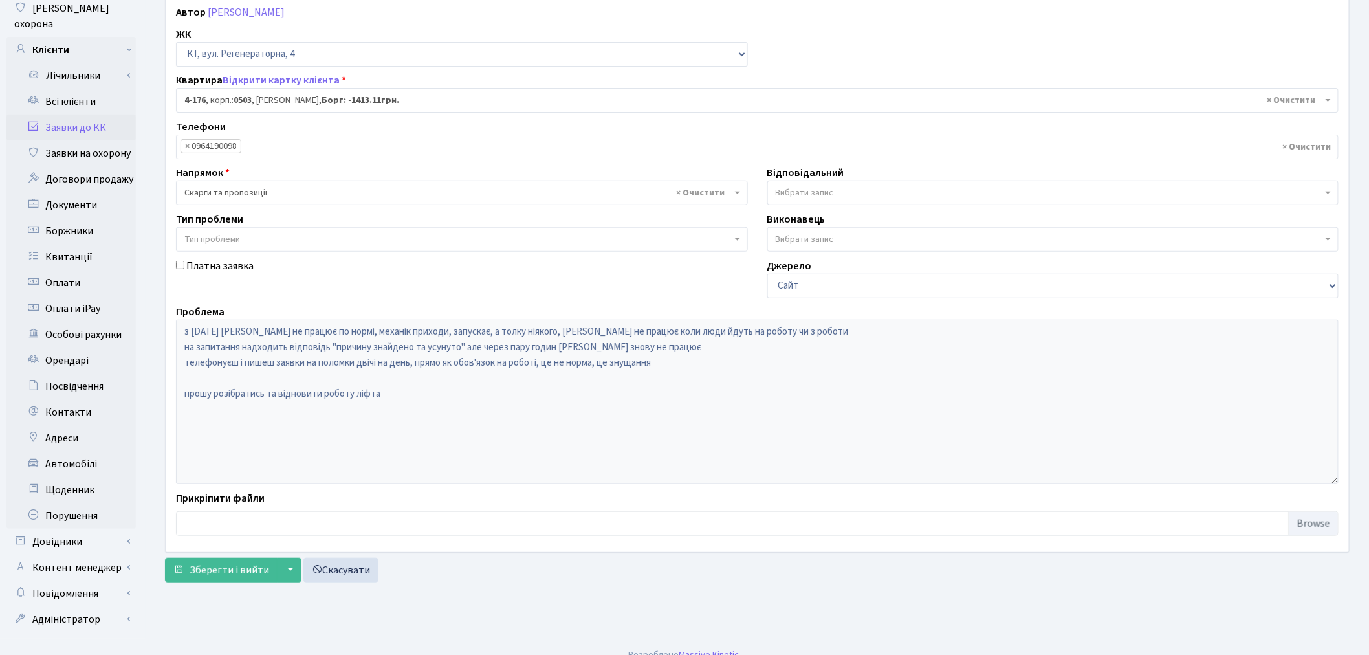
click at [208, 553] on form "Основні Коментарі 0 Документи 0 № вх. 7192 Дата [DATE] Дата виконання [DATE] Ав…" at bounding box center [757, 251] width 1185 height 662
click at [210, 567] on span "Зберегти і вийти" at bounding box center [230, 570] width 80 height 14
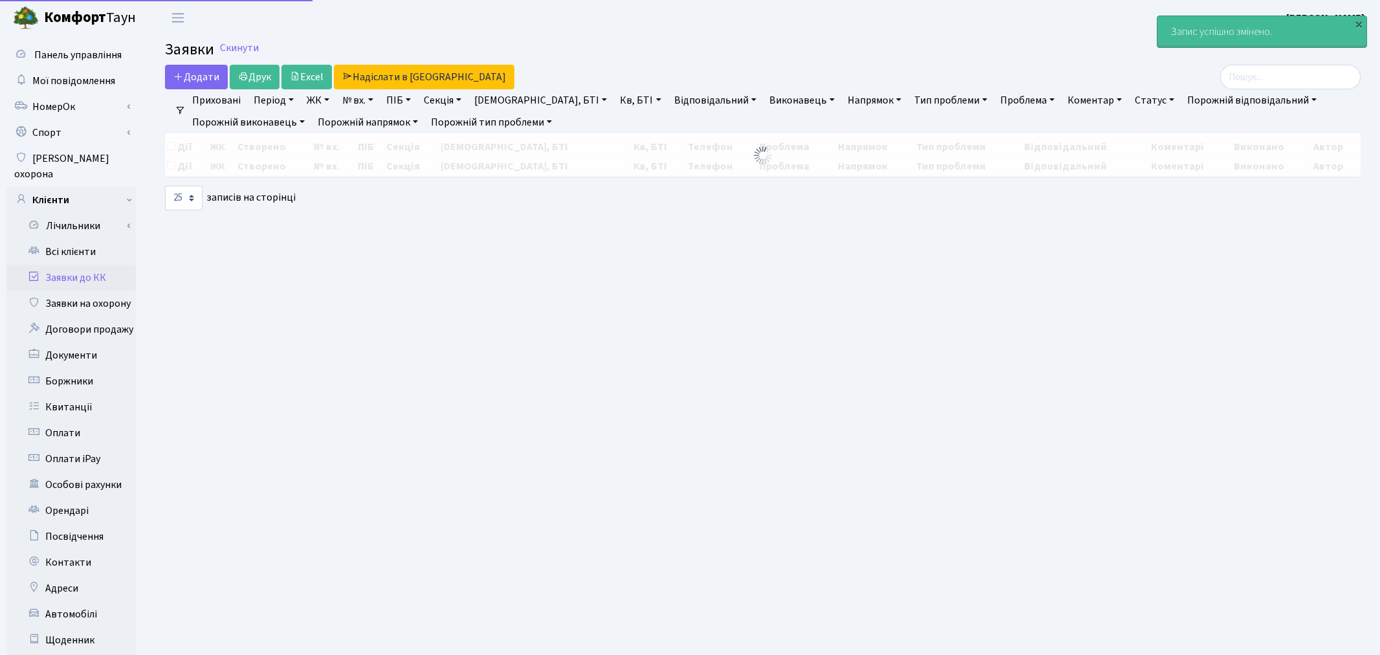
select select "25"
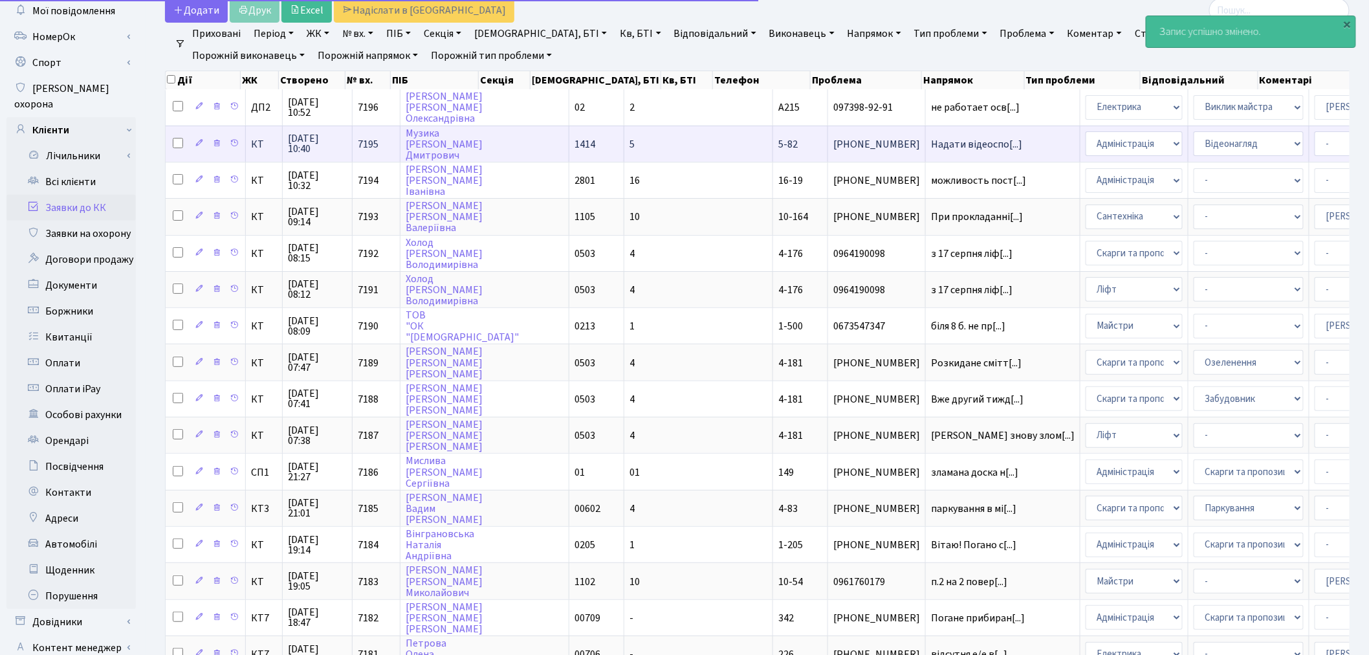
scroll to position [144, 0]
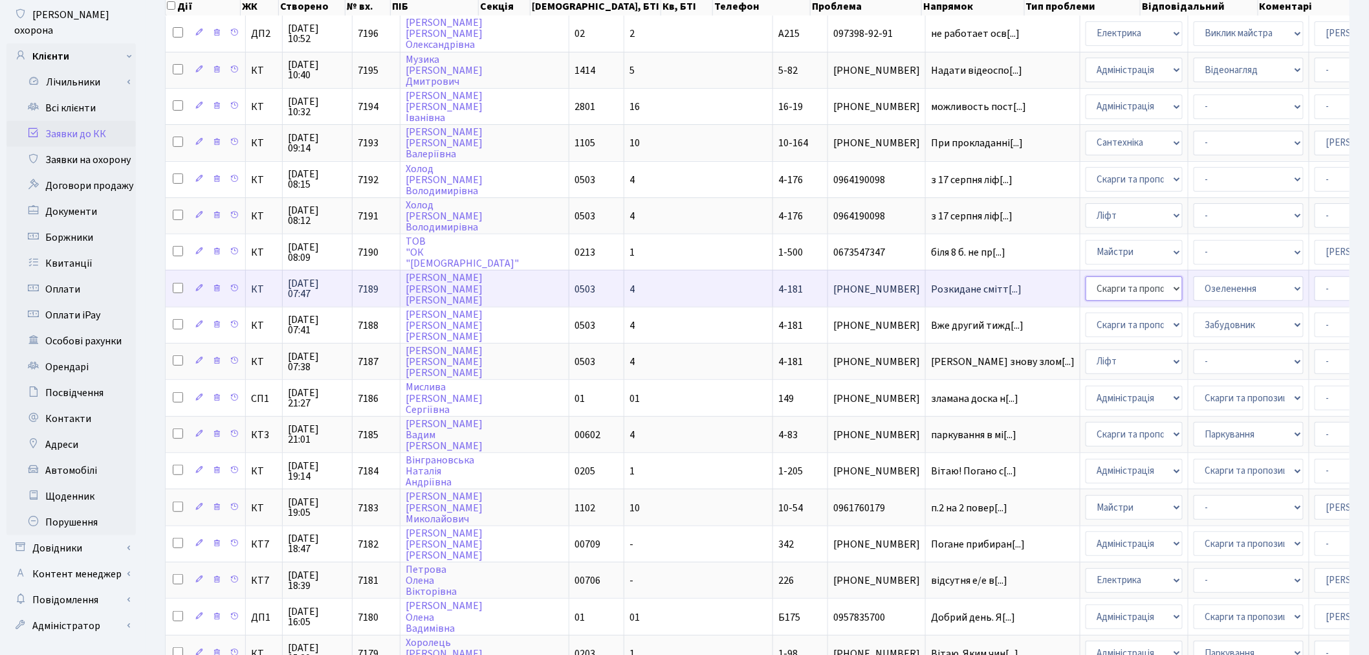
click at [1086, 276] on select "- Адміністрація Домофон, СКД Ліфт Майстри Сантехніка Економічний відділ Електри…" at bounding box center [1134, 288] width 97 height 25
select select "1"
click at [1315, 282] on select "- Адміністратор ЖК КТ Вижул В. В. Гордієнко Н.В. Дядюшкін Д.Ю. Кипчук Т. А. Кла…" at bounding box center [1370, 288] width 110 height 25
select select "62"
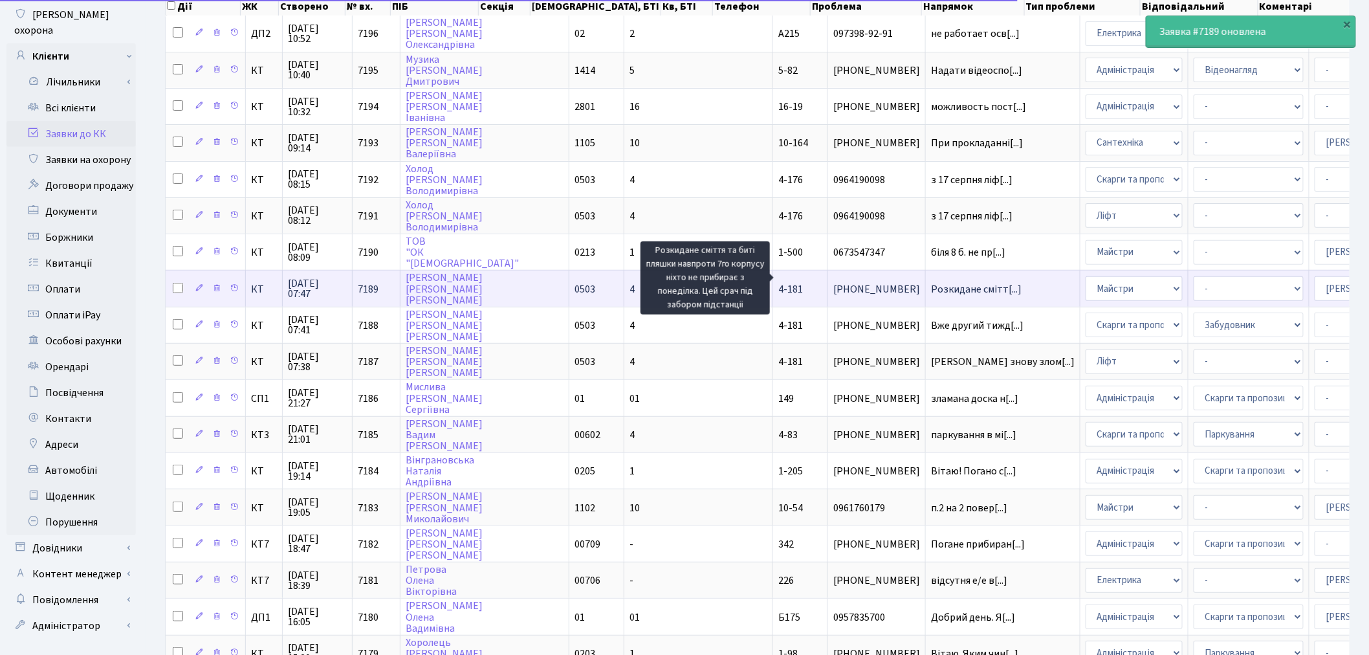
click at [931, 282] on span "Розкидане смітт[...]" at bounding box center [976, 289] width 91 height 14
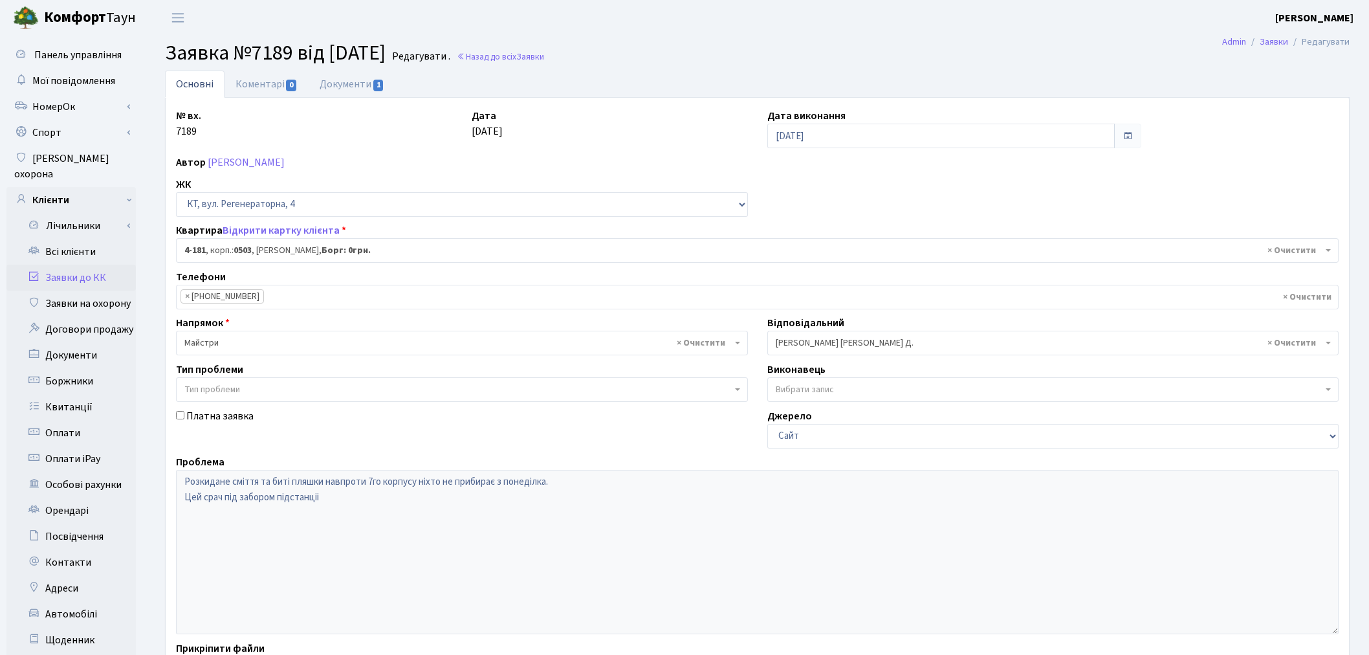
select select "1107"
click at [173, 479] on div "Проблема Розкидане сміття та биті пляшки навпроти 7го корпусу ніхто не прибирає…" at bounding box center [757, 544] width 1182 height 180
click at [357, 91] on link "Документи 1" at bounding box center [352, 84] width 87 height 27
select select "25"
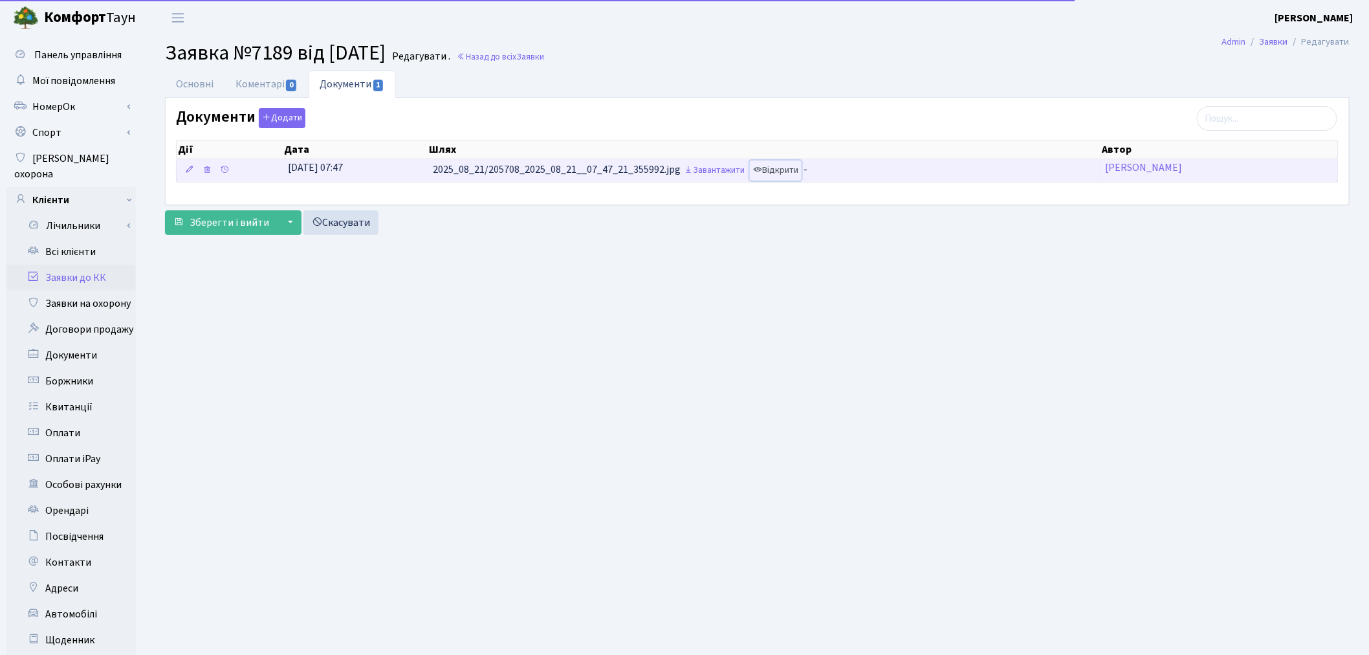
click at [774, 170] on link "Відкрити" at bounding box center [776, 170] width 52 height 20
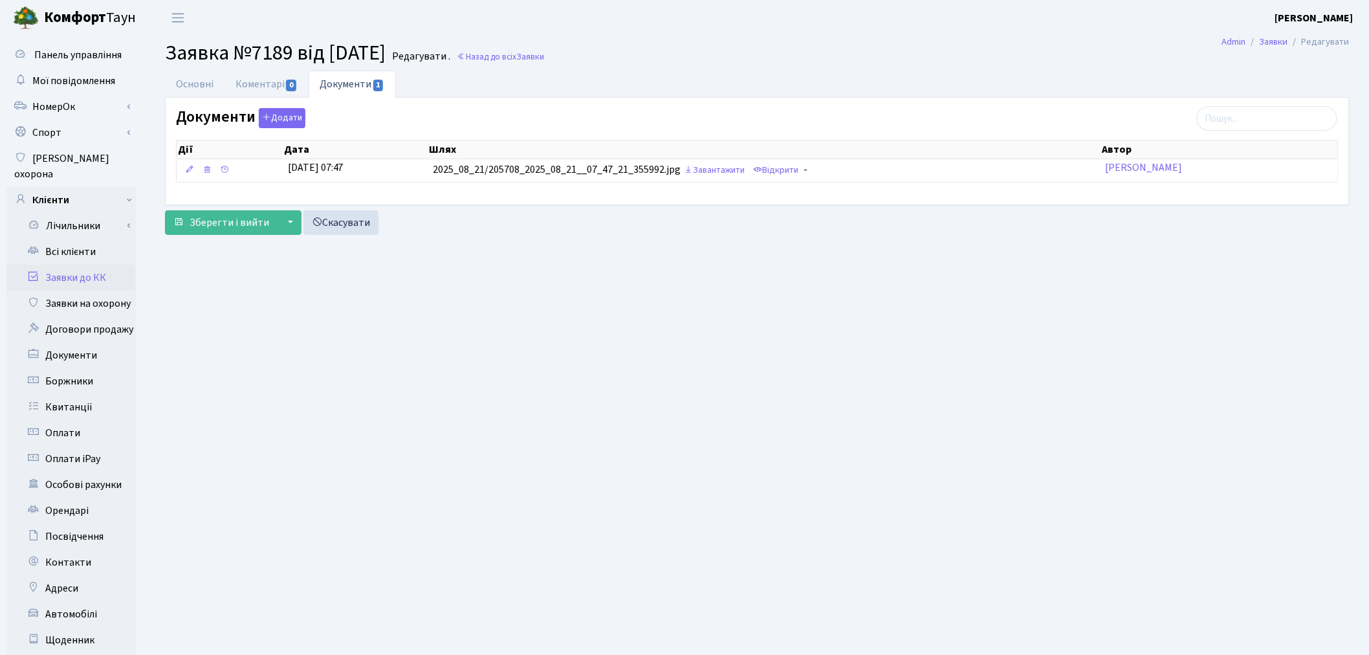
click at [100, 265] on link "Заявки до КК" at bounding box center [70, 278] width 129 height 26
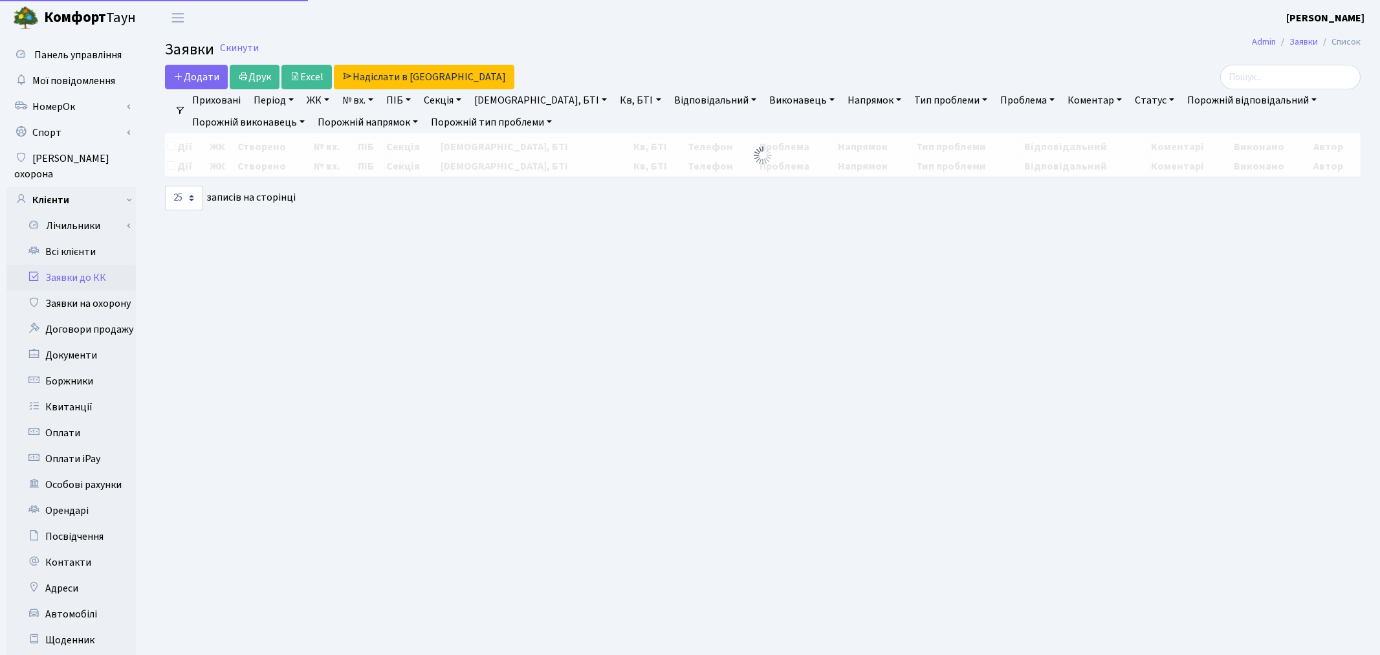
select select "25"
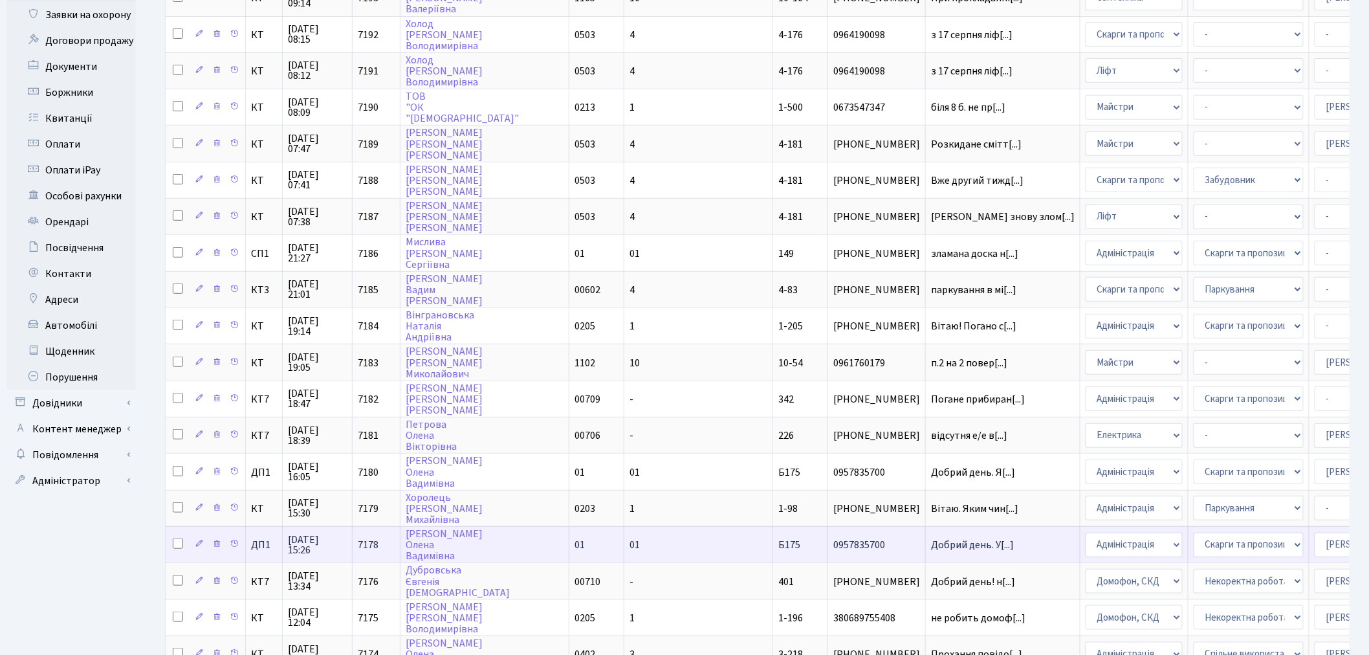
scroll to position [287, 0]
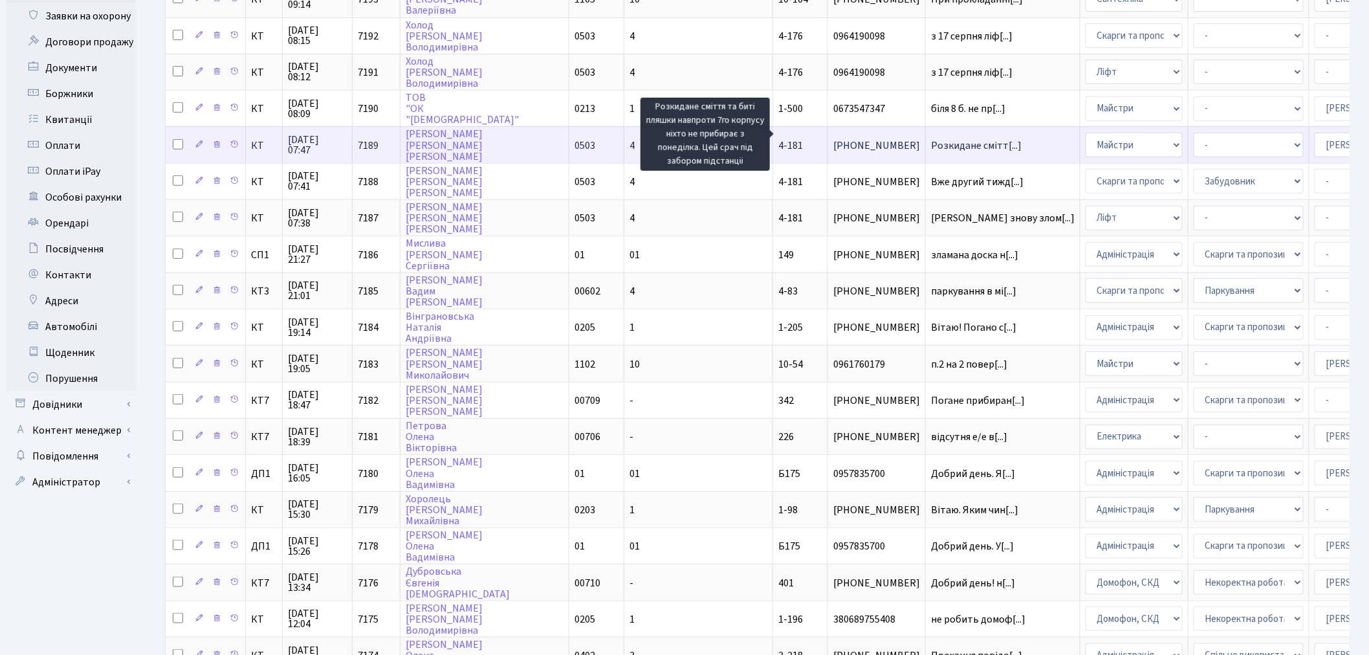
click at [931, 138] on span "Розкидане смітт[...]" at bounding box center [976, 145] width 91 height 14
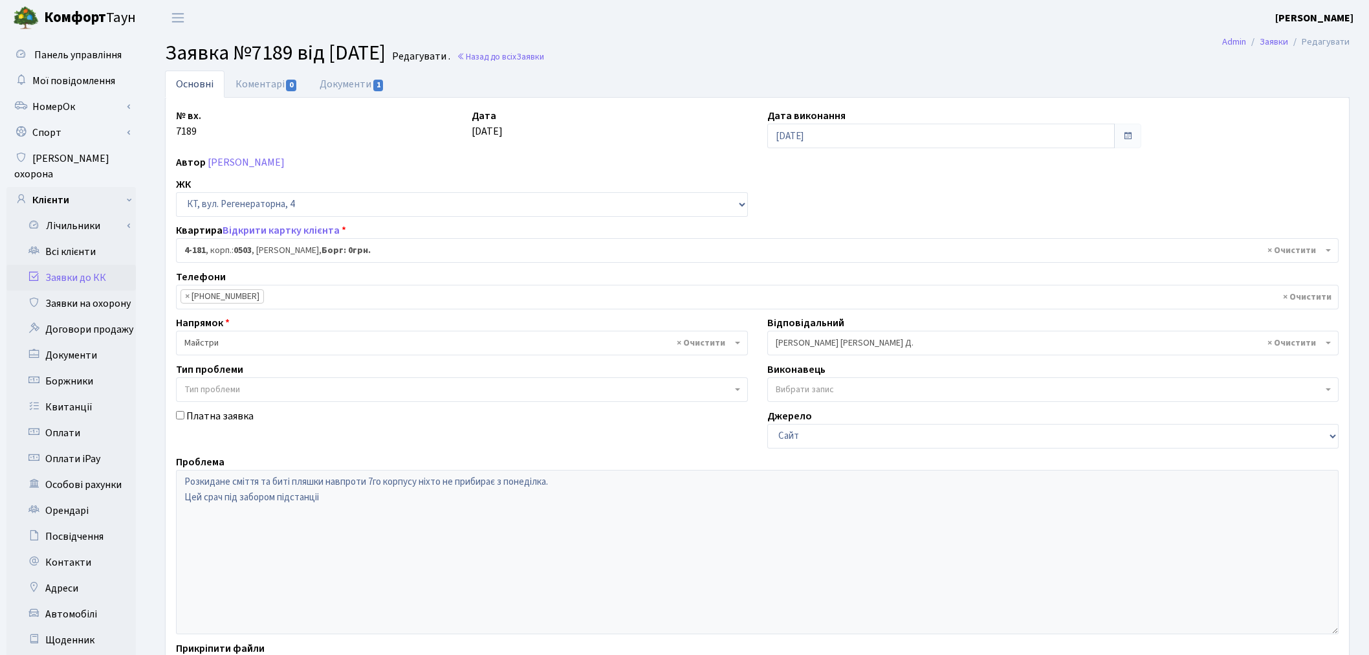
select select "1107"
click at [277, 91] on link "Коментарі 0" at bounding box center [267, 84] width 84 height 27
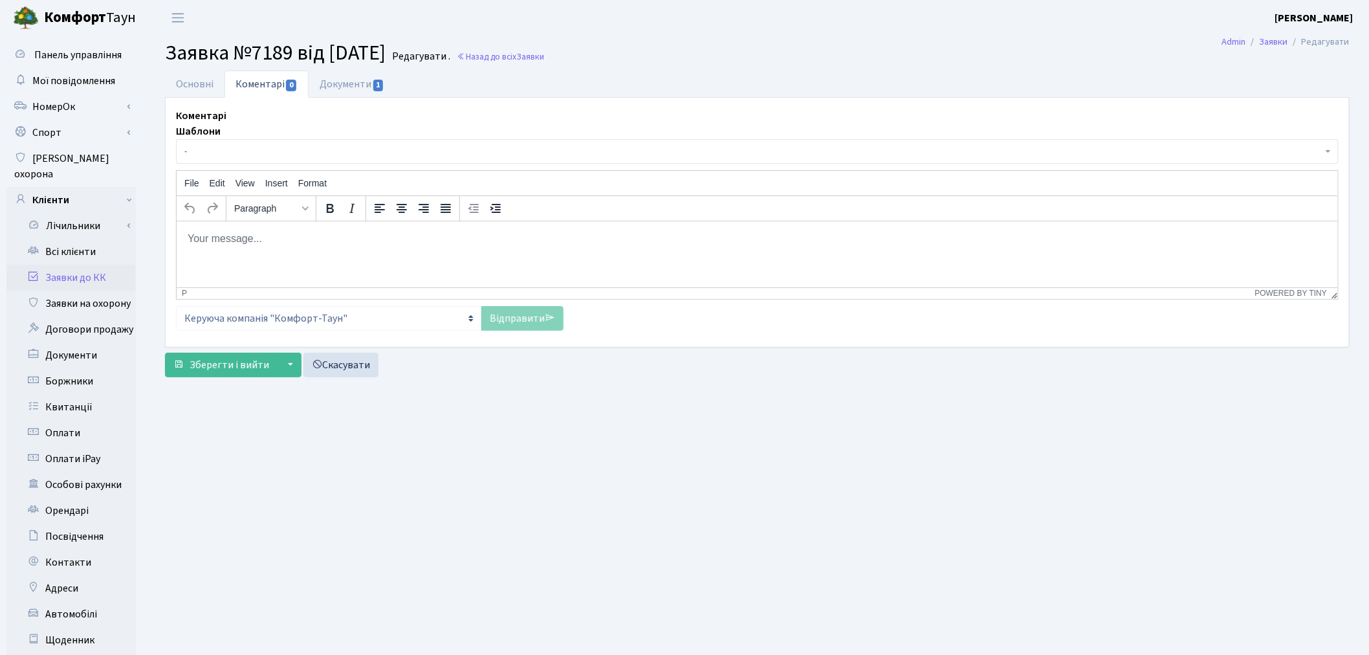
click at [315, 244] on p "Rich Text Area. Press ALT-0 for help." at bounding box center [756, 238] width 1141 height 14
click at [510, 313] on link "Відправити" at bounding box center [522, 318] width 82 height 25
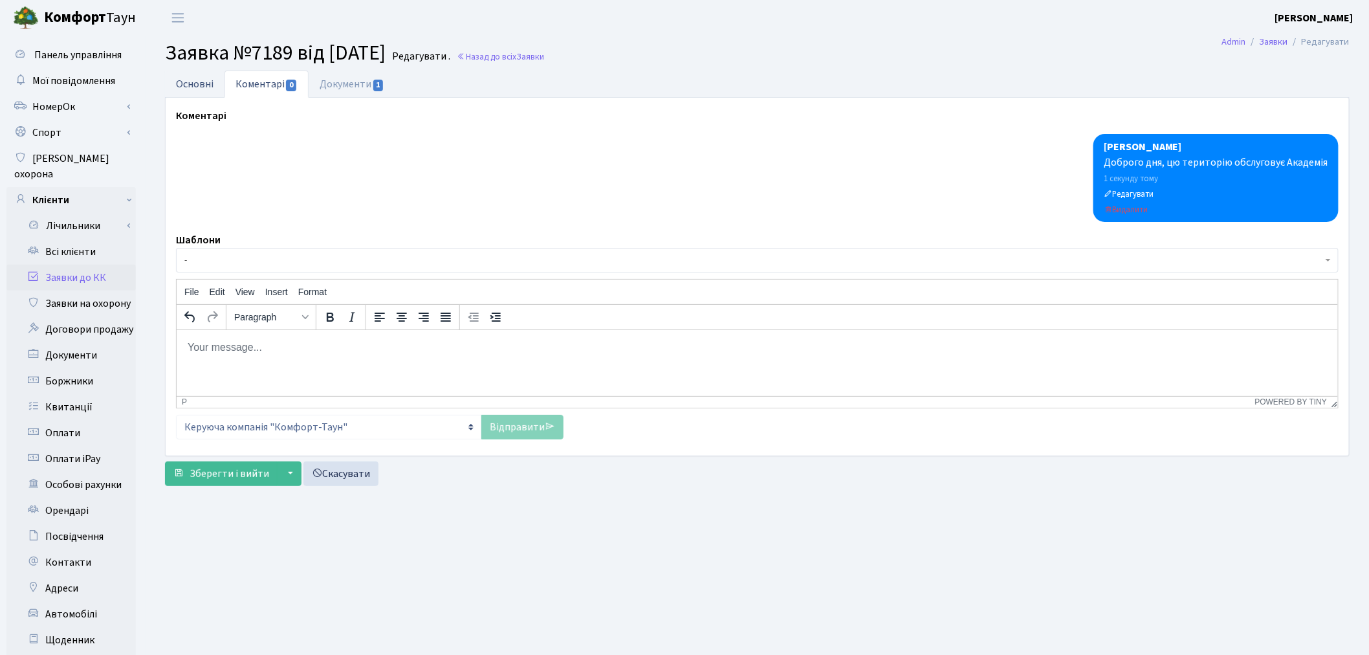
click at [191, 85] on link "Основні" at bounding box center [195, 84] width 60 height 27
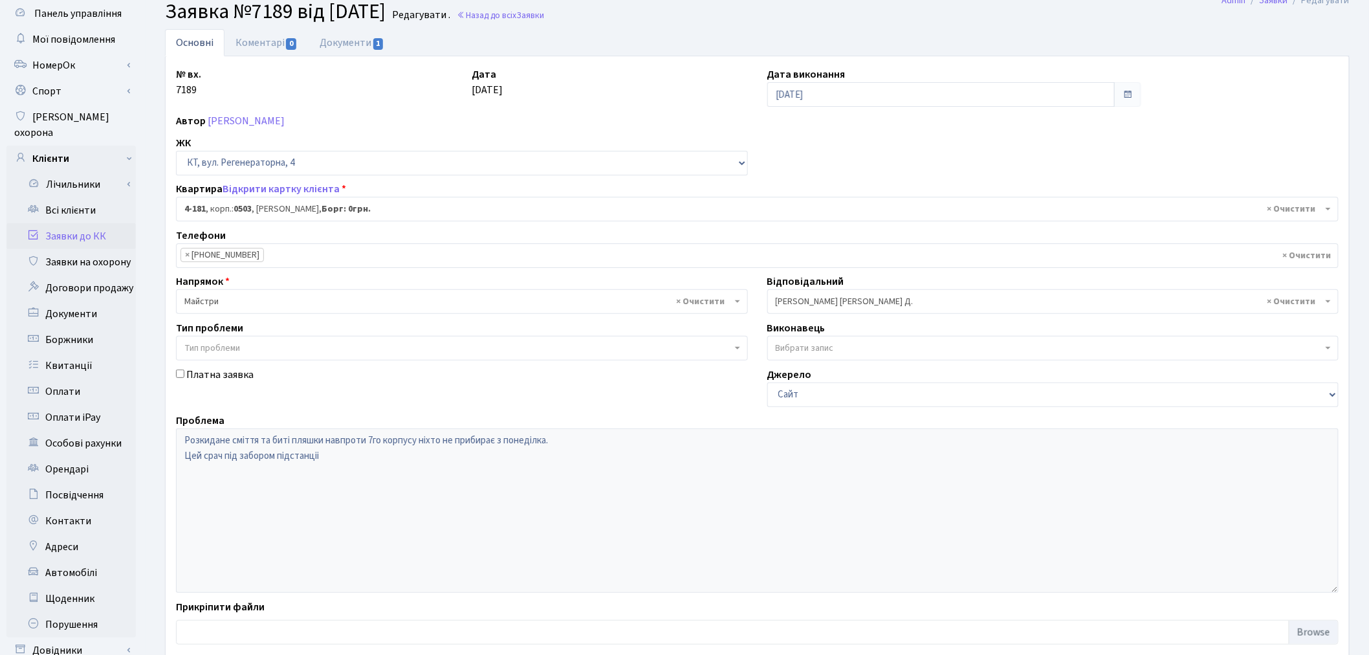
scroll to position [150, 0]
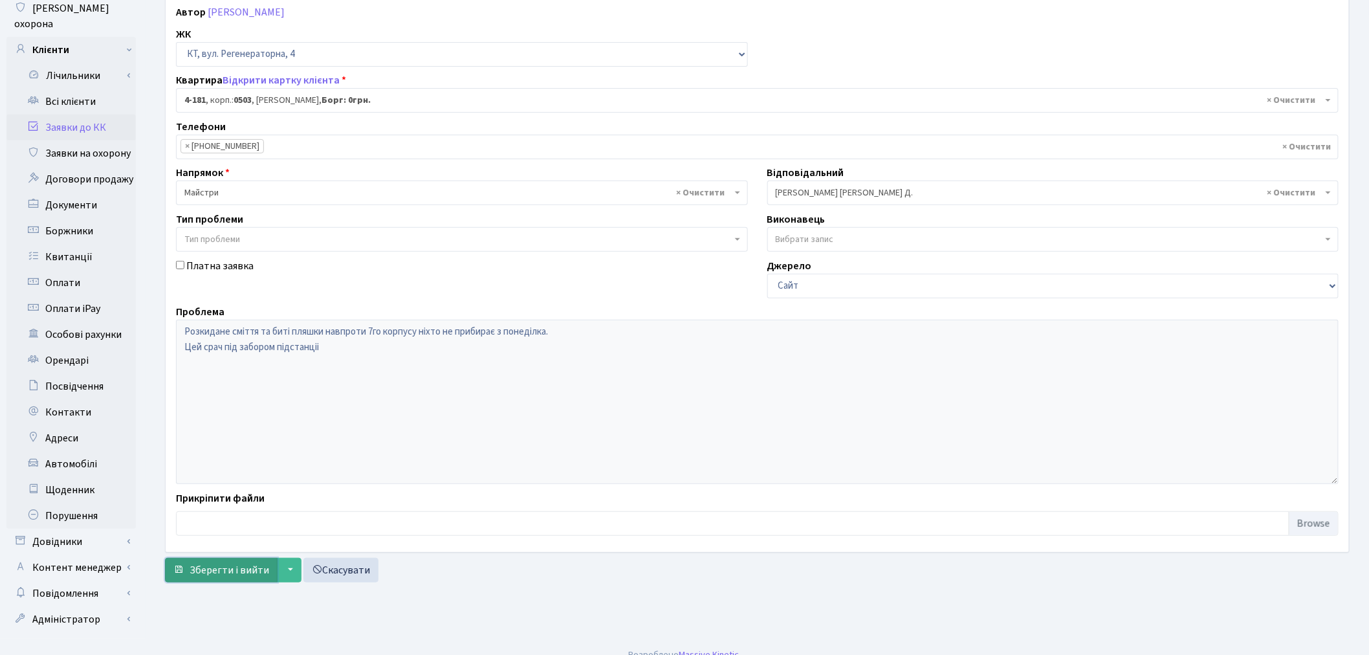
click at [215, 571] on span "Зберегти і вийти" at bounding box center [230, 570] width 80 height 14
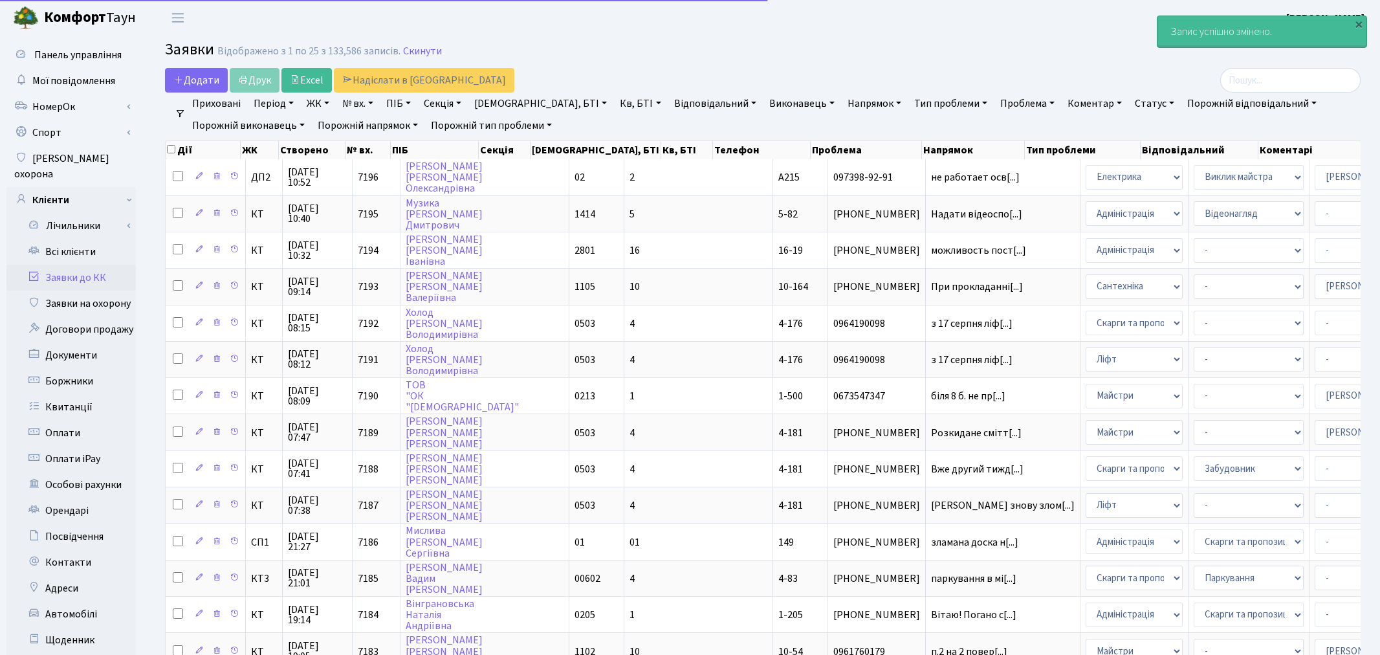
select select "25"
